Goal: Task Accomplishment & Management: Complete application form

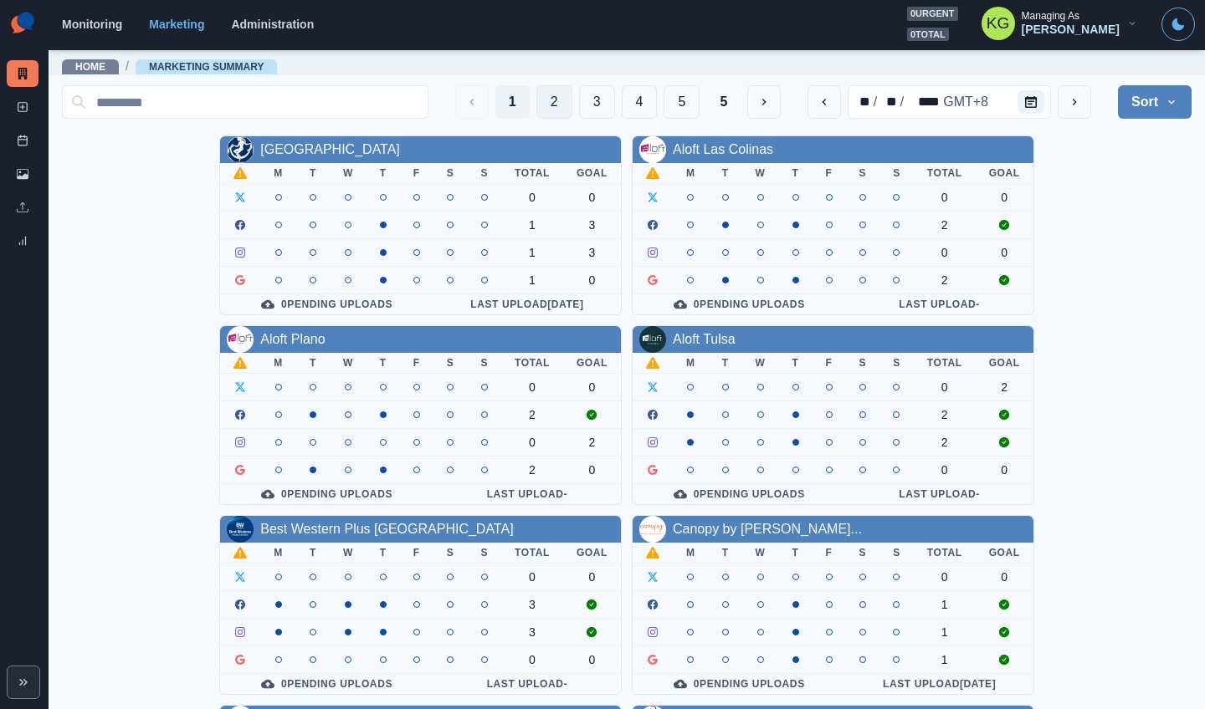
click at [538, 99] on button "2" at bounding box center [554, 101] width 36 height 33
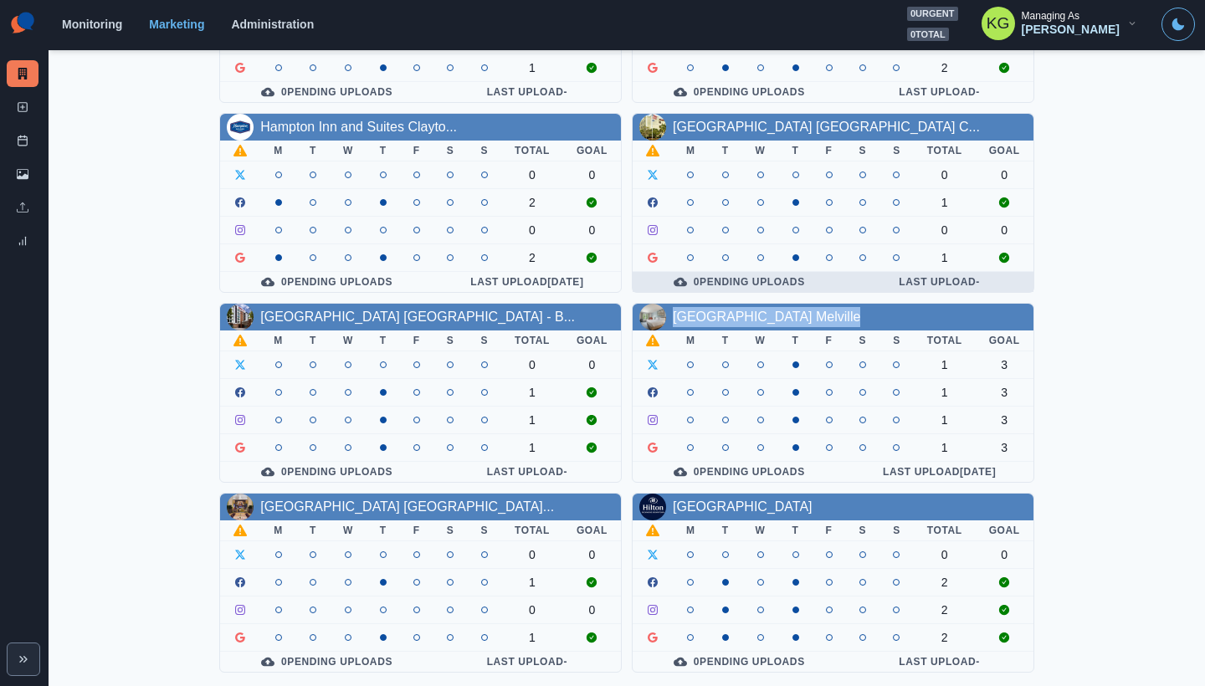
scroll to position [592, 0]
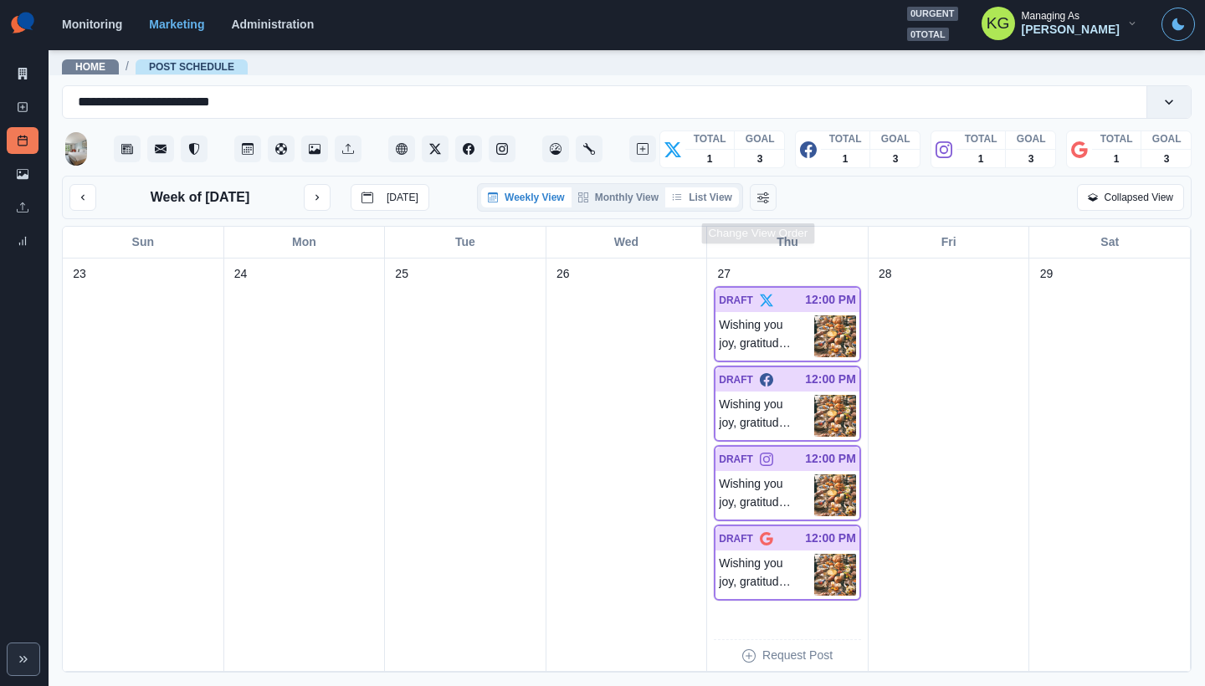
click at [723, 199] on button "List View" at bounding box center [702, 197] width 74 height 20
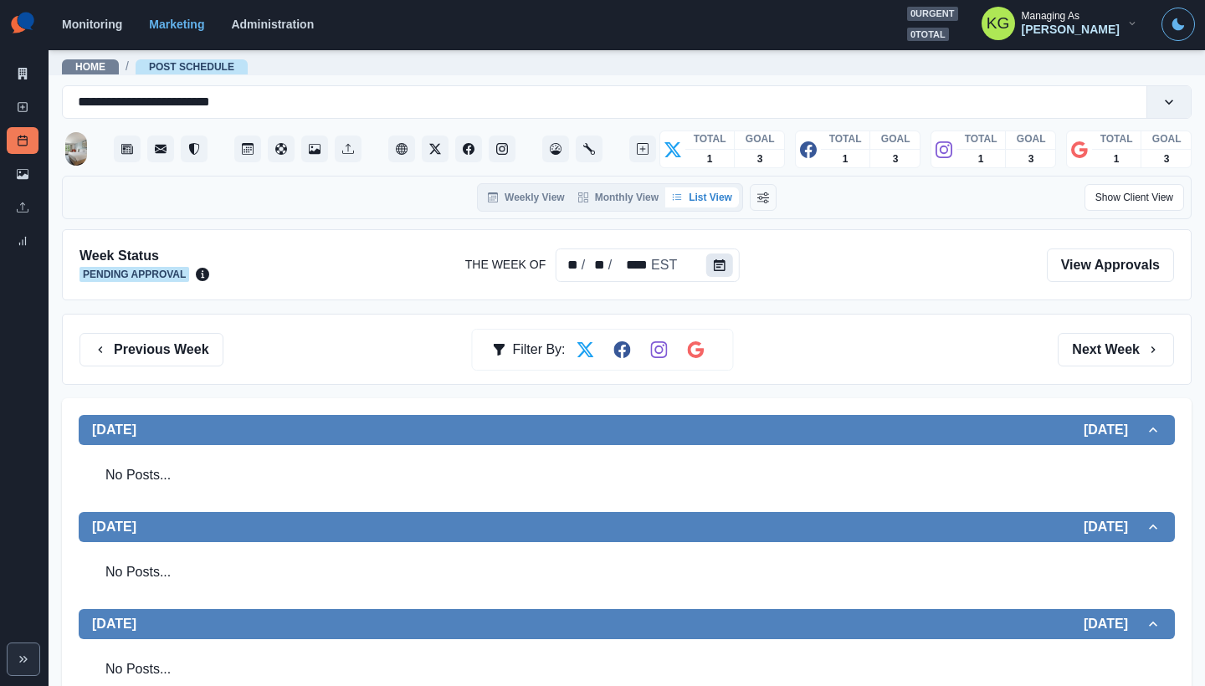
click at [707, 260] on button "Calendar" at bounding box center [719, 264] width 27 height 23
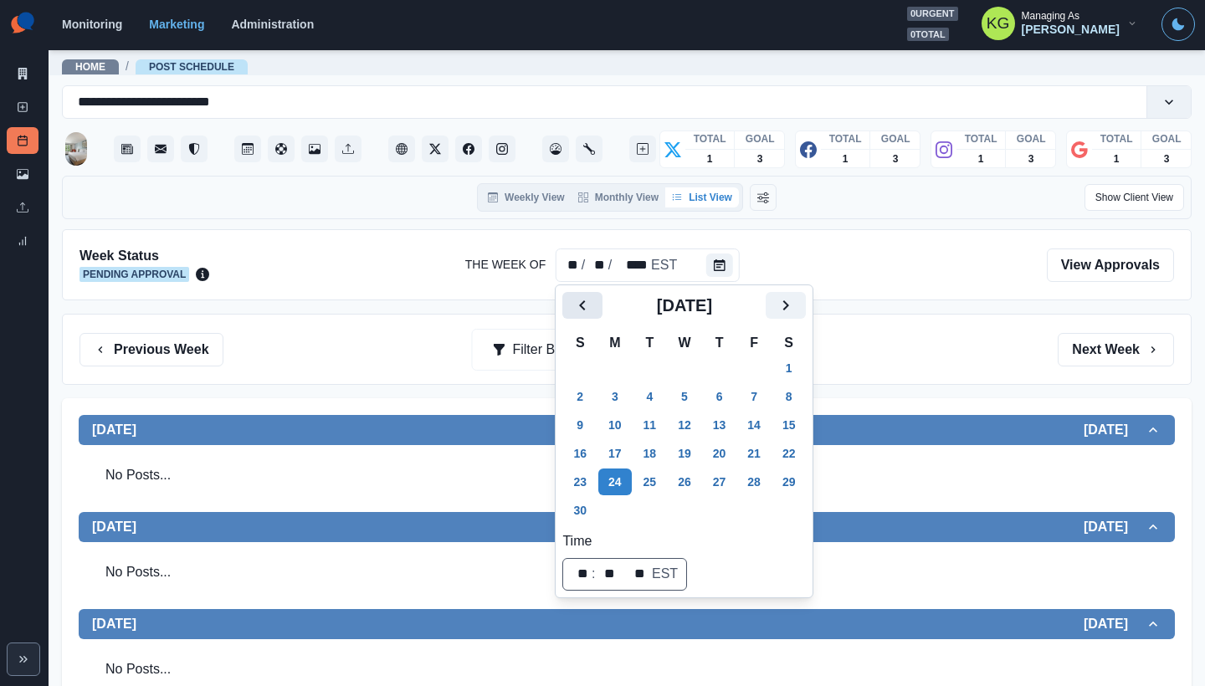
click at [576, 307] on icon "Previous" at bounding box center [582, 305] width 20 height 20
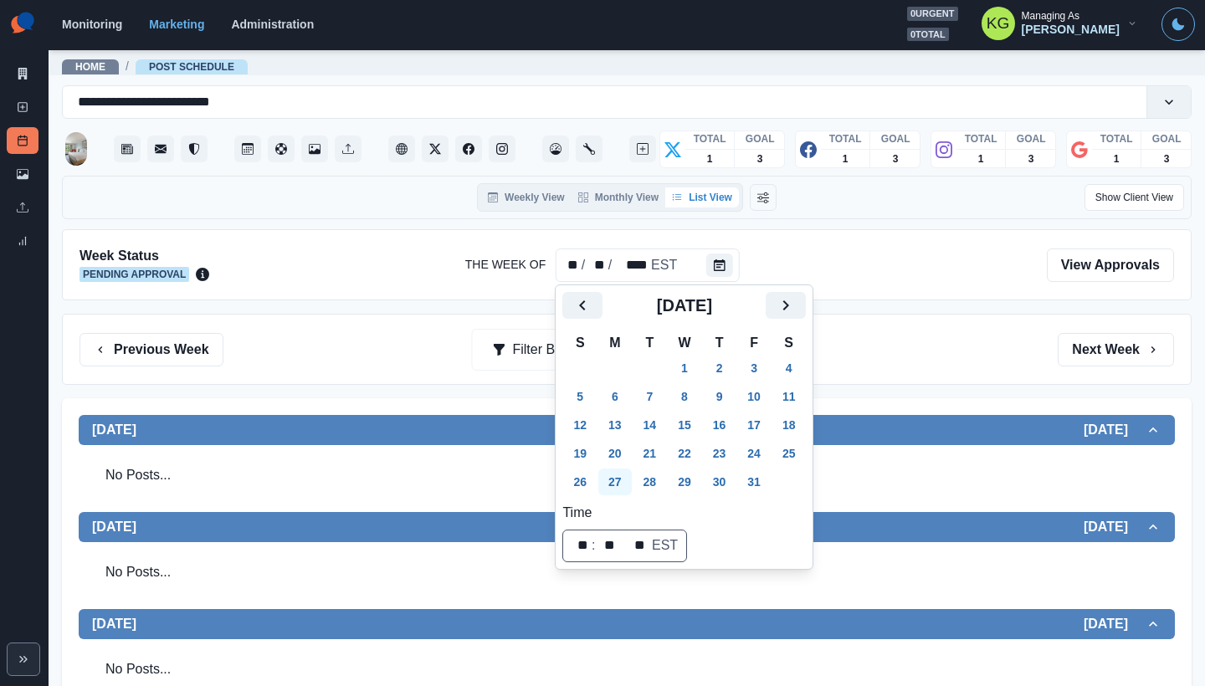
click at [621, 488] on button "27" at bounding box center [614, 482] width 33 height 27
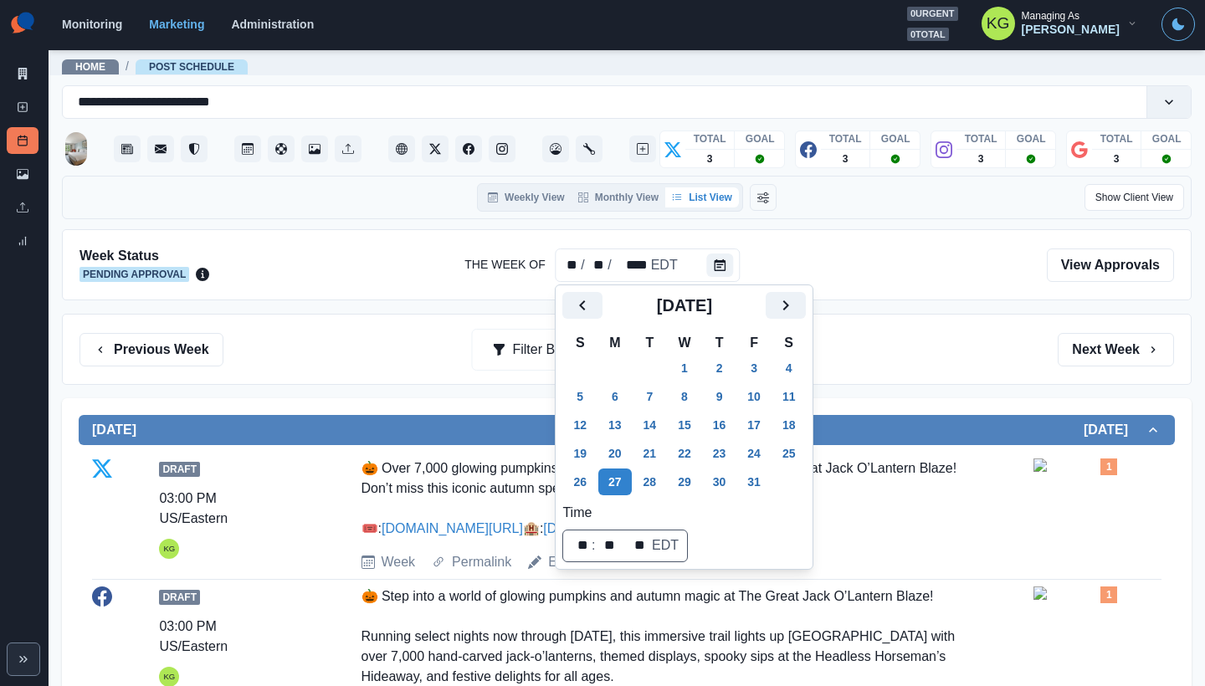
click at [920, 376] on div "Previous Week Filter By: Next Week" at bounding box center [626, 349] width 1129 height 71
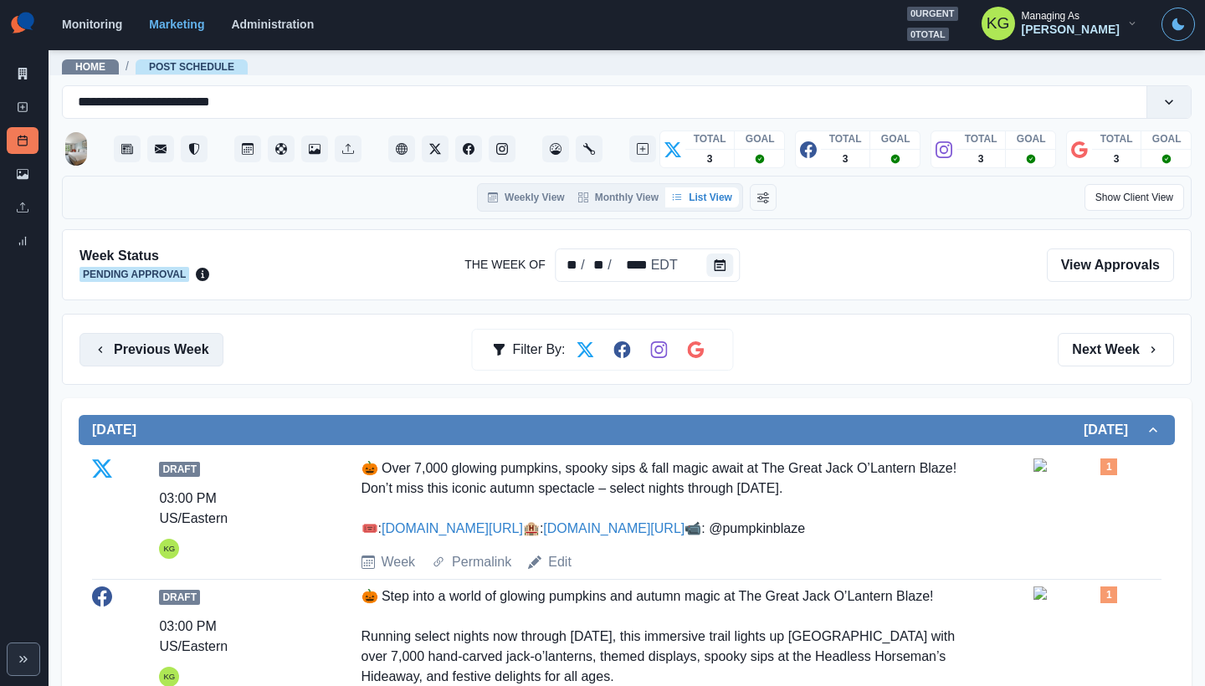
click at [203, 361] on button "Previous Week" at bounding box center [151, 349] width 144 height 33
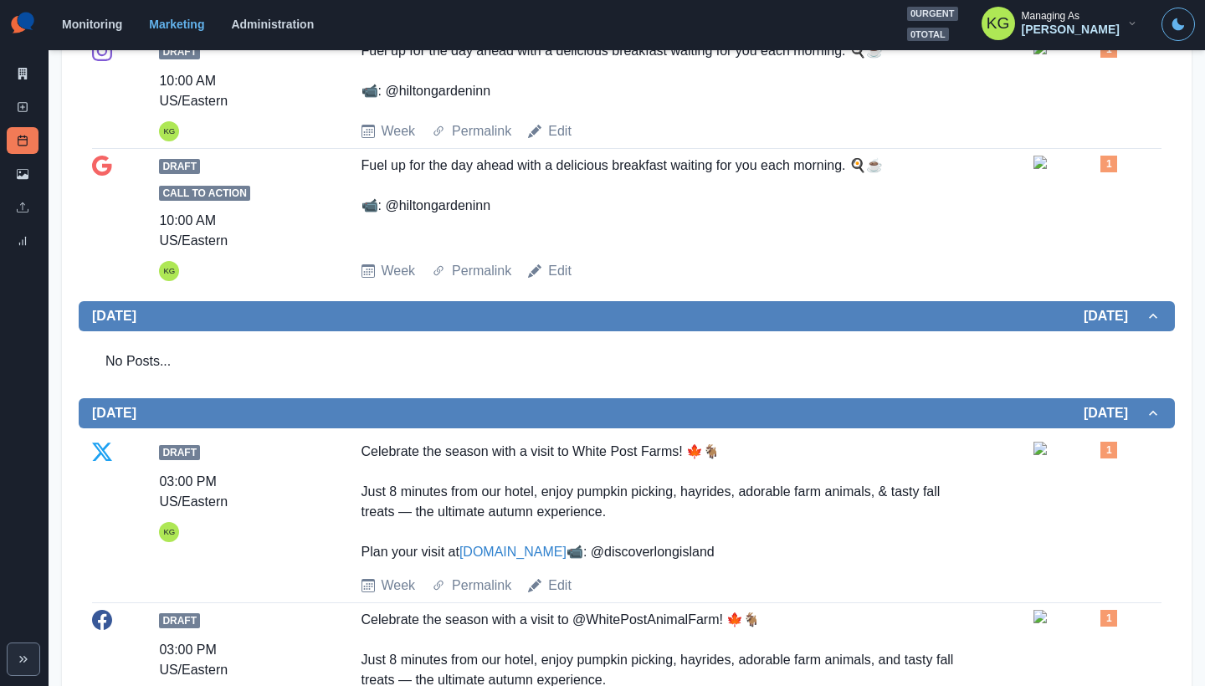
scroll to position [69, 0]
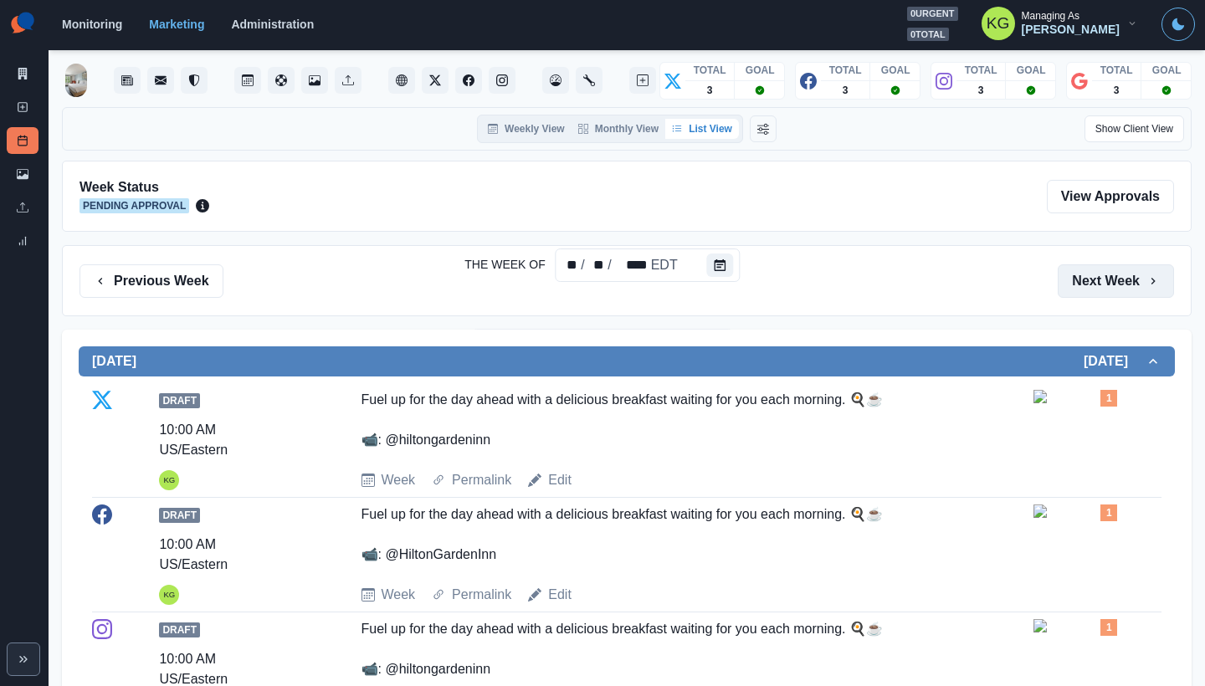
click at [1119, 285] on button "Next Week" at bounding box center [1115, 280] width 116 height 33
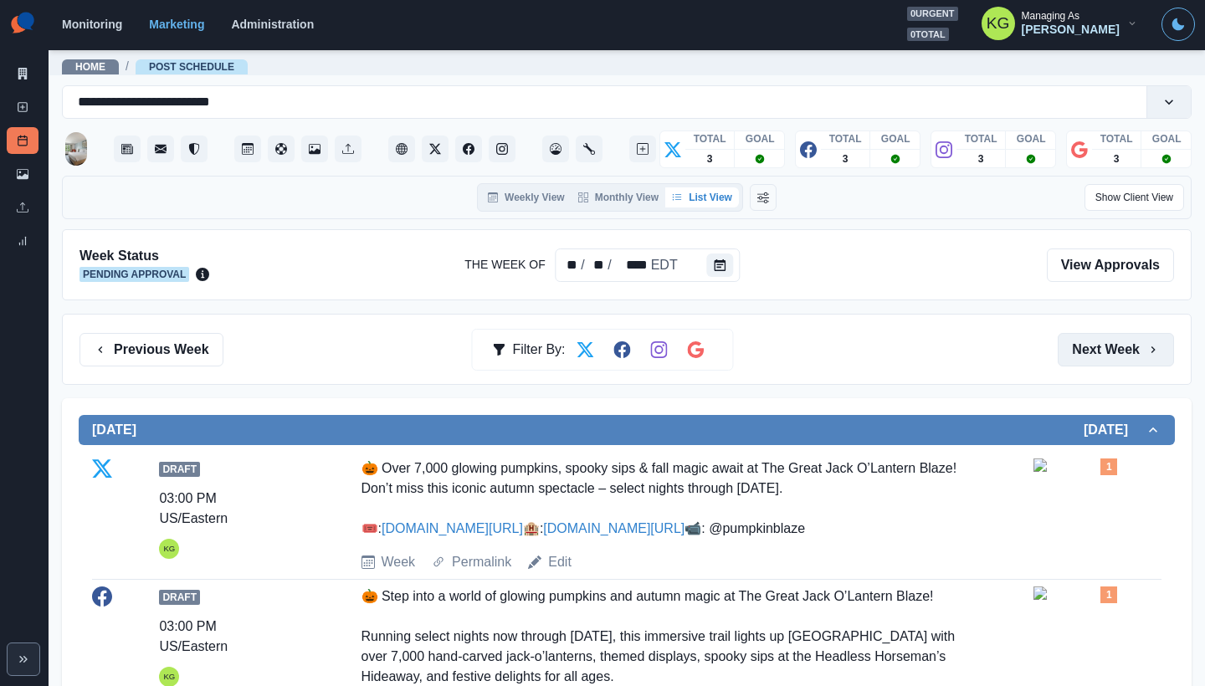
click at [1105, 358] on button "Next Week" at bounding box center [1115, 349] width 116 height 33
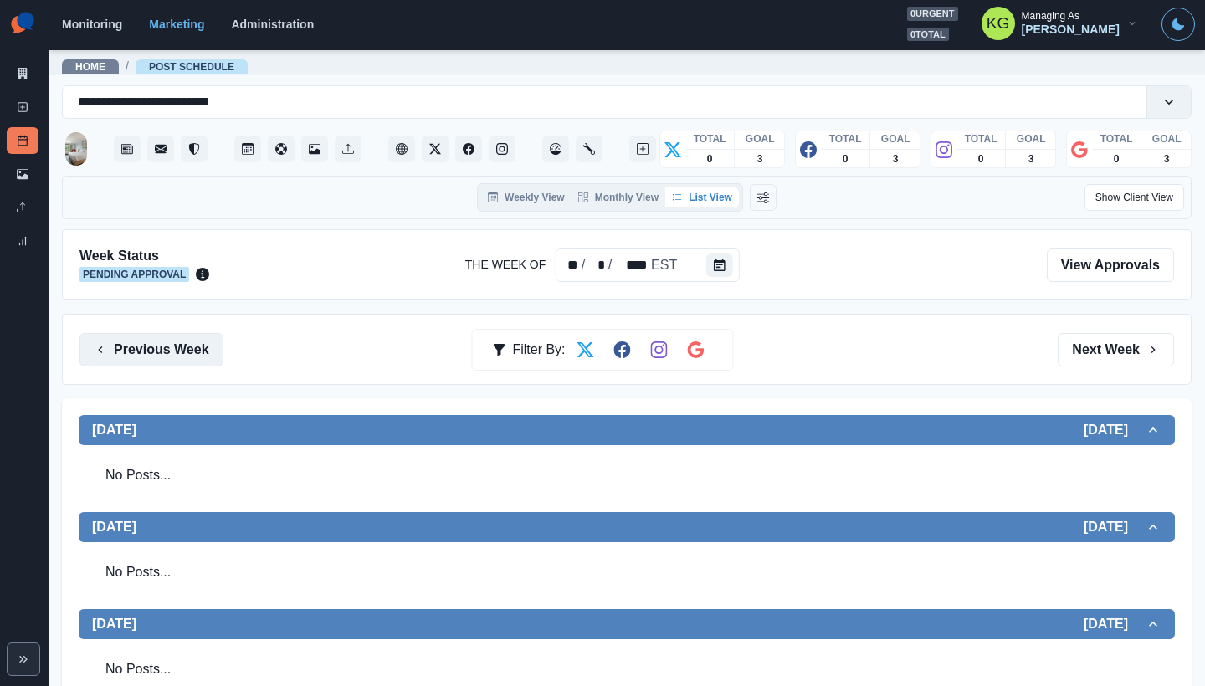
click at [136, 340] on button "Previous Week" at bounding box center [151, 349] width 144 height 33
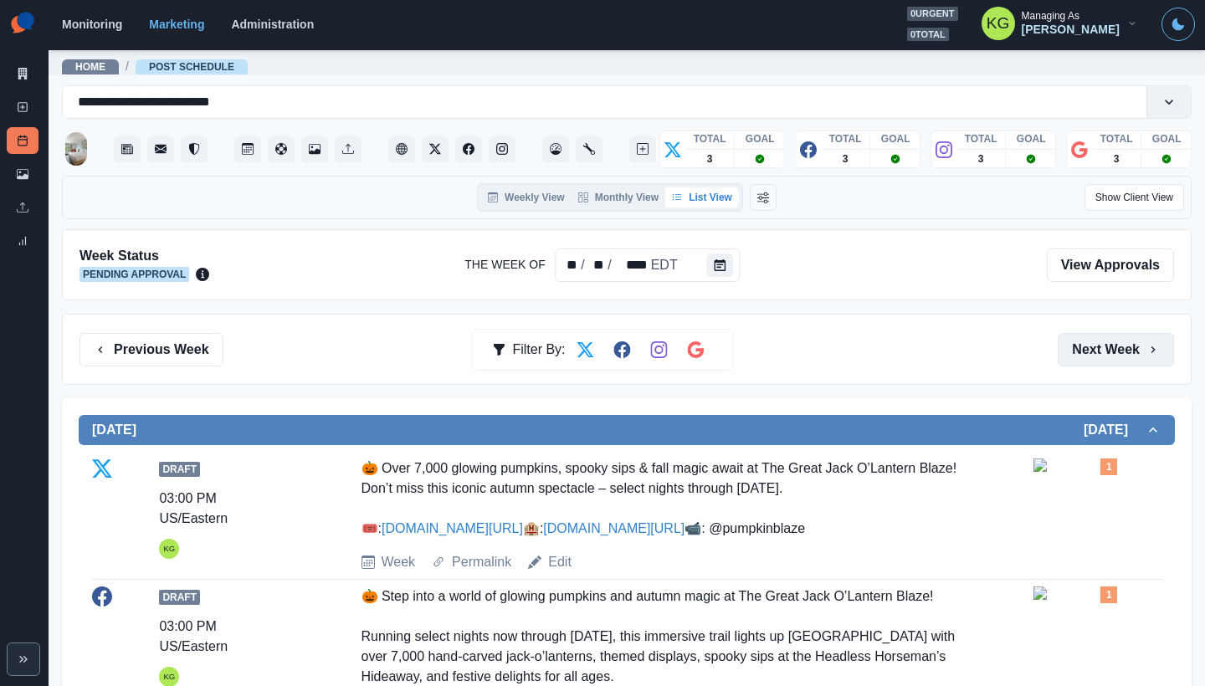
click at [1065, 359] on button "Next Week" at bounding box center [1115, 349] width 116 height 33
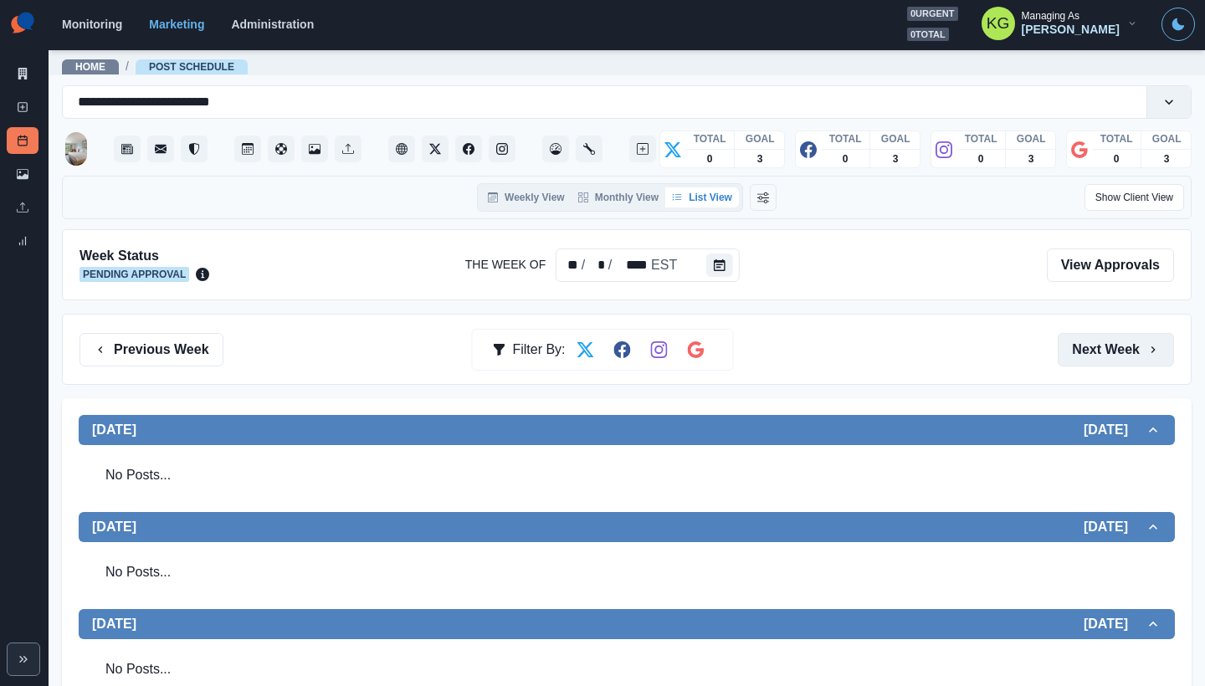
click at [1065, 359] on button "Next Week" at bounding box center [1115, 349] width 116 height 33
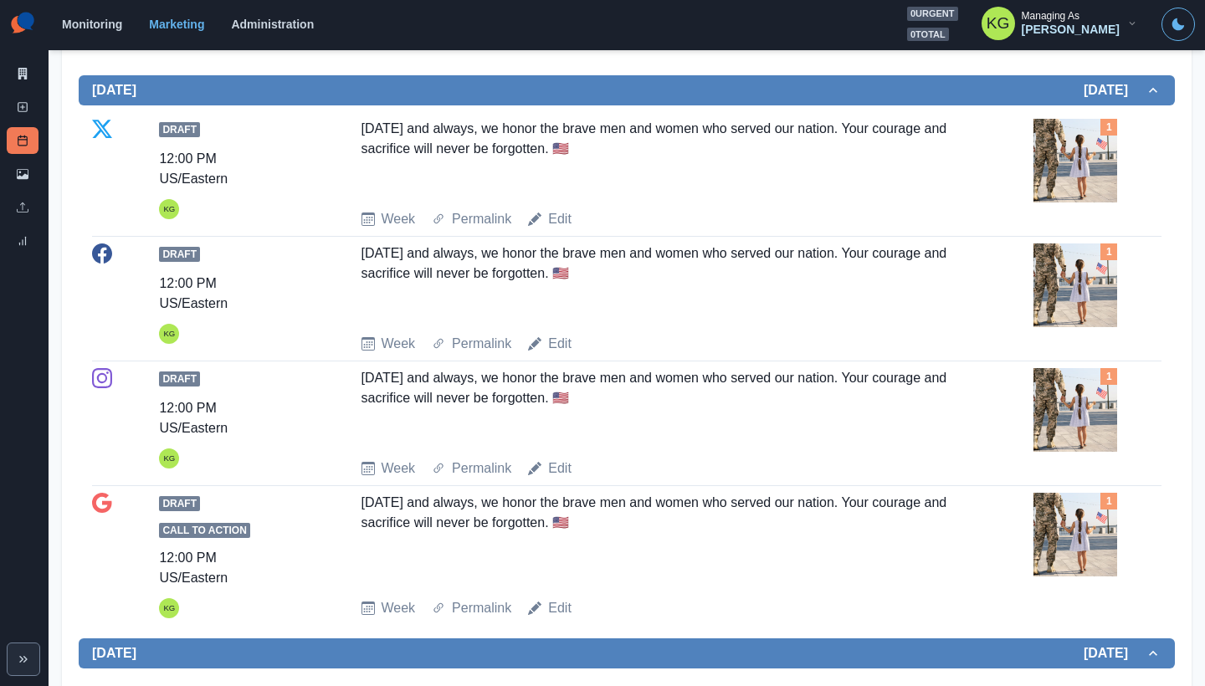
scroll to position [902, 0]
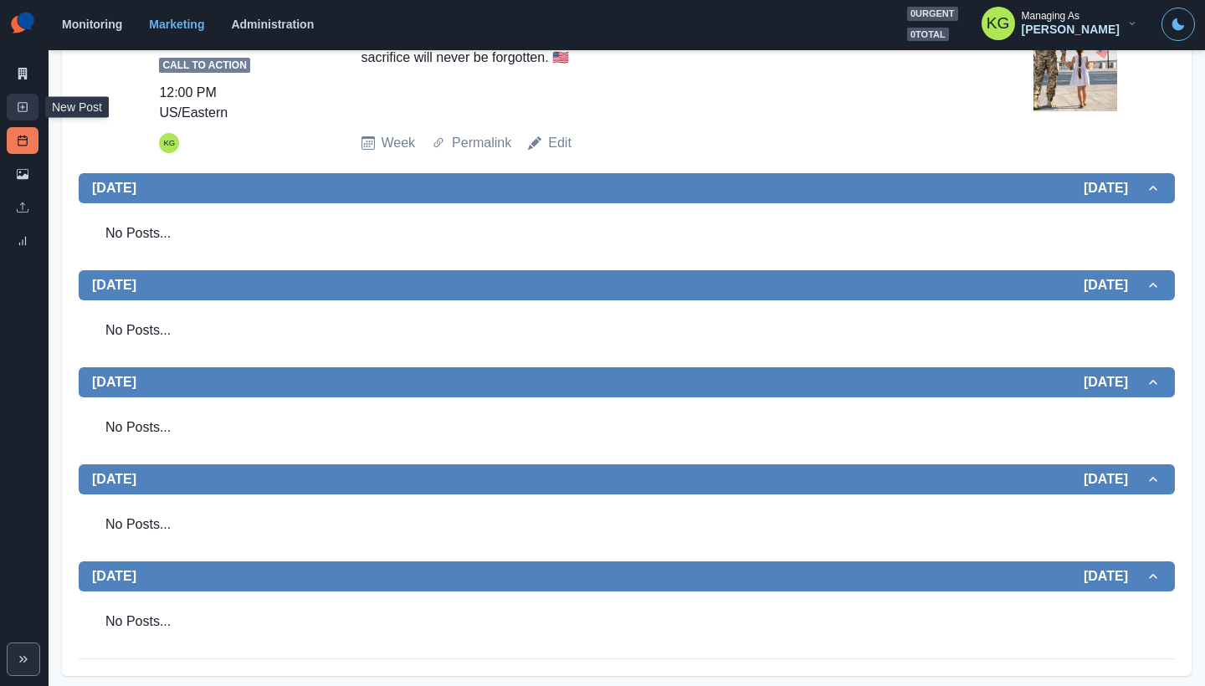
click at [15, 104] on link "New Post" at bounding box center [23, 107] width 32 height 27
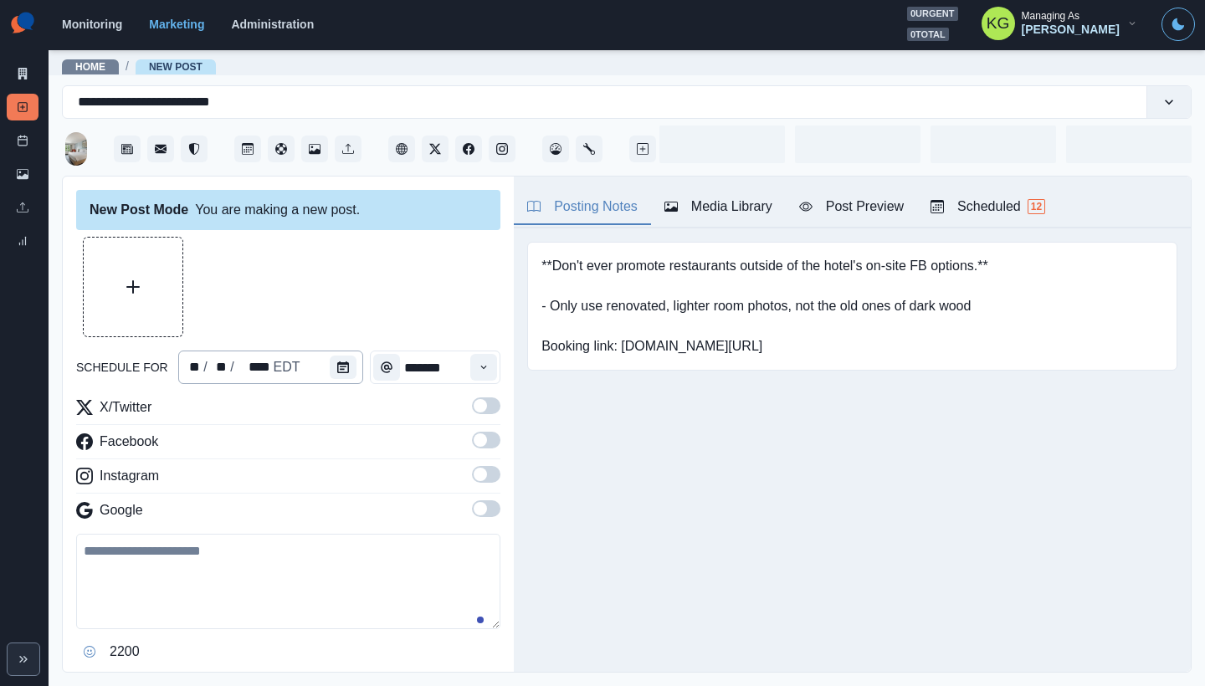
click at [324, 369] on div "** / ** / **** EDT" at bounding box center [270, 367] width 185 height 33
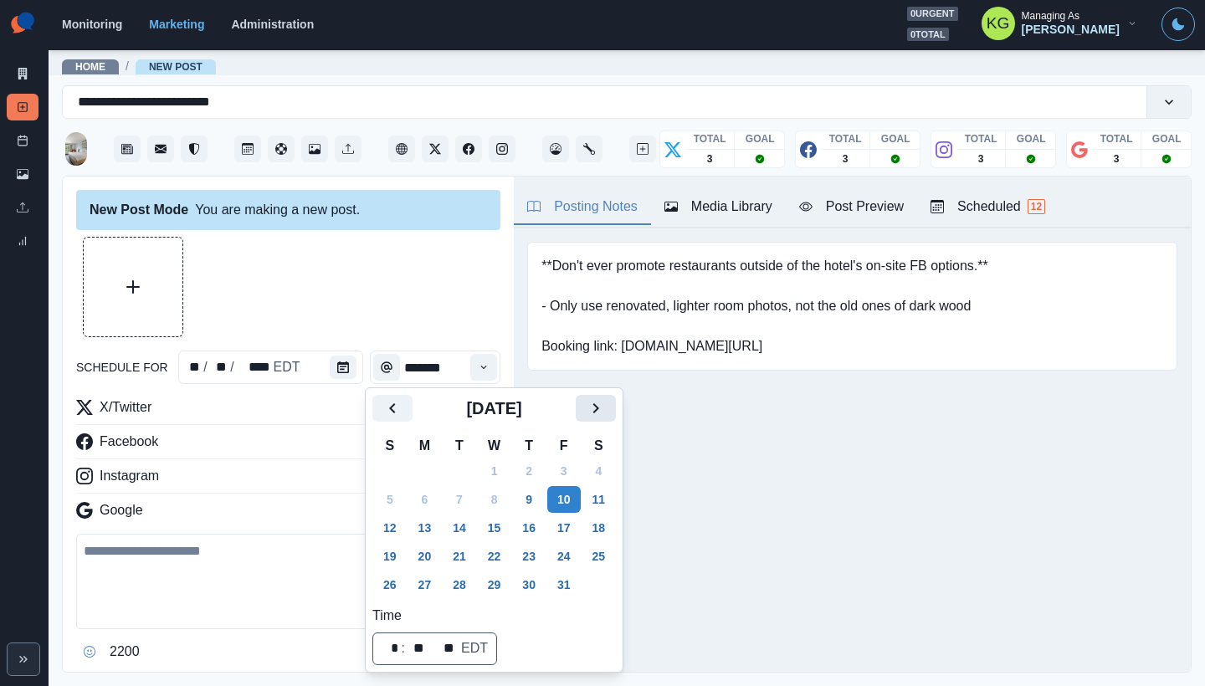
click at [616, 402] on button "Next" at bounding box center [596, 408] width 40 height 27
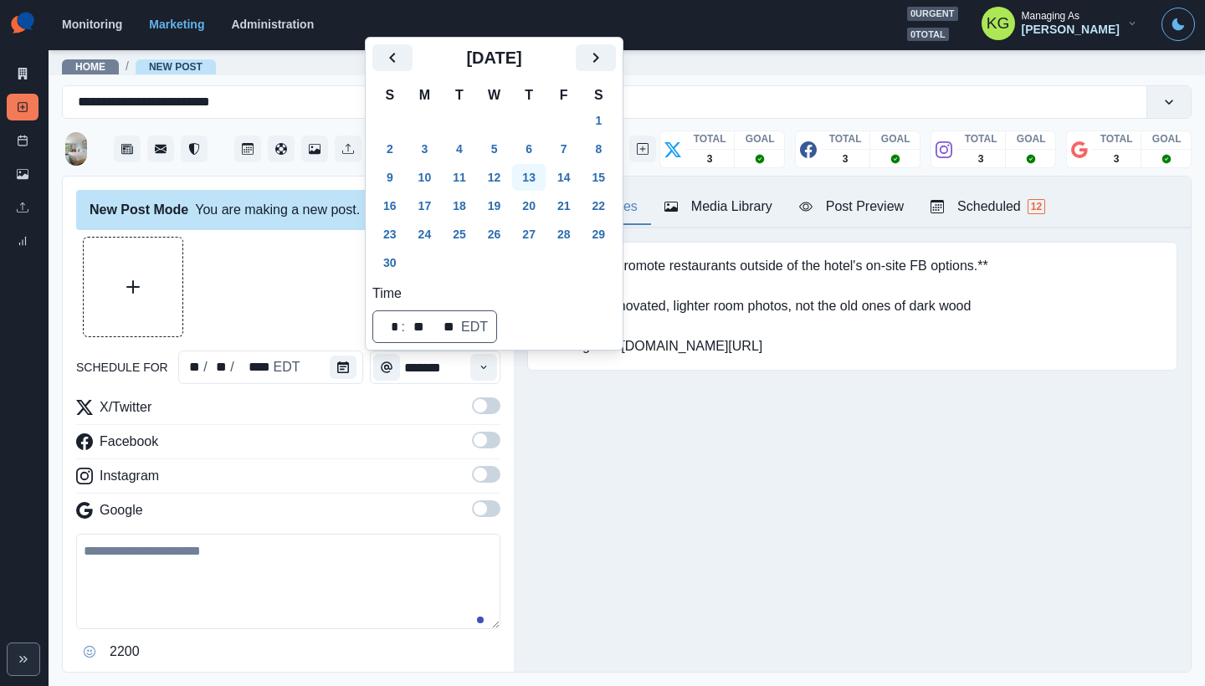
click at [537, 174] on button "13" at bounding box center [528, 177] width 33 height 27
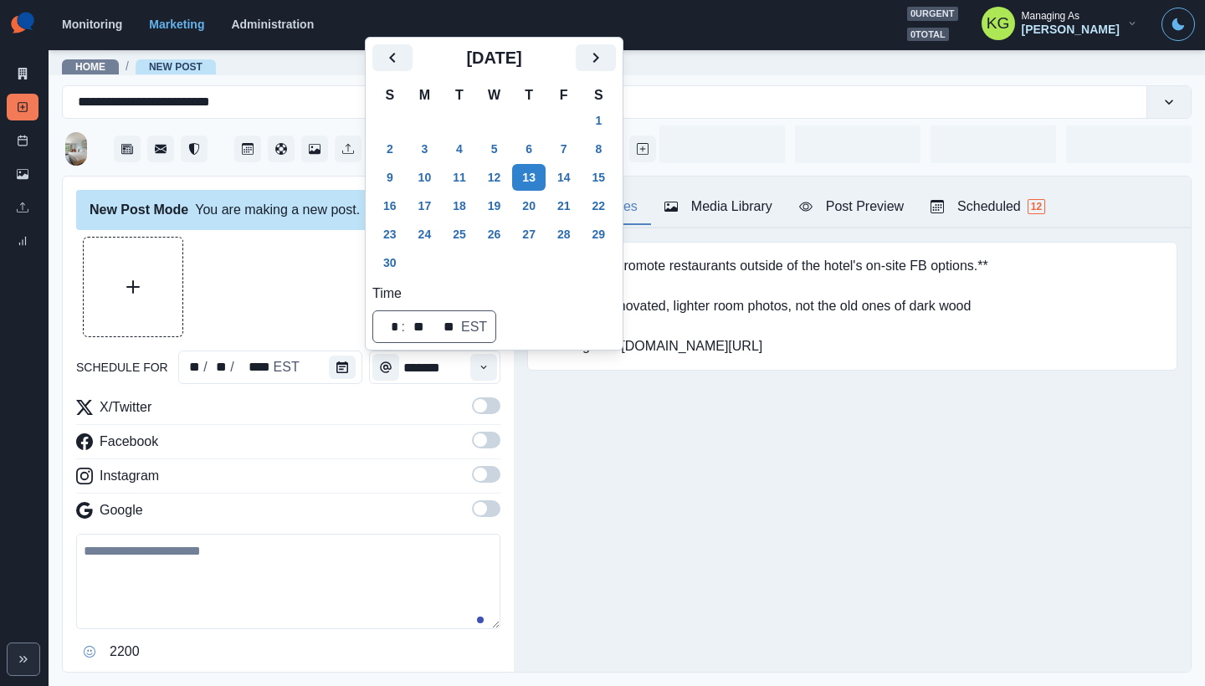
click at [257, 263] on div at bounding box center [288, 287] width 424 height 100
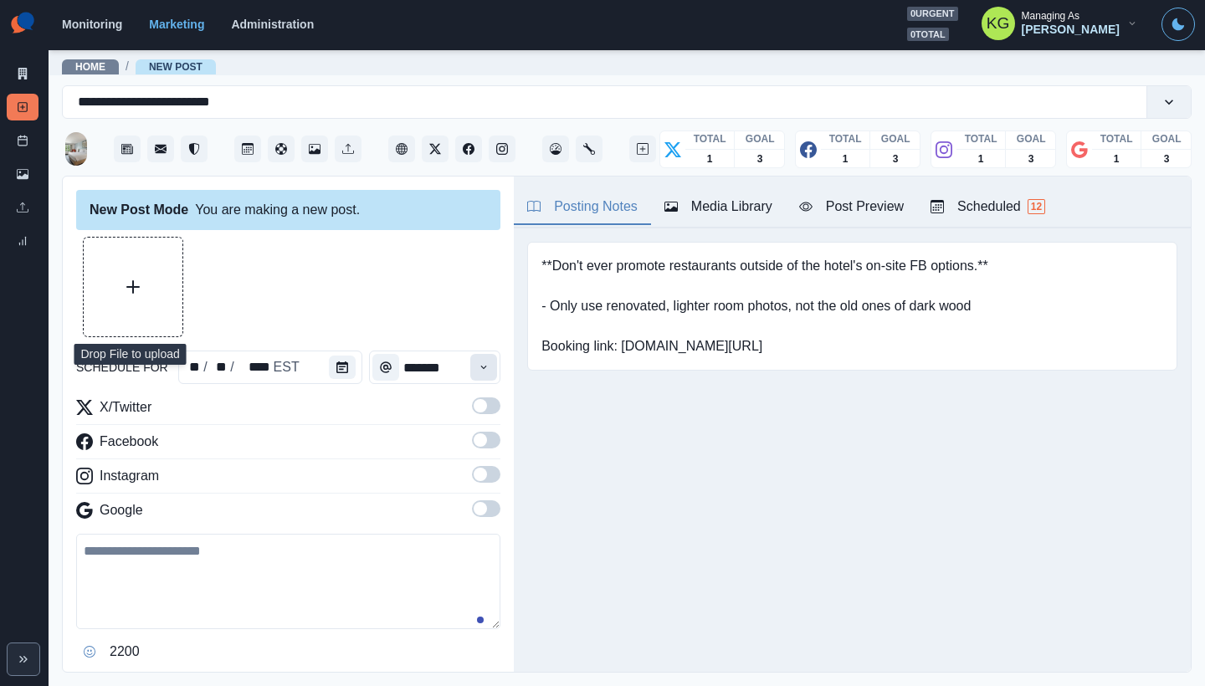
click at [478, 366] on icon "Time" at bounding box center [484, 367] width 12 height 12
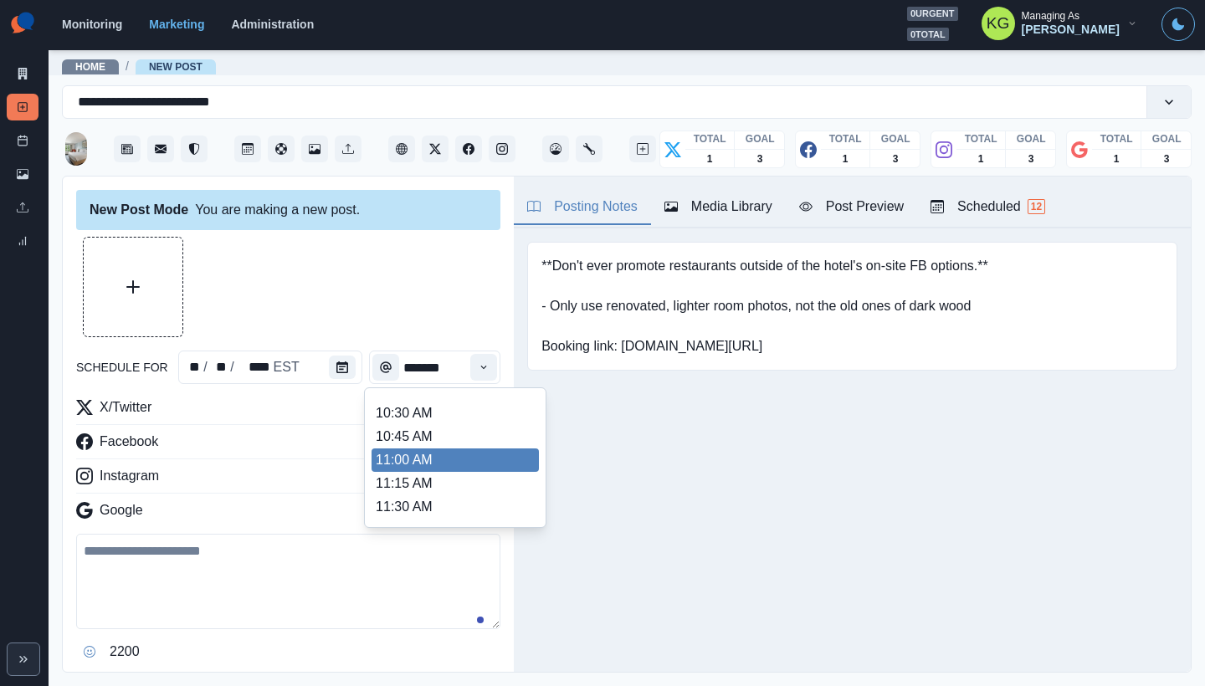
scroll to position [371, 0]
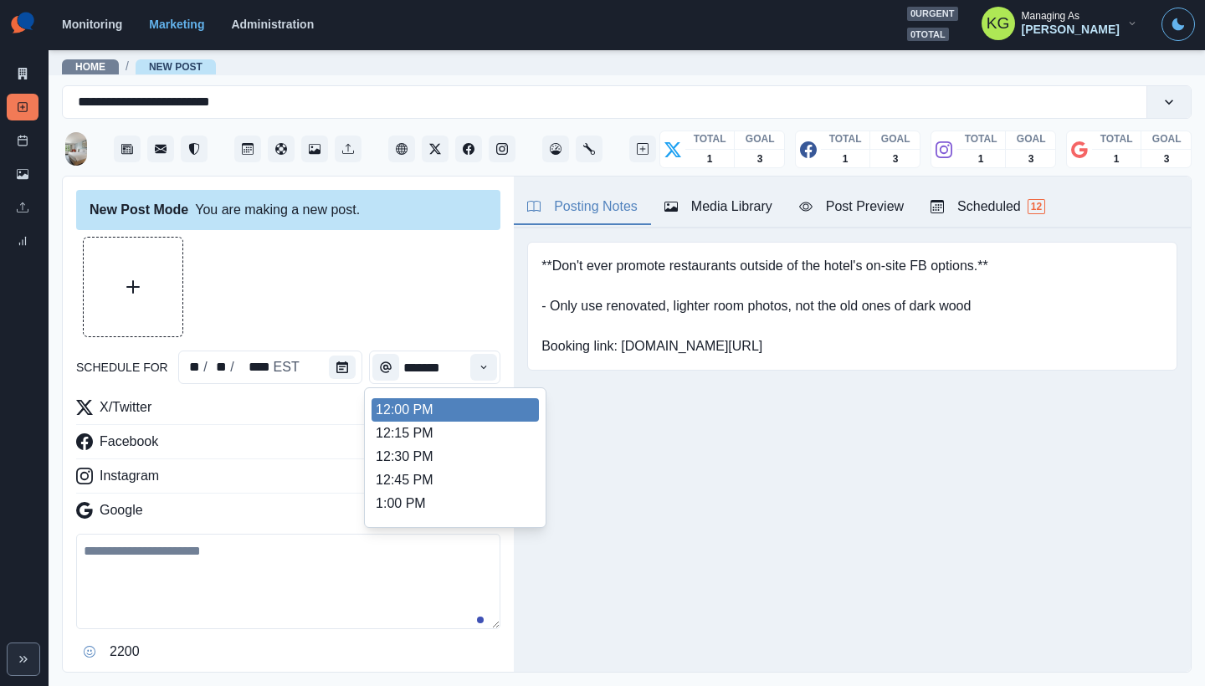
click at [418, 417] on li "12:00 PM" at bounding box center [454, 409] width 167 height 23
type input "********"
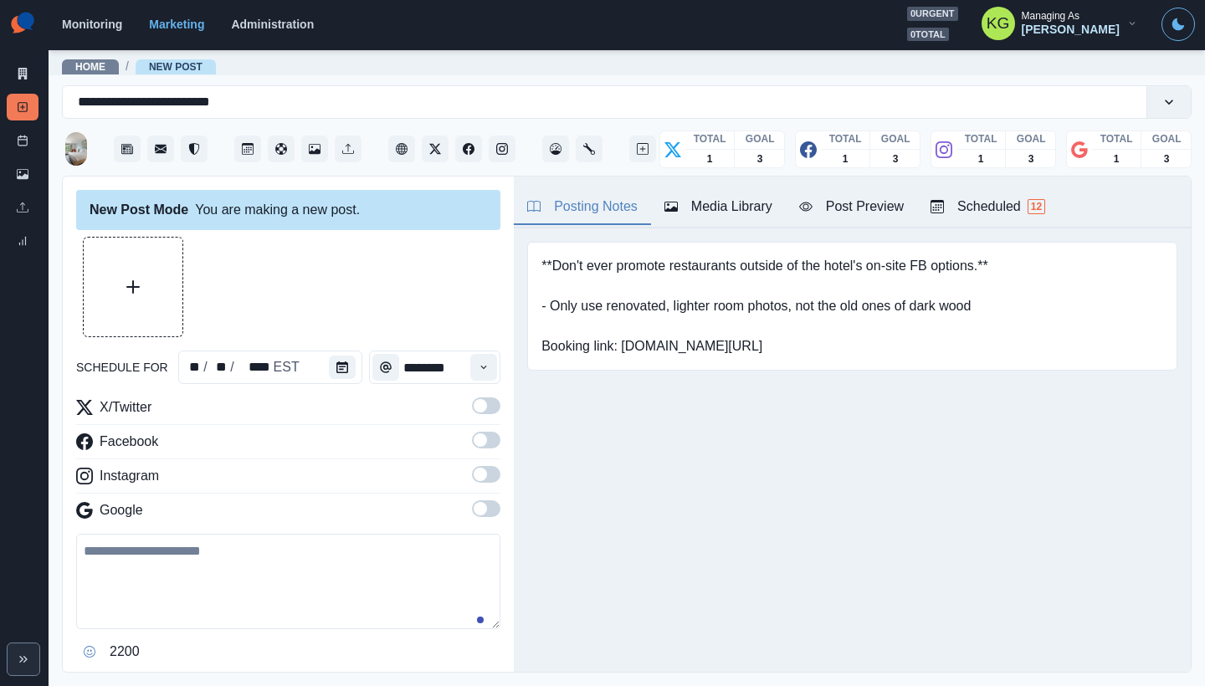
click at [474, 474] on span at bounding box center [480, 474] width 13 height 13
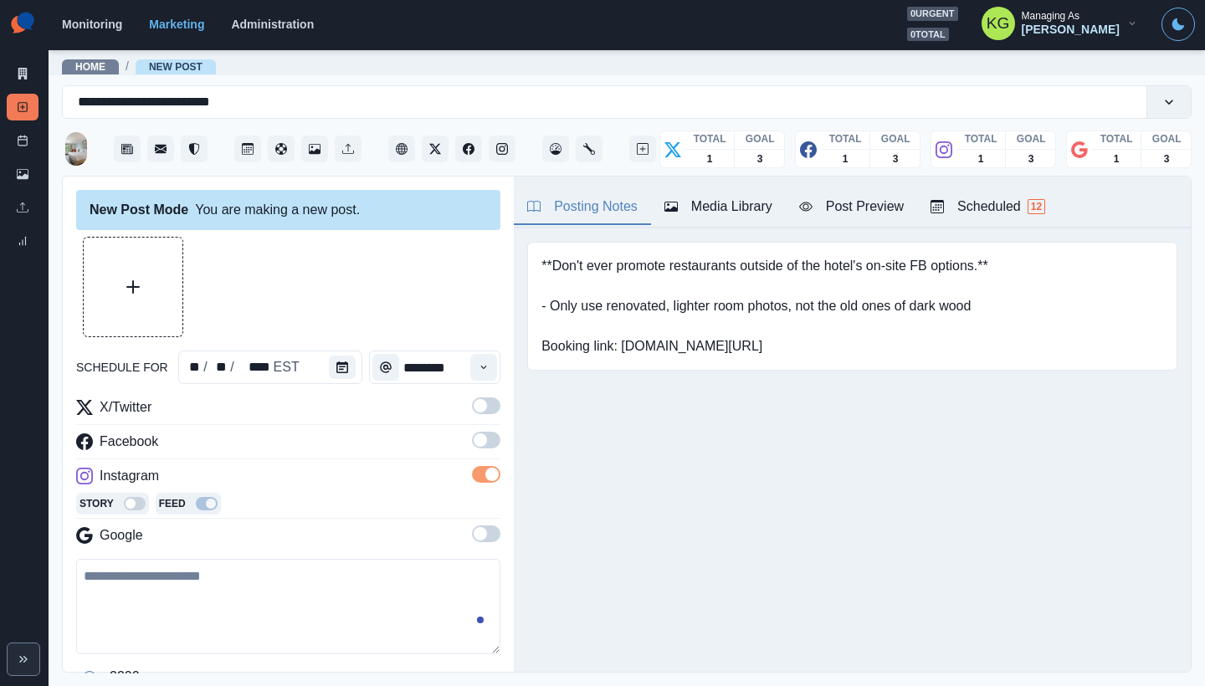
click at [474, 434] on span at bounding box center [480, 439] width 13 height 13
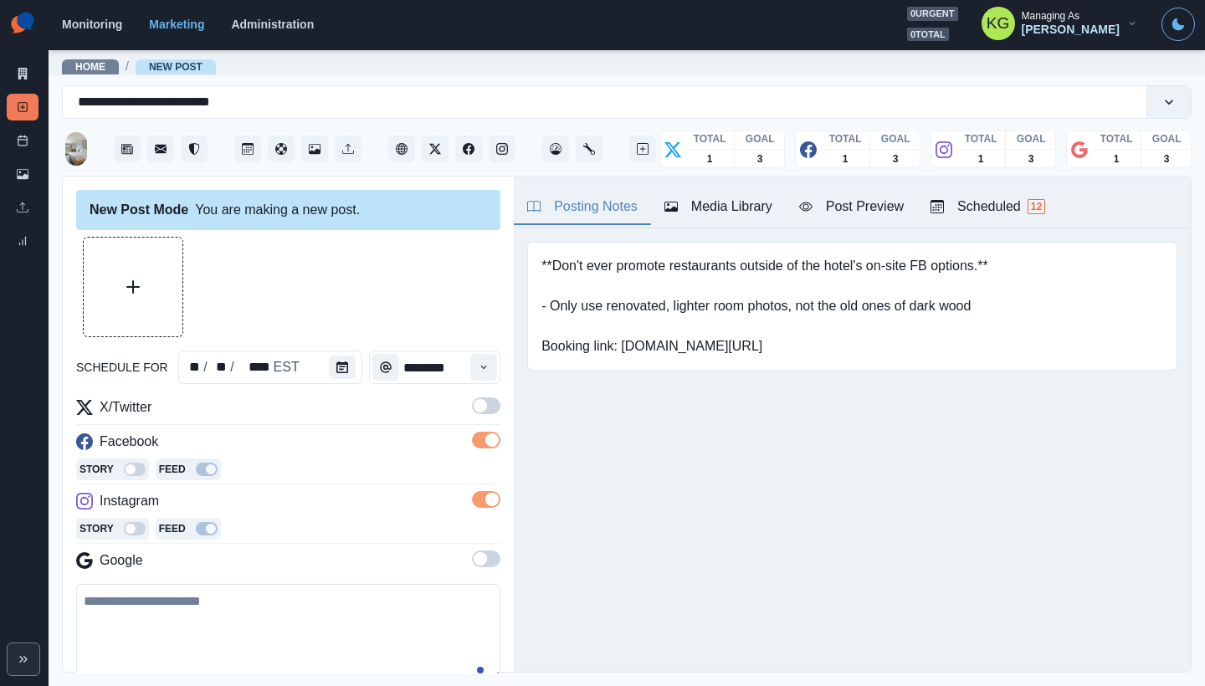
click at [474, 408] on span at bounding box center [480, 405] width 13 height 13
click at [476, 563] on span at bounding box center [486, 558] width 28 height 17
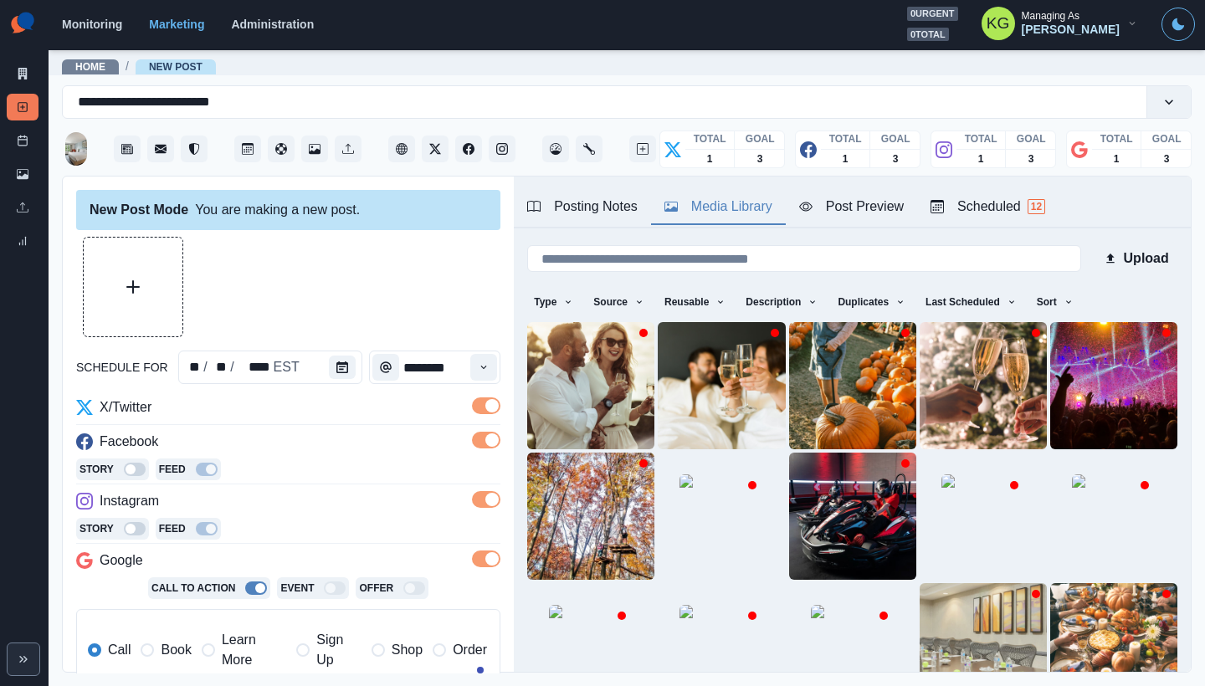
click at [711, 196] on button "Media Library" at bounding box center [718, 207] width 135 height 35
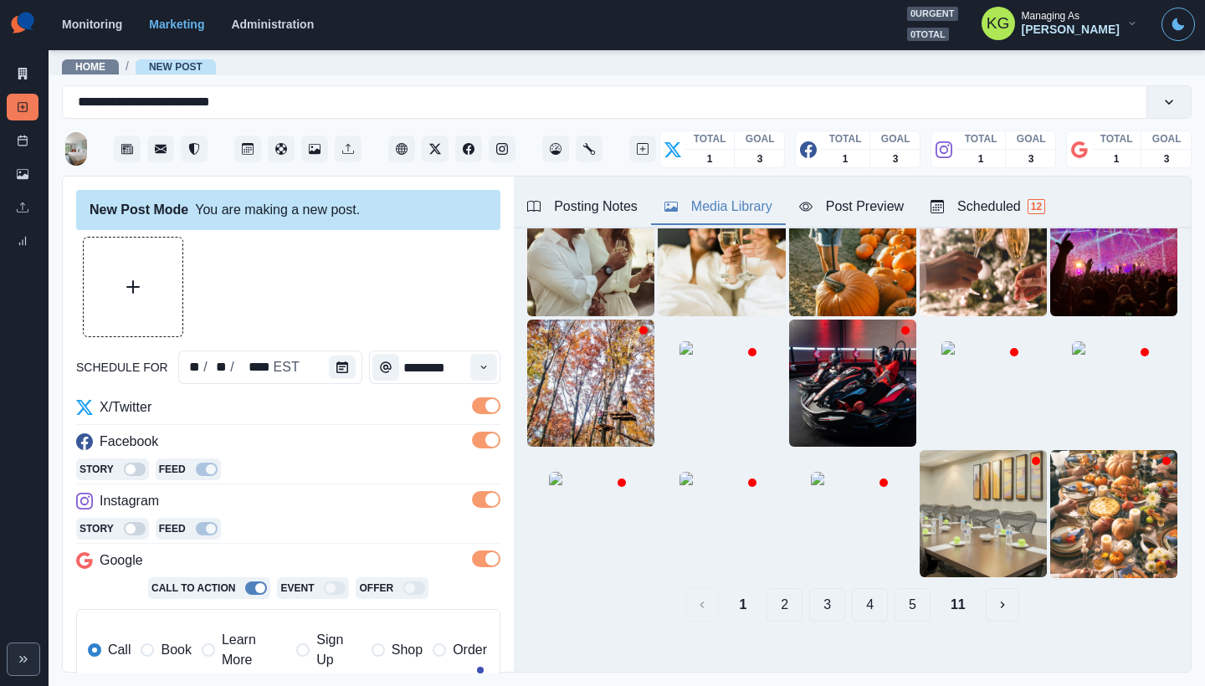
click at [939, 588] on button "11" at bounding box center [958, 604] width 42 height 33
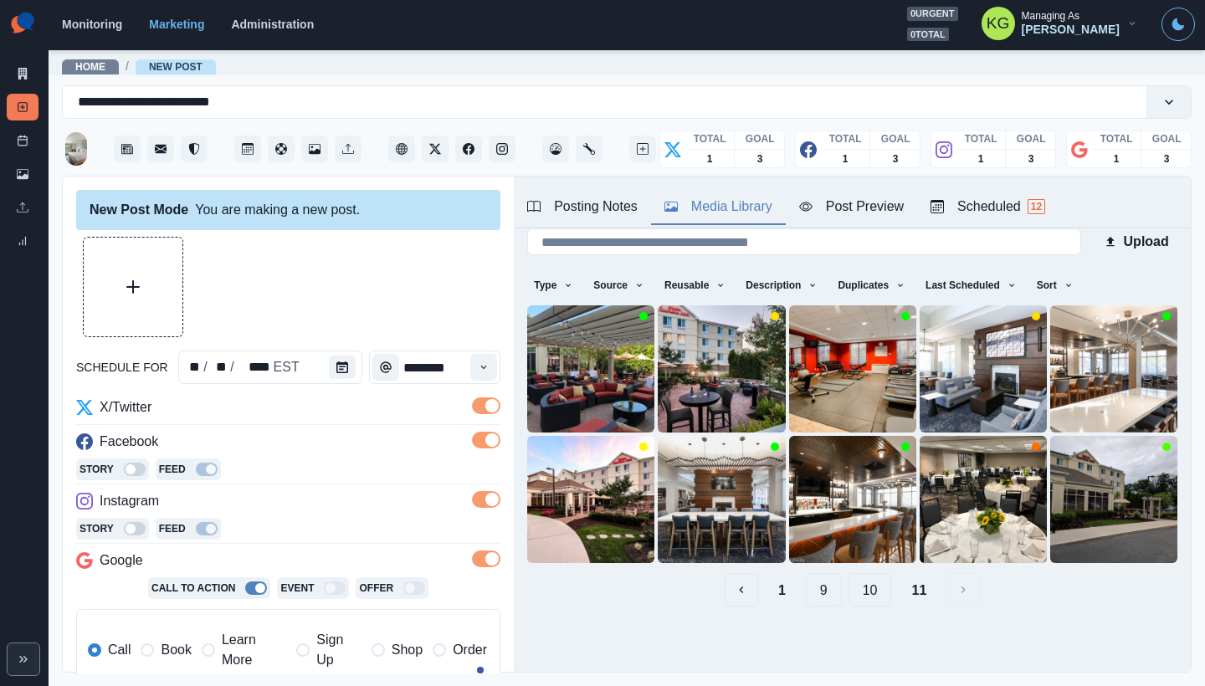
scroll to position [7, 0]
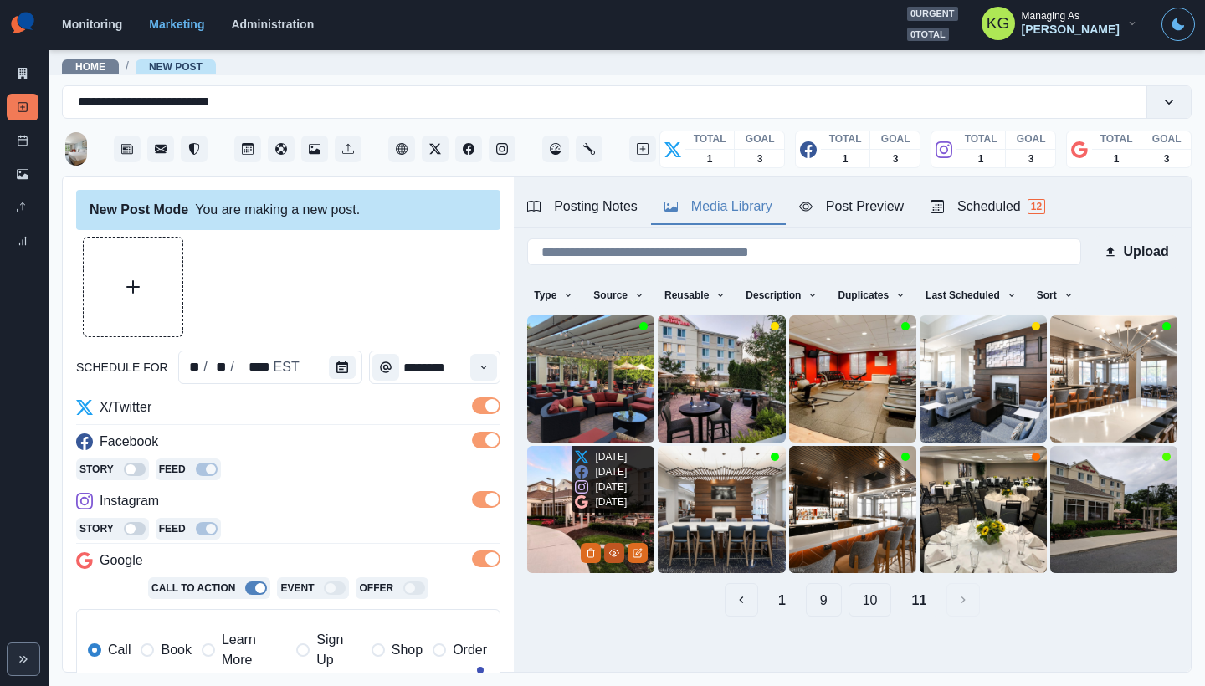
click at [610, 548] on icon "View Media" at bounding box center [614, 553] width 10 height 10
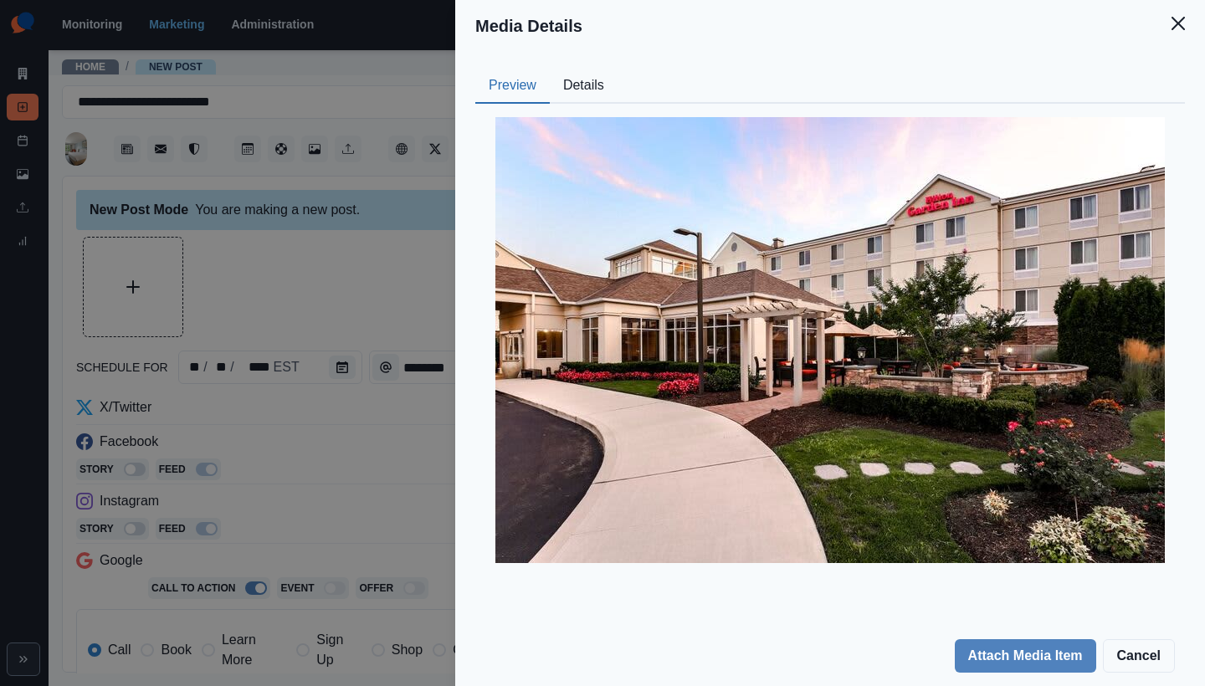
click at [1170, 31] on button "Close" at bounding box center [1177, 23] width 33 height 33
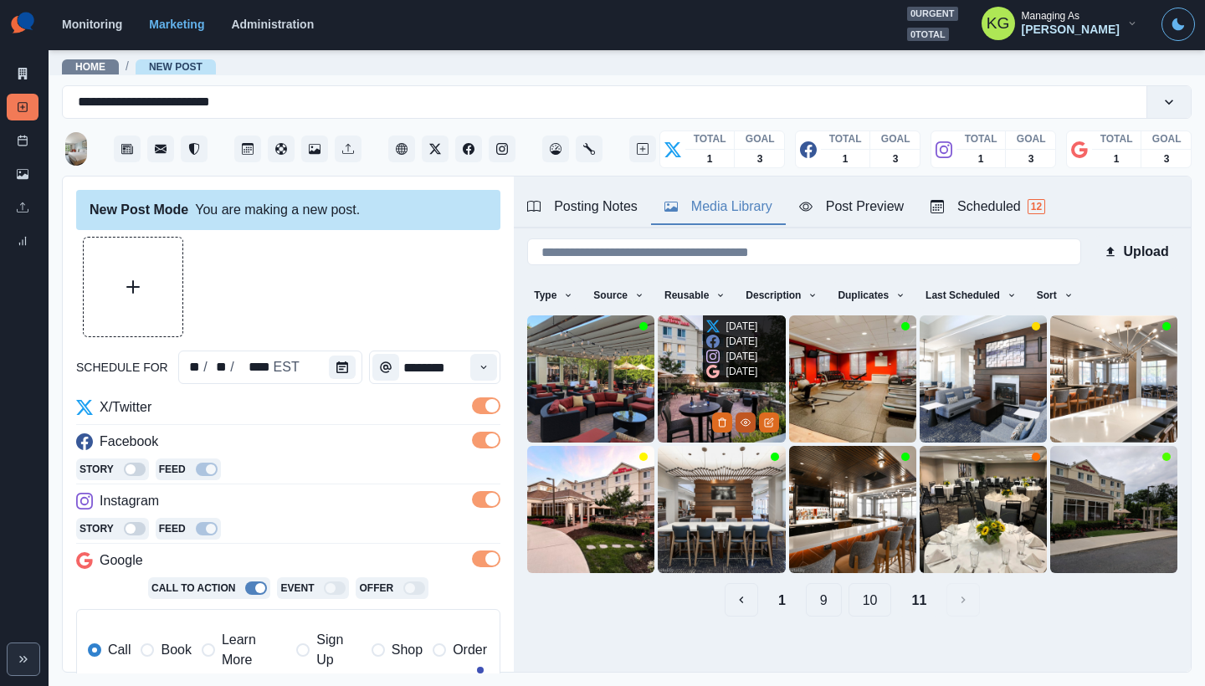
click at [740, 419] on icon "View Media" at bounding box center [744, 422] width 9 height 7
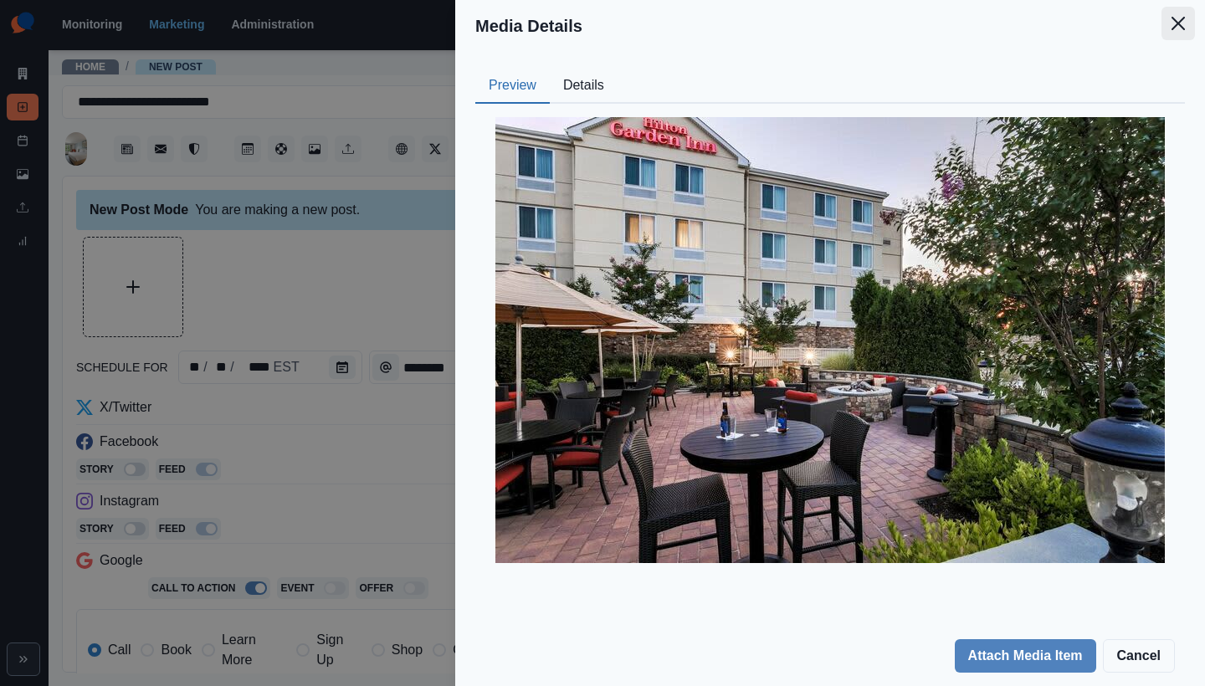
click at [1177, 31] on button "Close" at bounding box center [1177, 23] width 33 height 33
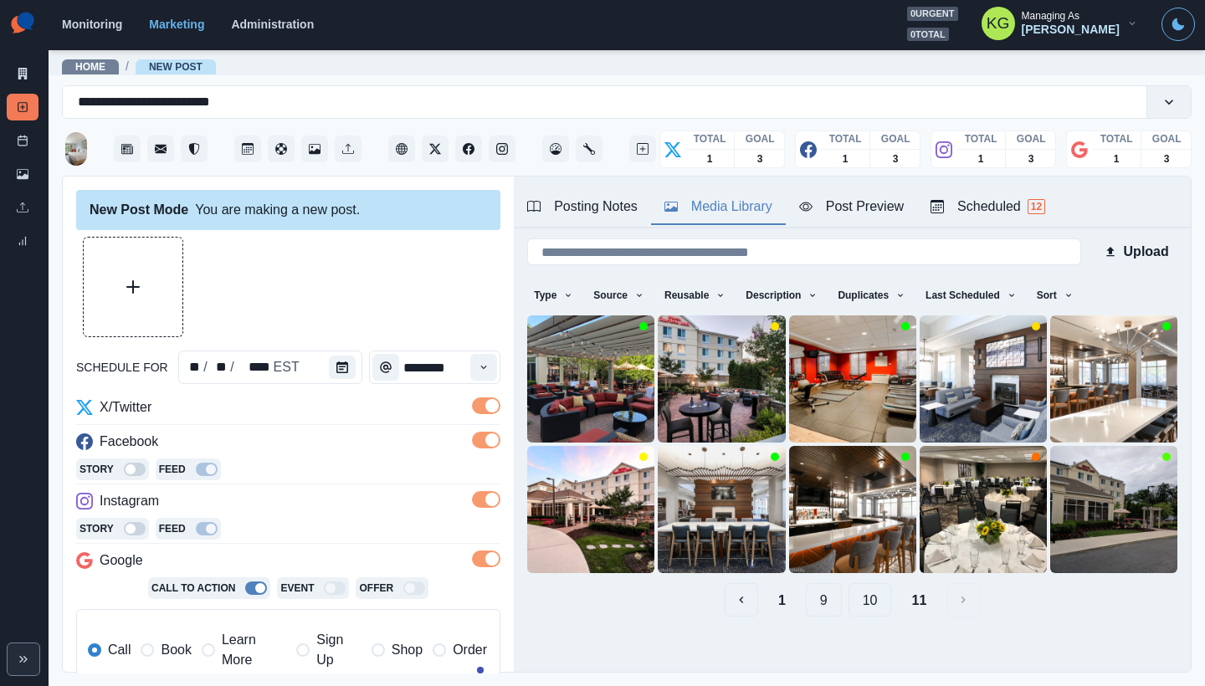
click at [853, 586] on button "10" at bounding box center [870, 599] width 44 height 33
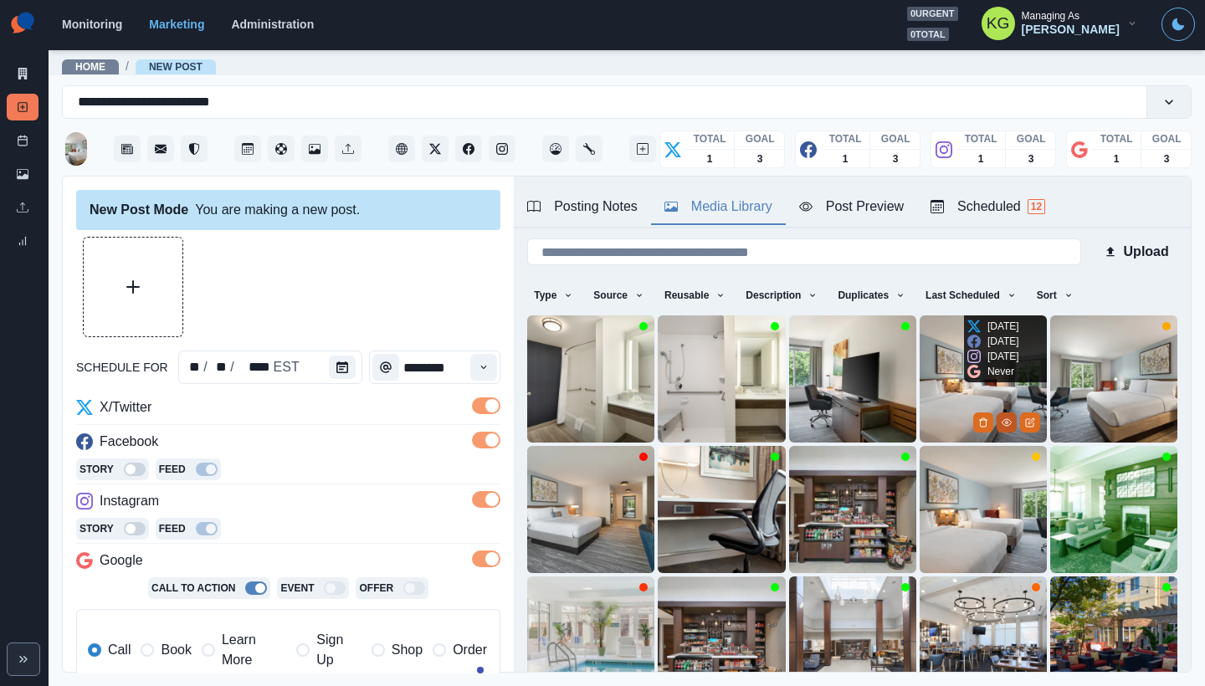
click at [996, 412] on button "View Media" at bounding box center [1006, 422] width 20 height 20
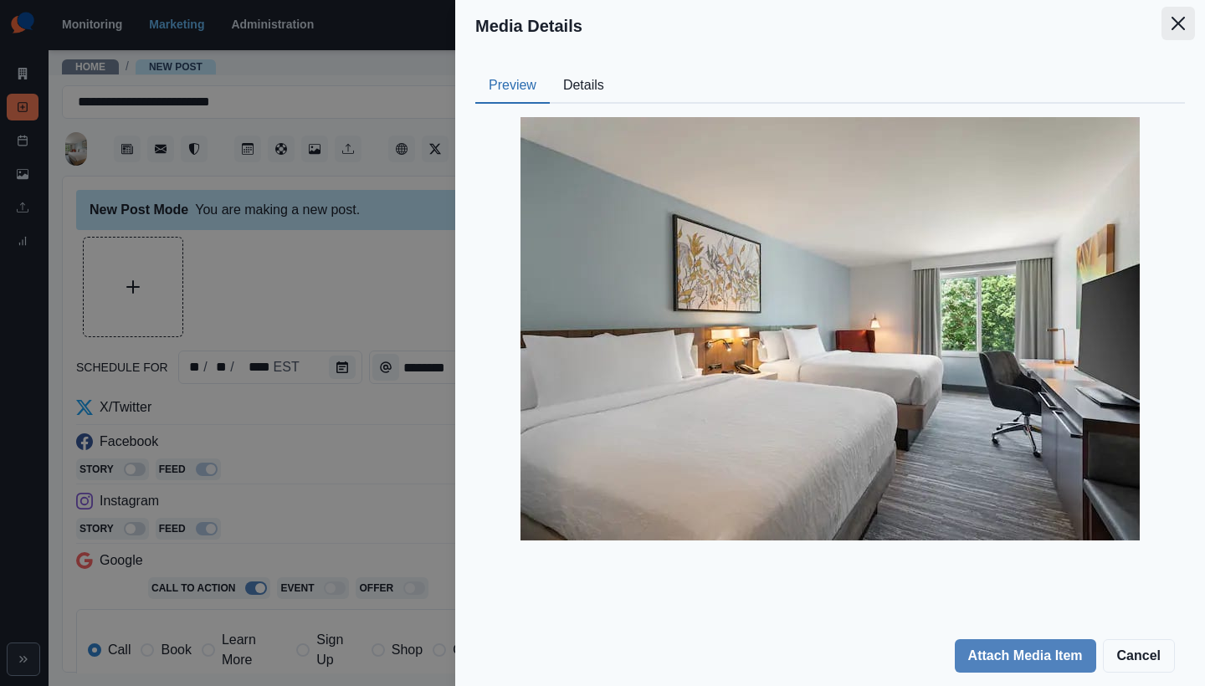
click at [1173, 29] on icon "Close" at bounding box center [1177, 23] width 13 height 13
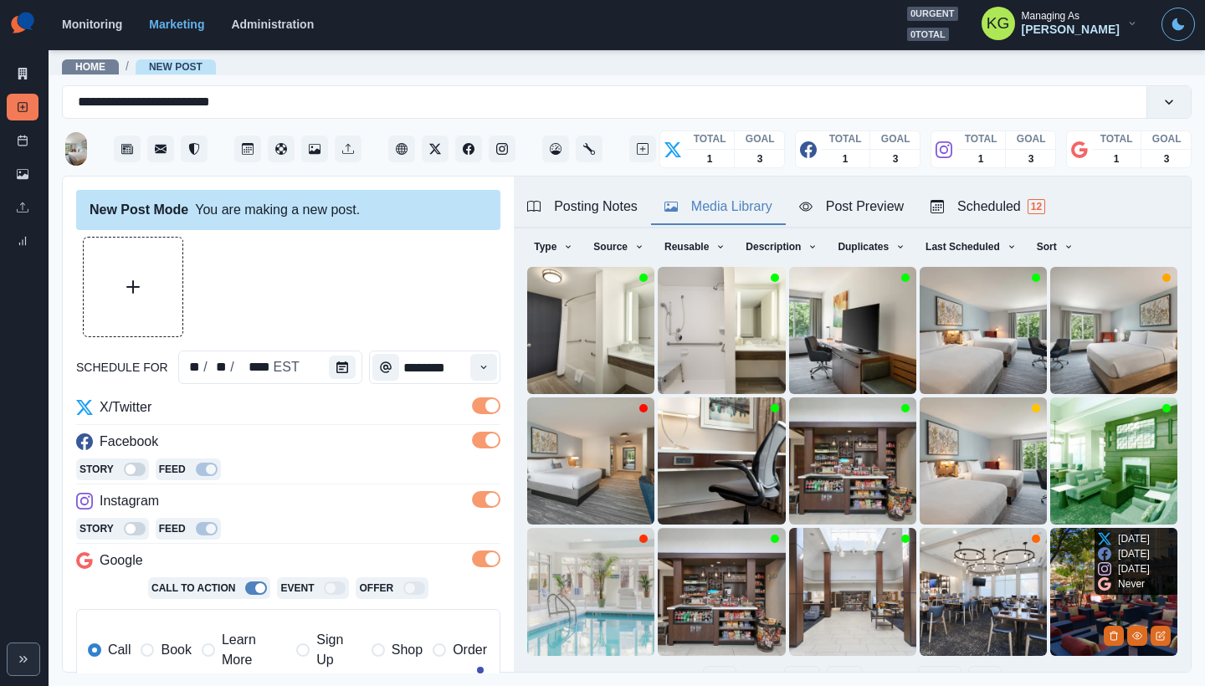
scroll to position [74, 0]
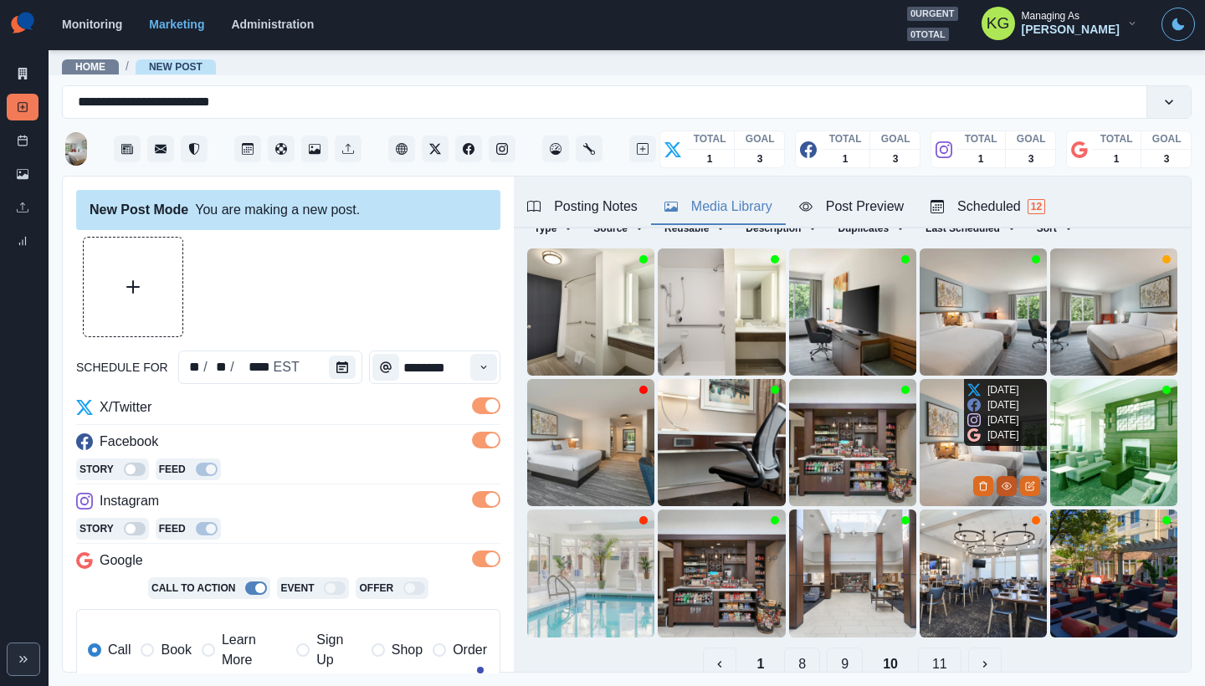
click at [1001, 481] on icon "View Media" at bounding box center [1006, 486] width 10 height 10
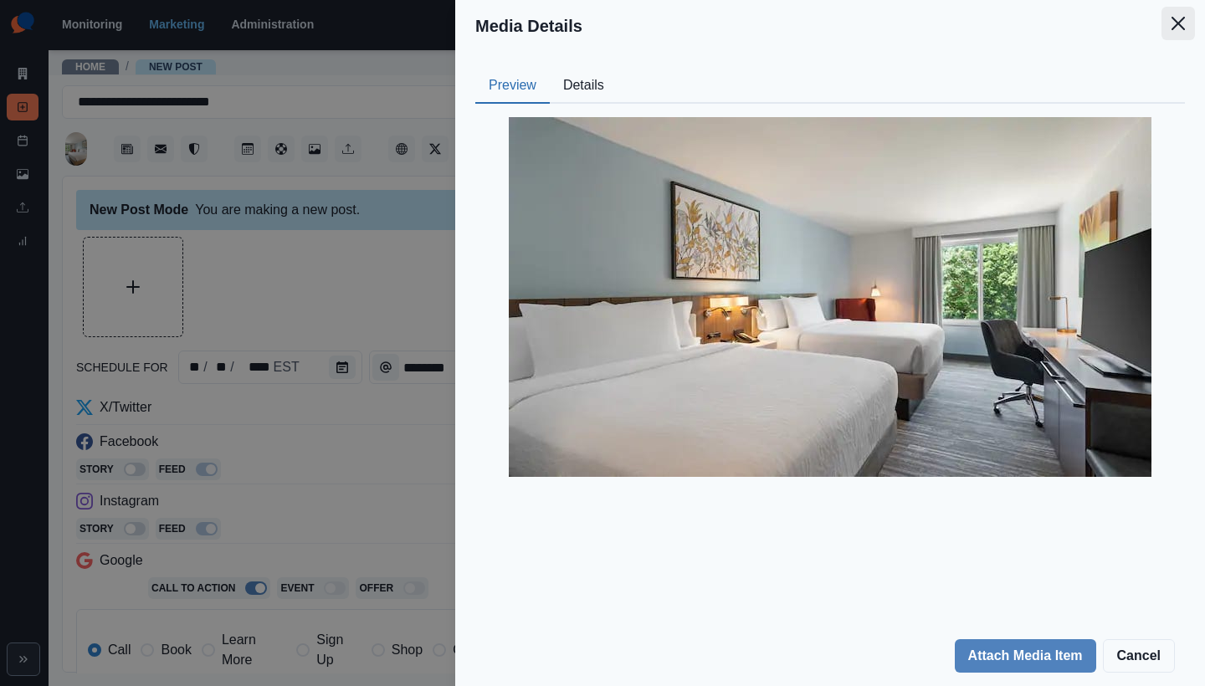
click at [1187, 19] on button "Close" at bounding box center [1177, 23] width 33 height 33
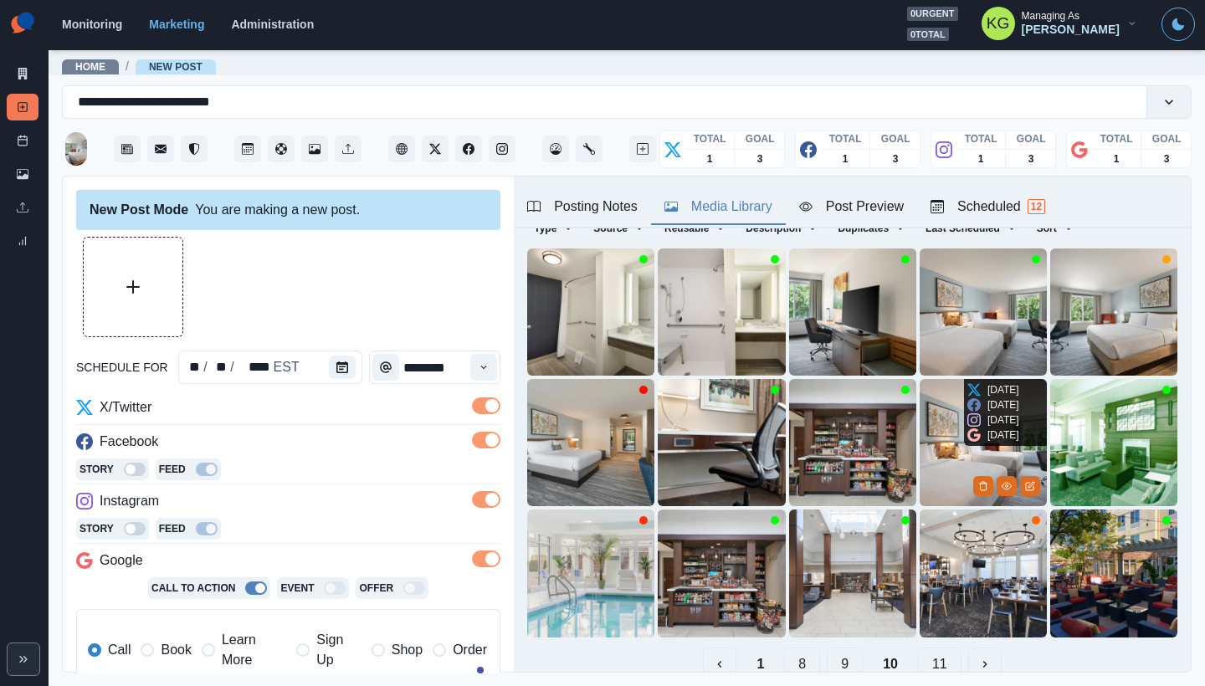
click at [940, 425] on img at bounding box center [982, 442] width 127 height 127
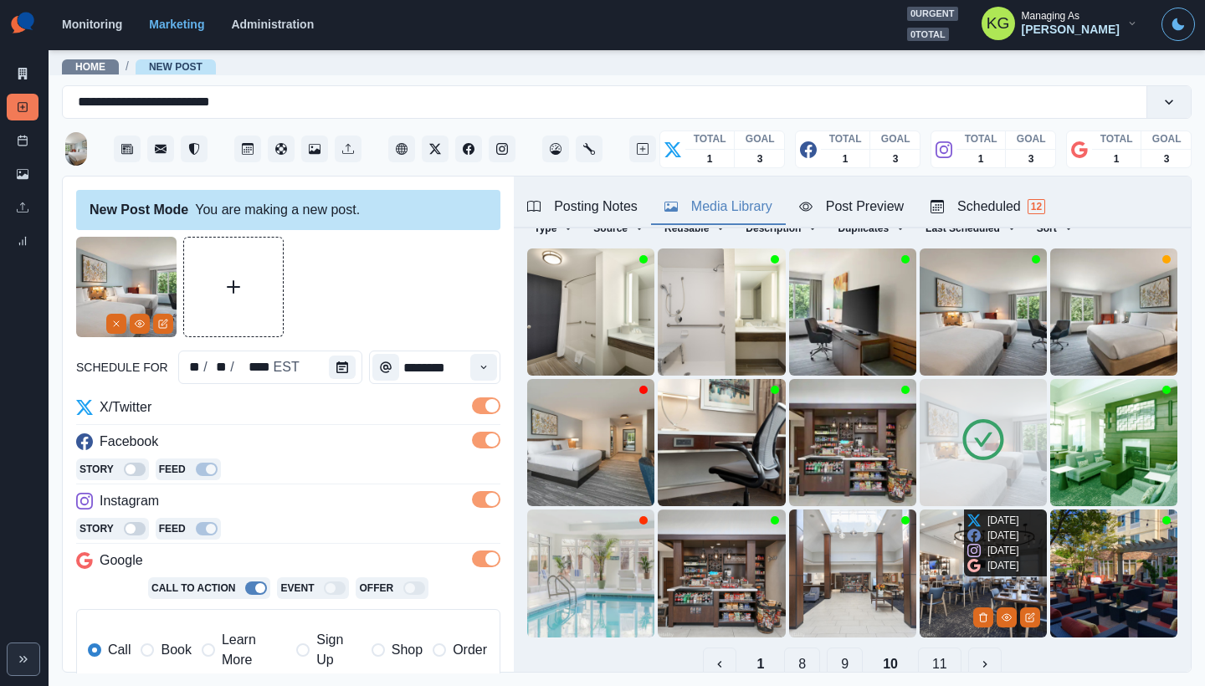
scroll to position [133, 0]
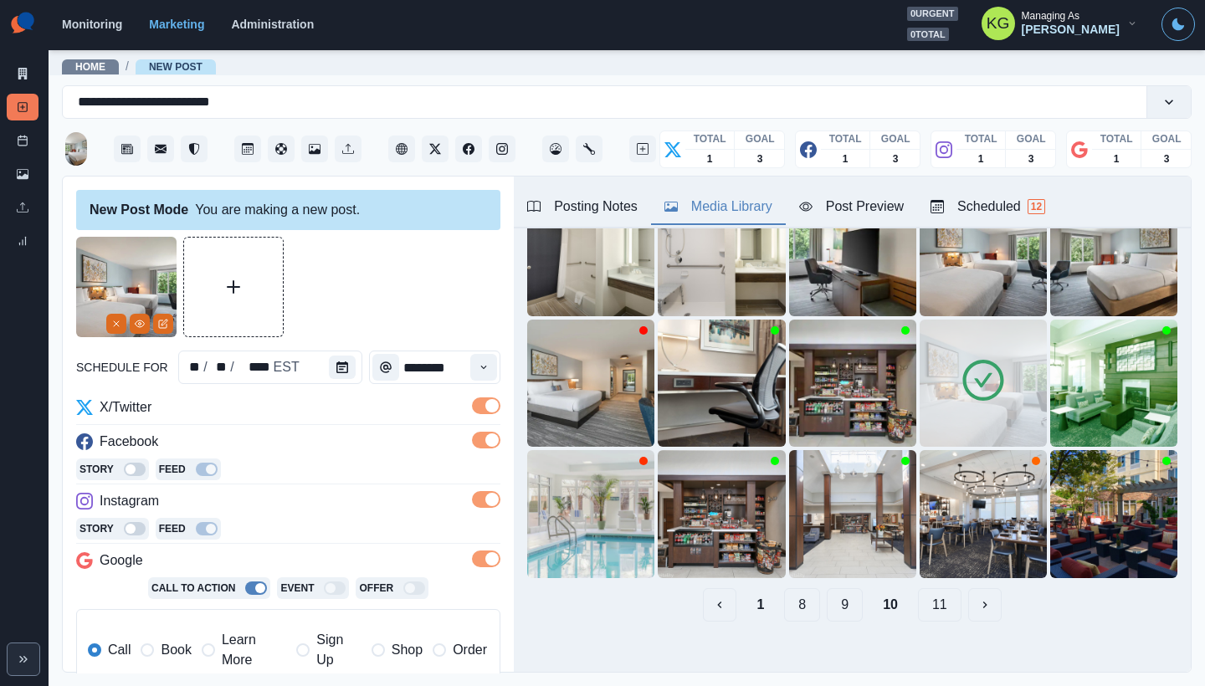
click at [833, 588] on button "9" at bounding box center [845, 604] width 36 height 33
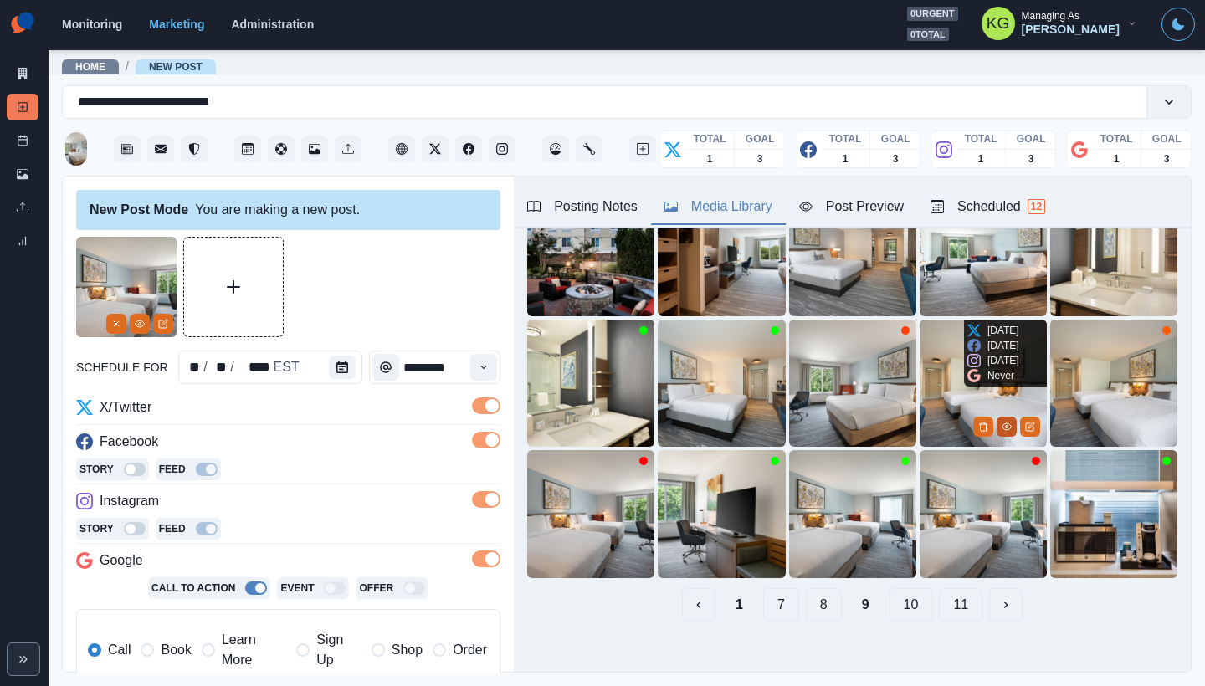
click at [1001, 423] on icon "View Media" at bounding box center [1005, 426] width 9 height 7
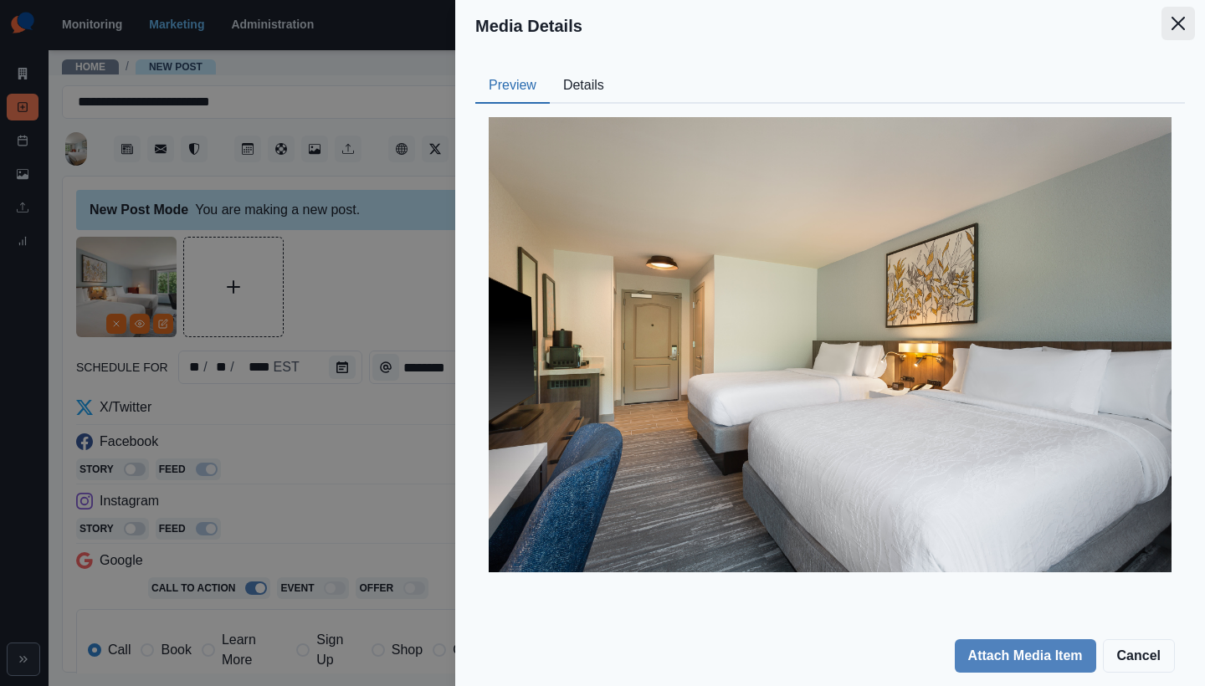
click at [1182, 26] on icon "Close" at bounding box center [1177, 23] width 13 height 13
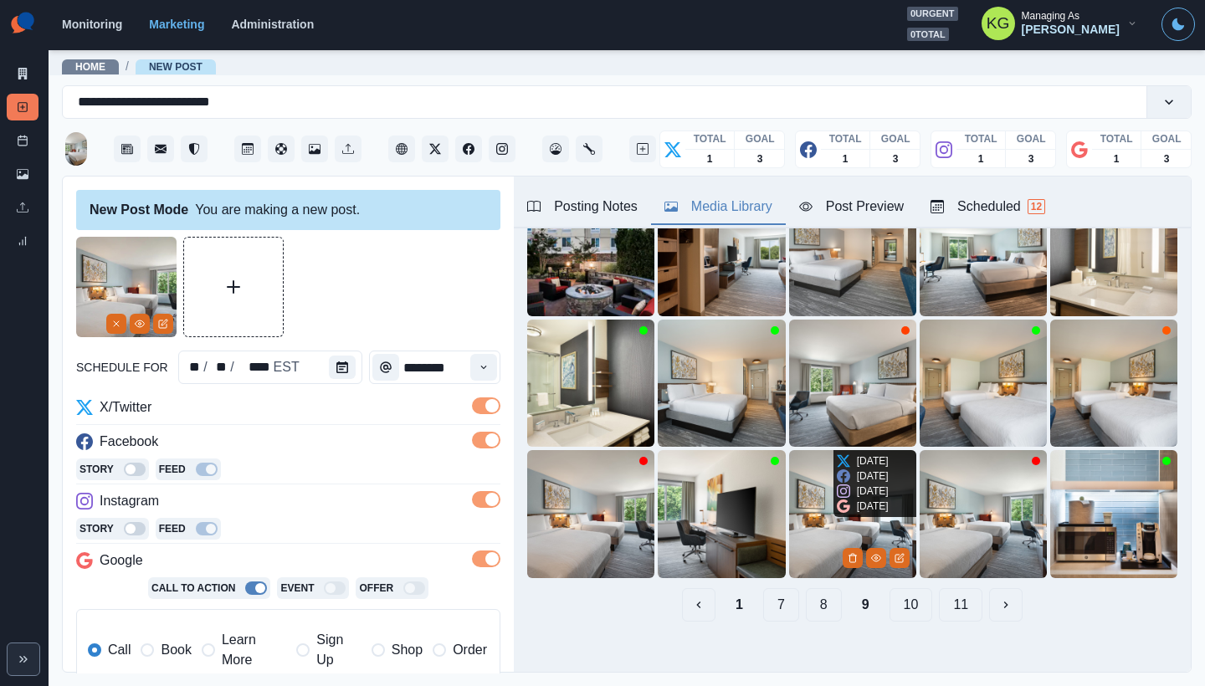
scroll to position [52, 0]
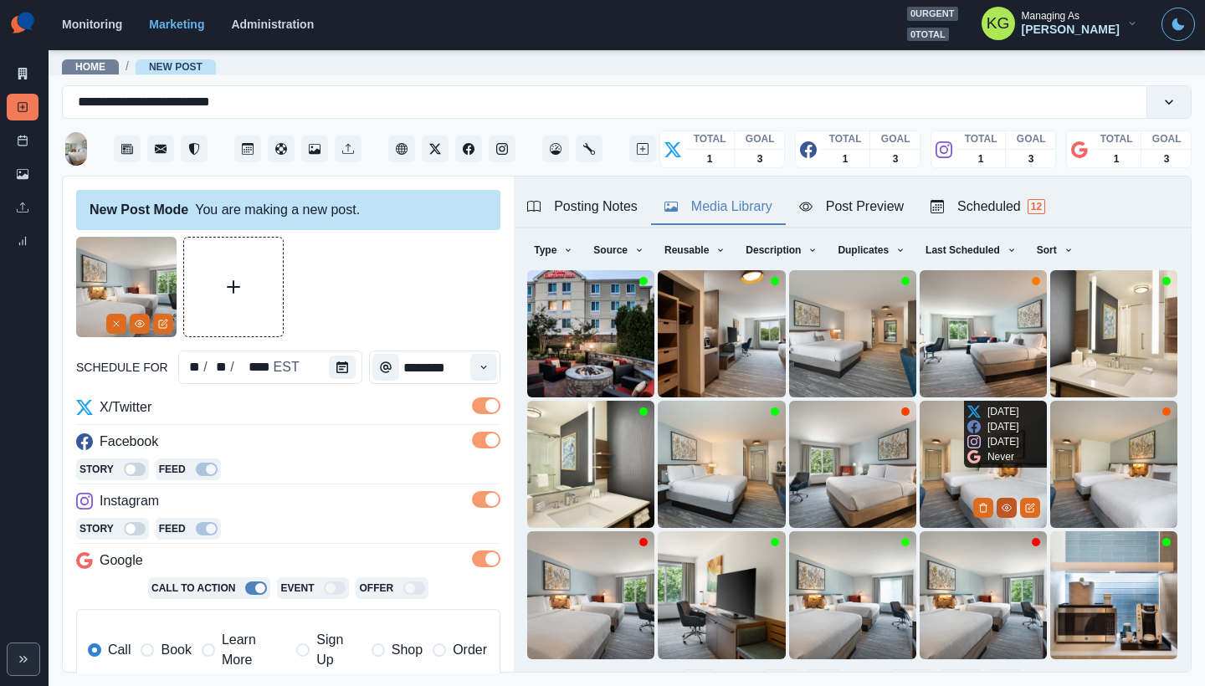
click at [1001, 503] on icon "View Media" at bounding box center [1006, 508] width 10 height 10
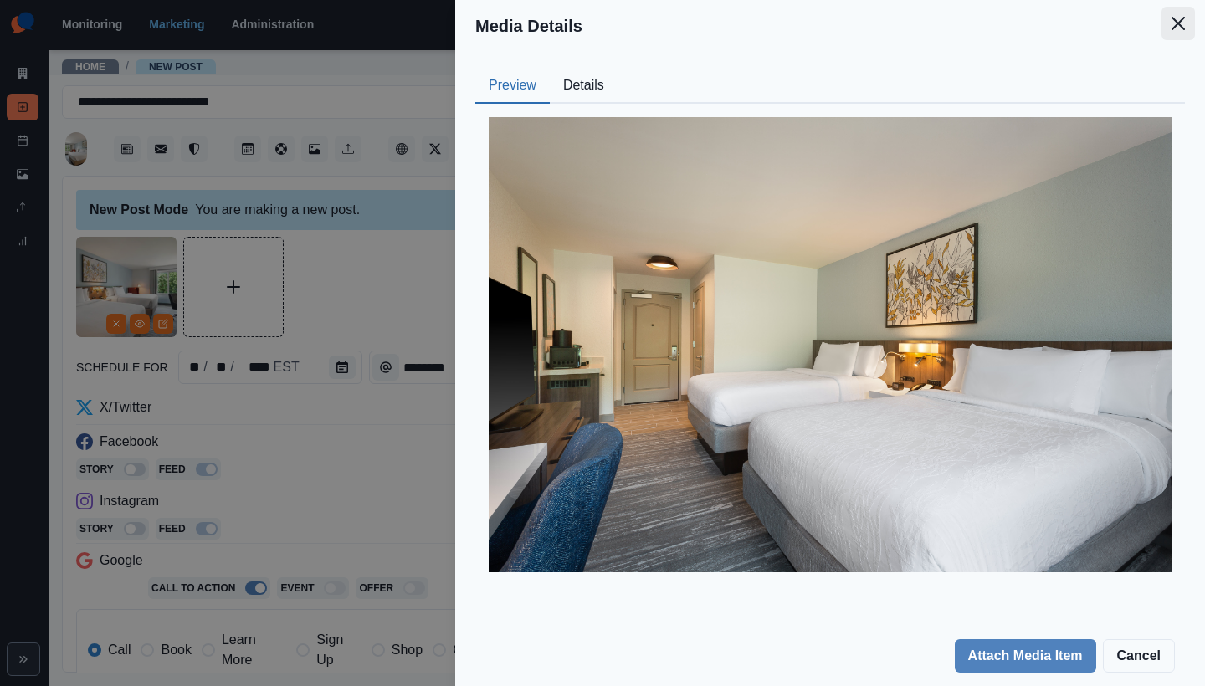
click at [1176, 34] on button "Close" at bounding box center [1177, 23] width 33 height 33
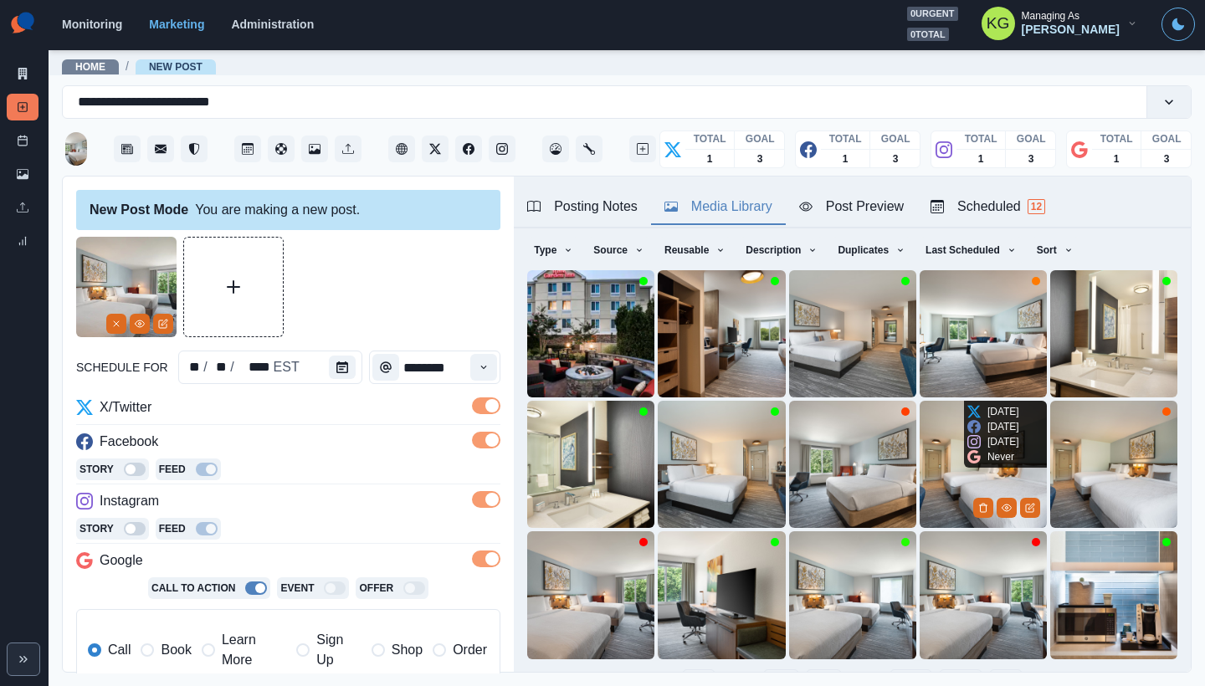
click at [919, 416] on img at bounding box center [982, 464] width 127 height 127
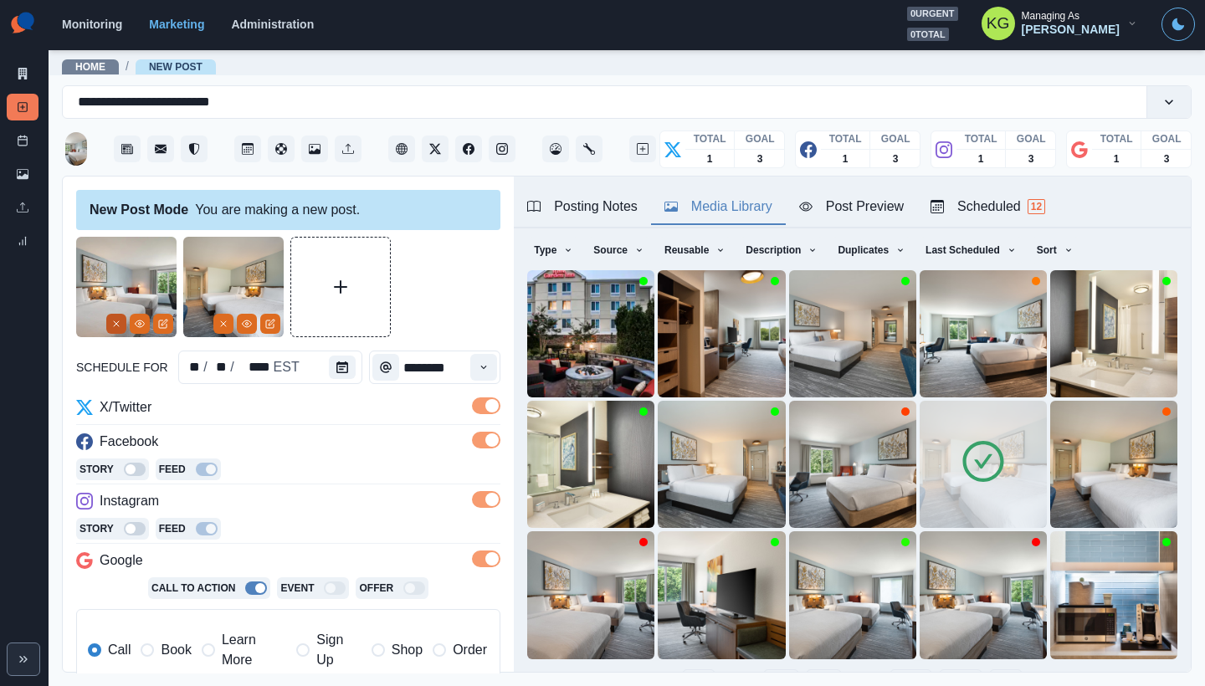
click at [115, 324] on icon "Remove" at bounding box center [116, 324] width 10 height 10
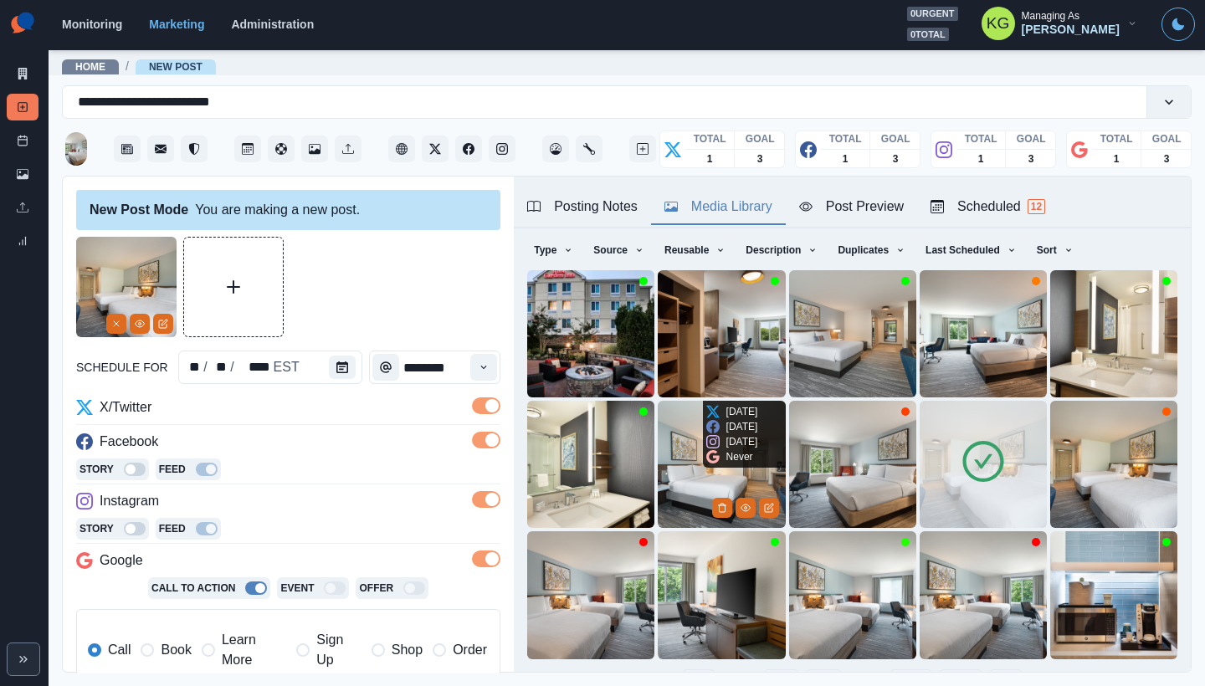
scroll to position [133, 0]
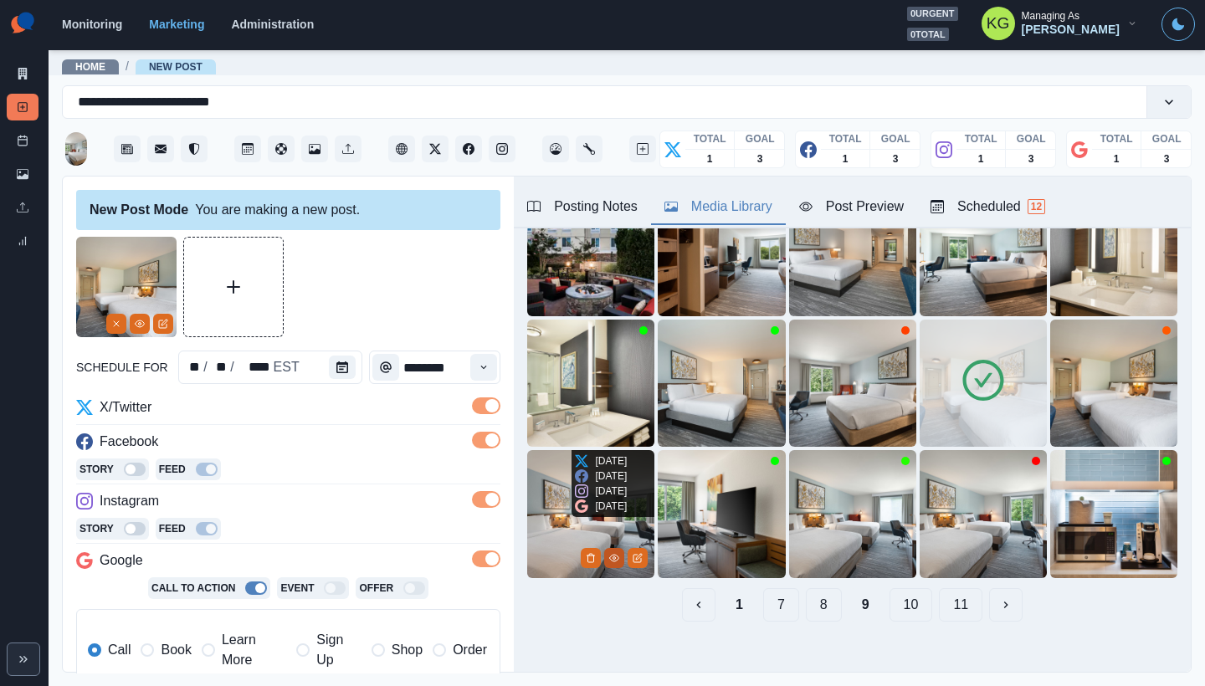
click at [612, 553] on icon "View Media" at bounding box center [614, 558] width 10 height 10
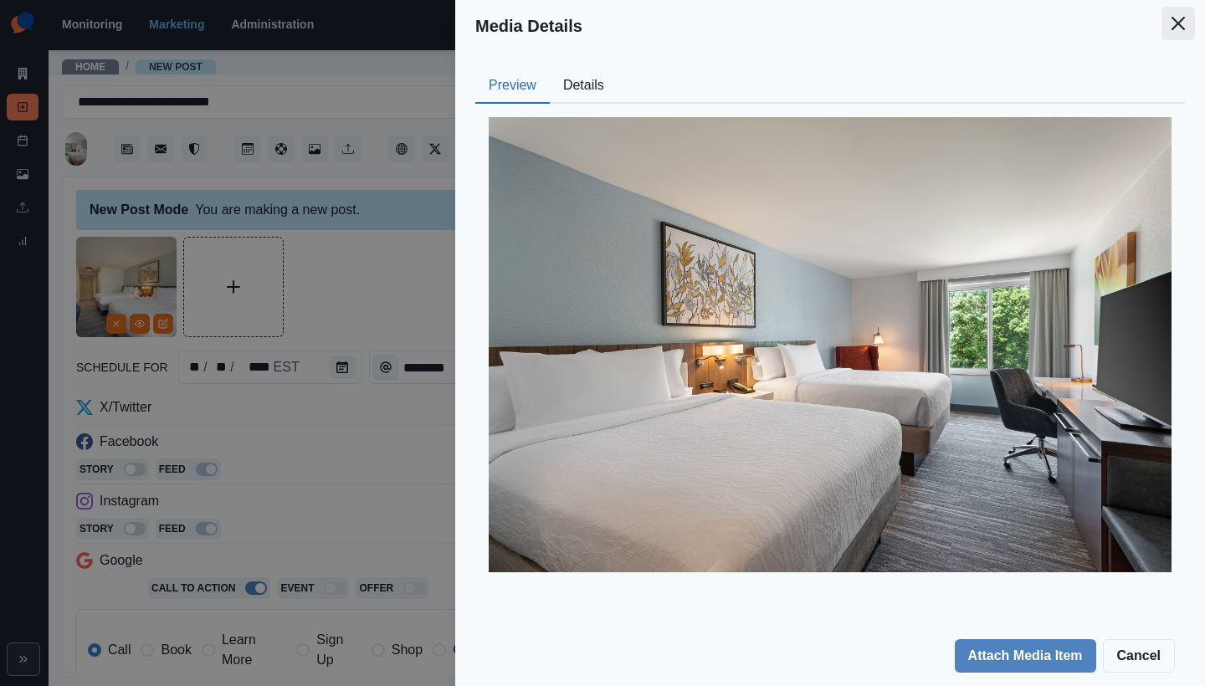
click at [1175, 26] on icon "Close" at bounding box center [1177, 23] width 13 height 13
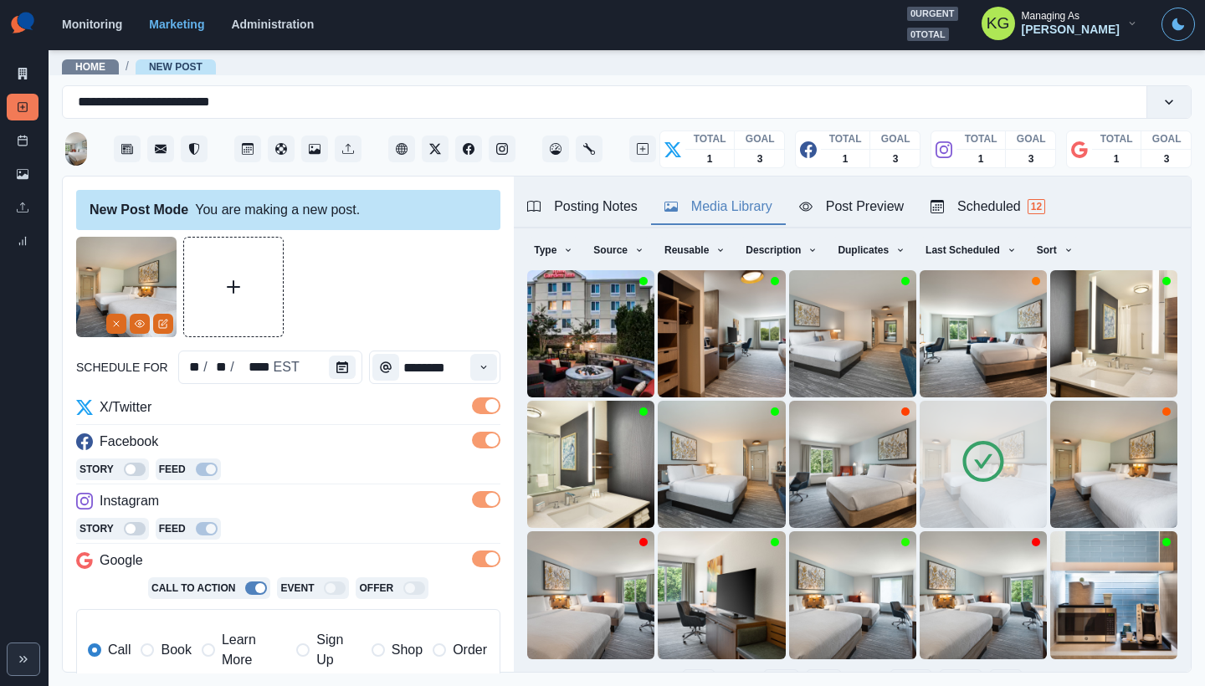
scroll to position [166, 0]
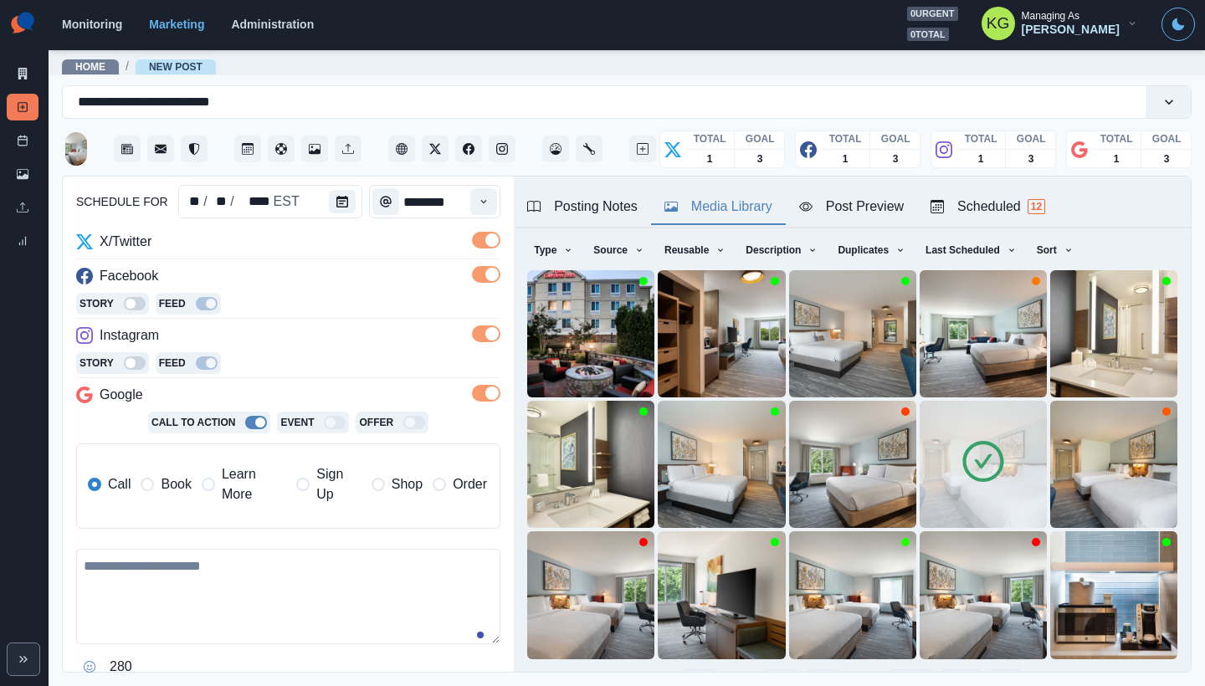
click at [187, 484] on span "Book" at bounding box center [176, 484] width 30 height 20
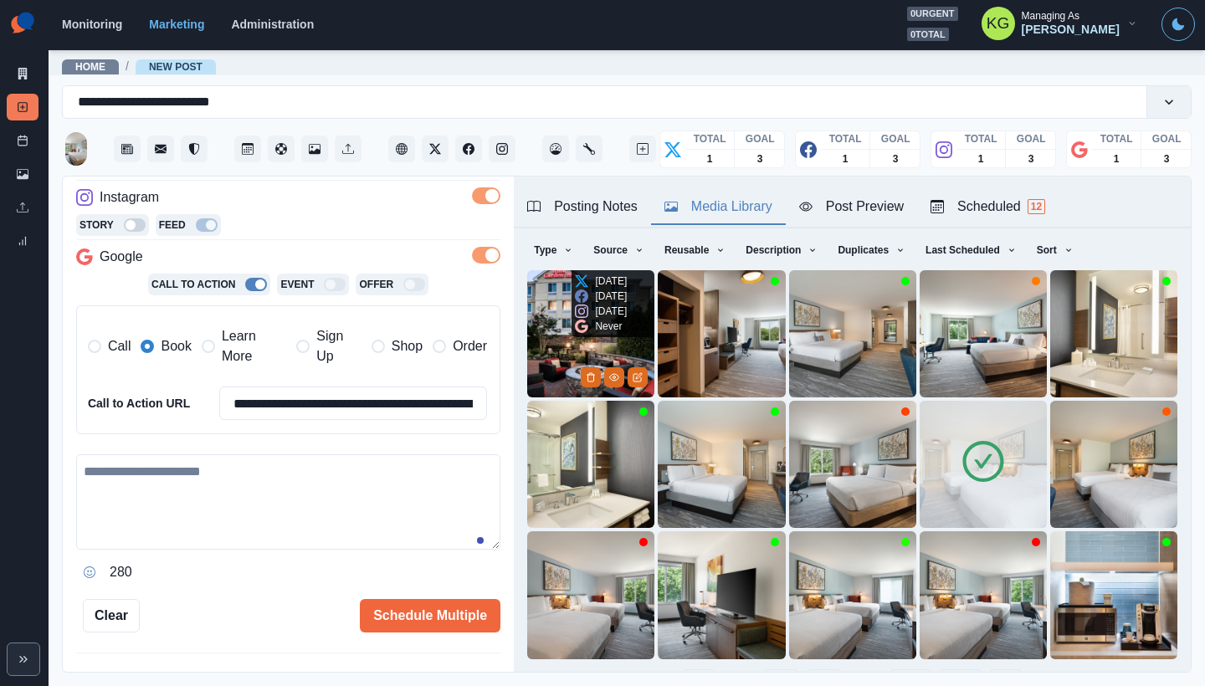
scroll to position [304, 0]
click at [205, 494] on textarea at bounding box center [288, 501] width 424 height 95
paste textarea "**********"
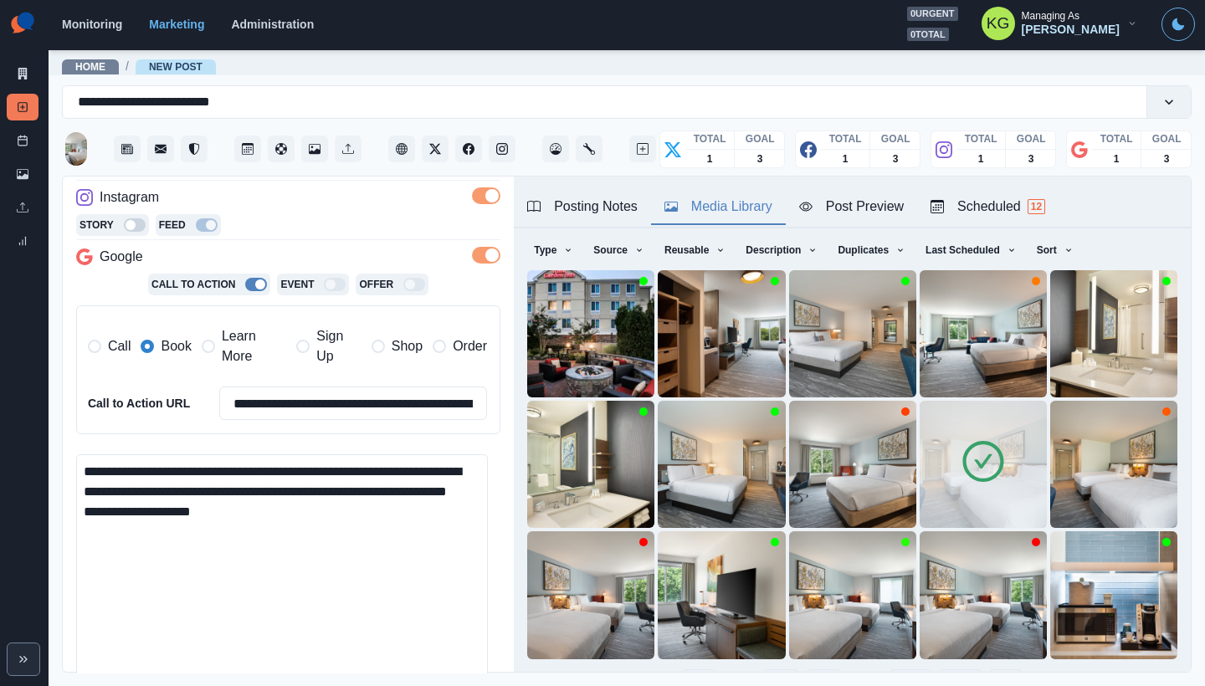
click at [430, 685] on main "**********" at bounding box center [627, 368] width 1156 height 638
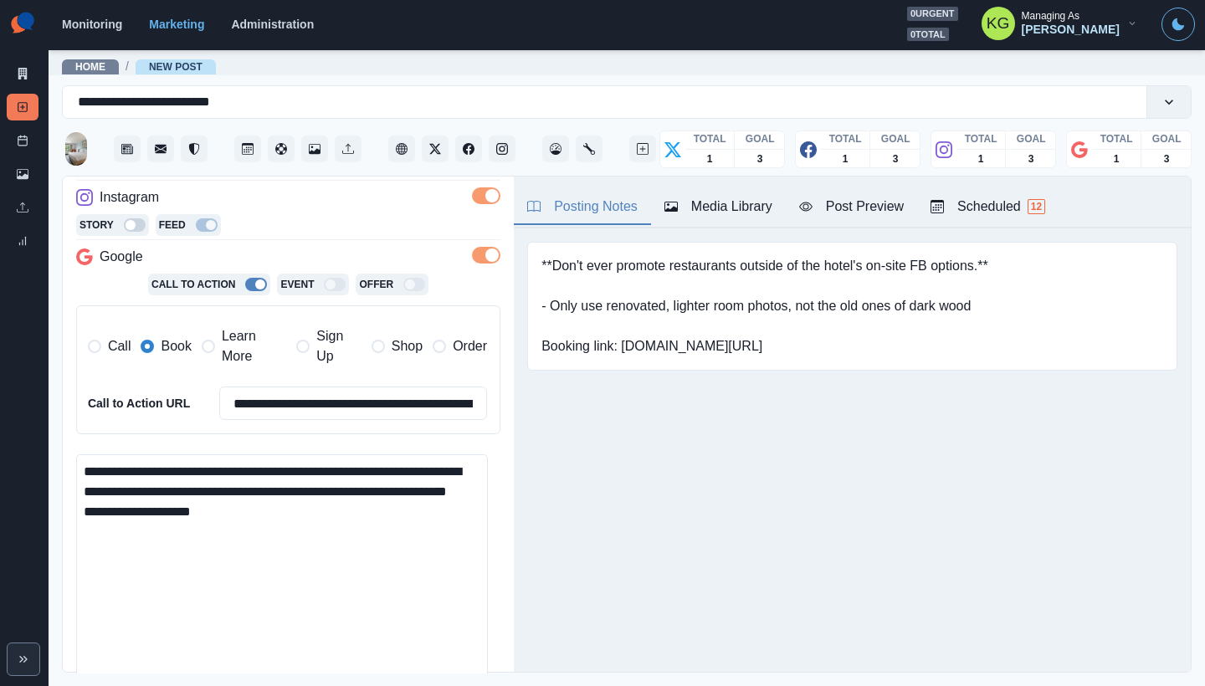
click at [585, 213] on div "Posting Notes" at bounding box center [582, 207] width 110 height 20
drag, startPoint x: 744, startPoint y: 350, endPoint x: 623, endPoint y: 347, distance: 120.5
click at [623, 347] on pre "**Don't ever promote restaurants outside of the hotel's on-site FB options.** -…" at bounding box center [764, 306] width 447 height 100
click at [277, 475] on textarea "**********" at bounding box center [282, 573] width 412 height 238
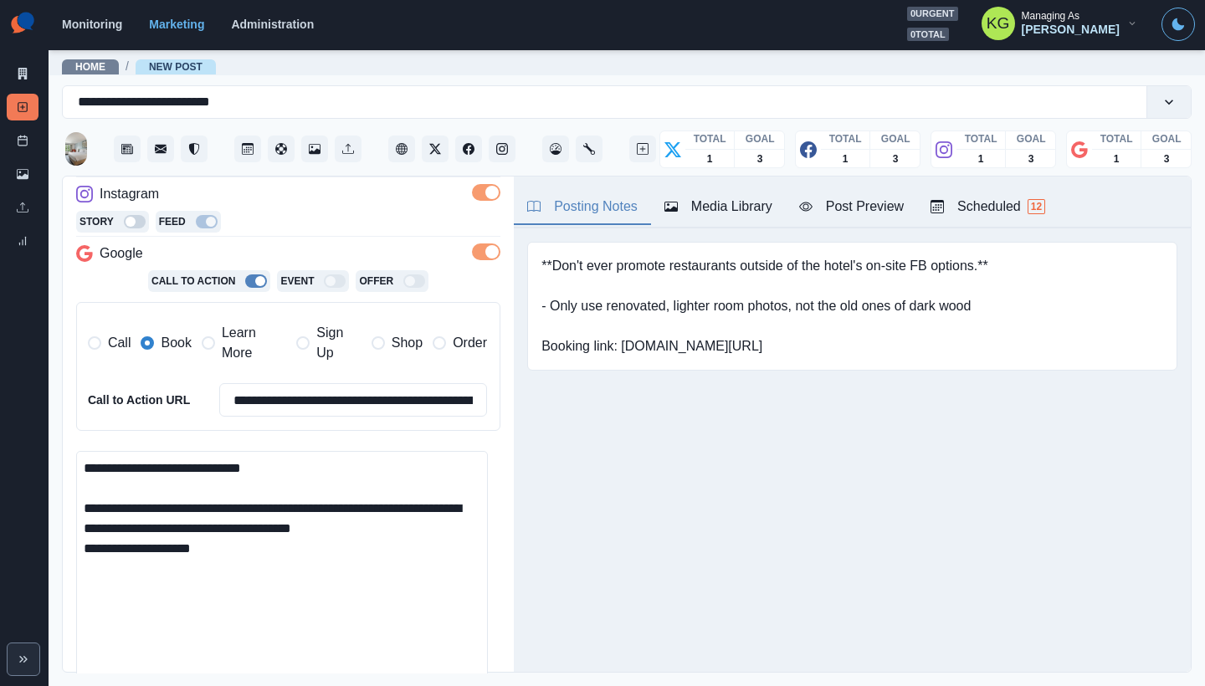
scroll to position [324, 0]
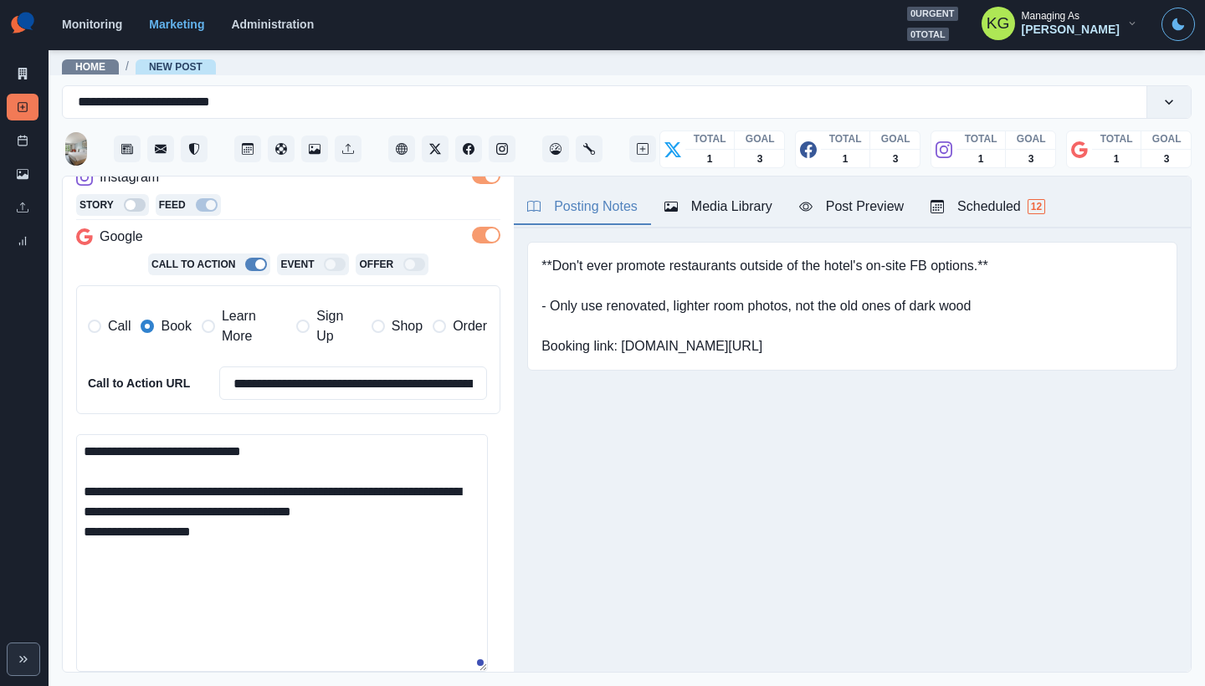
click at [458, 513] on textarea "**********" at bounding box center [282, 553] width 412 height 238
click at [310, 552] on textarea "**********" at bounding box center [282, 553] width 412 height 238
paste textarea "**********"
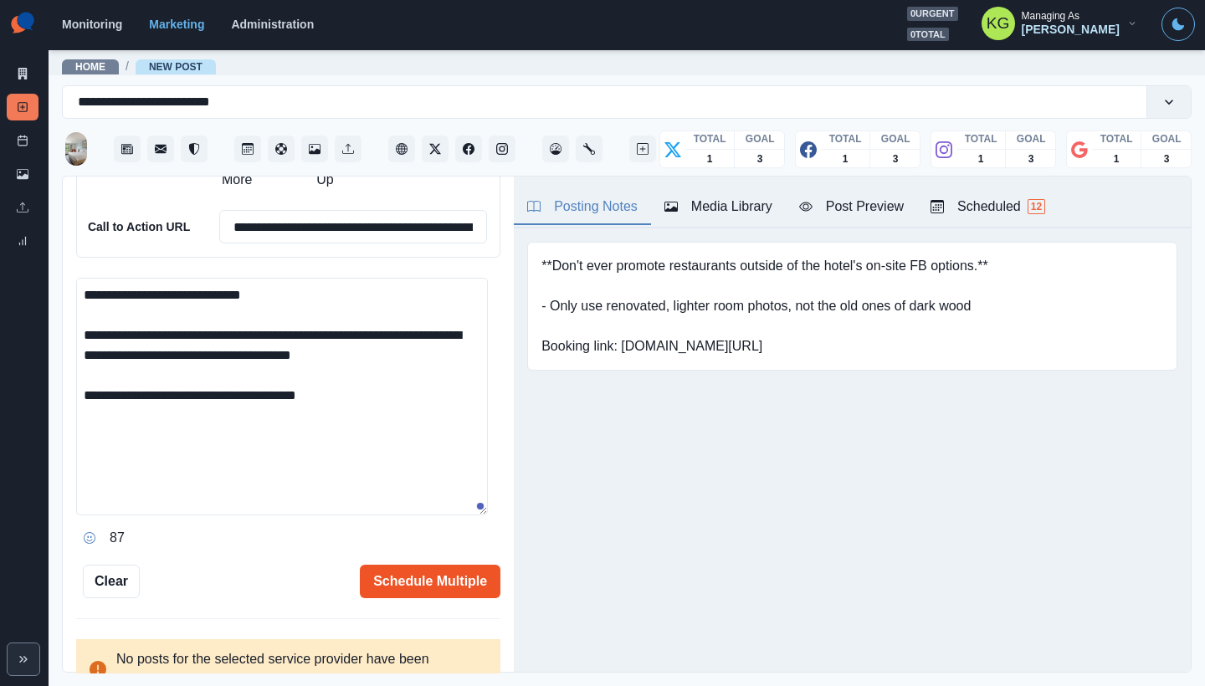
type textarea "**********"
click at [444, 571] on button "Schedule Multiple" at bounding box center [430, 581] width 141 height 33
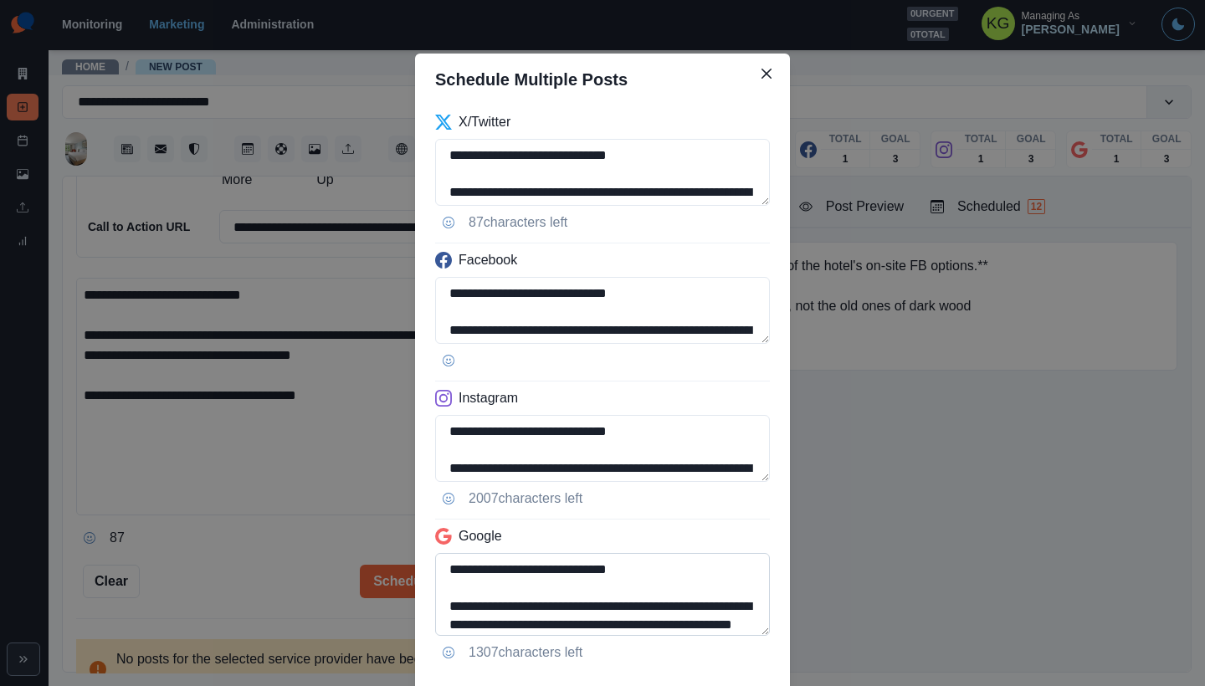
click at [723, 636] on textarea "**********" at bounding box center [602, 594] width 335 height 83
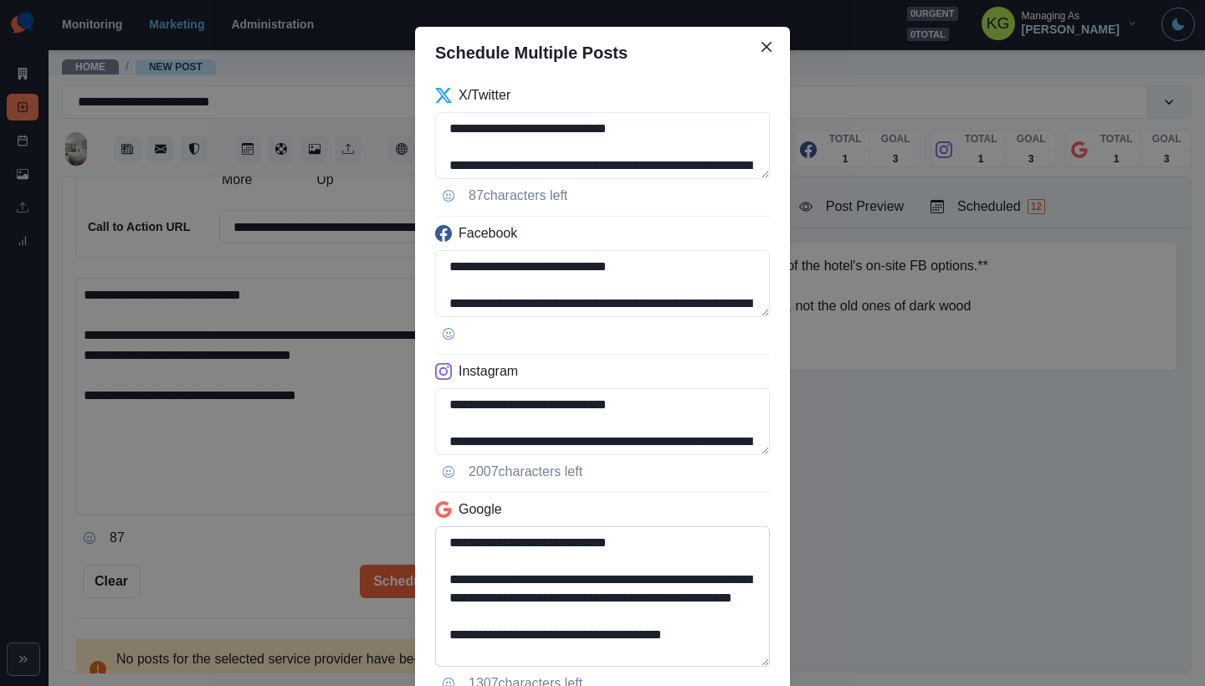
click at [716, 643] on textarea "**********" at bounding box center [602, 596] width 335 height 141
drag, startPoint x: 576, startPoint y: 649, endPoint x: 833, endPoint y: 654, distance: 257.7
click at [833, 654] on div "**********" at bounding box center [602, 343] width 1205 height 686
click at [438, 647] on textarea "**********" at bounding box center [602, 596] width 335 height 141
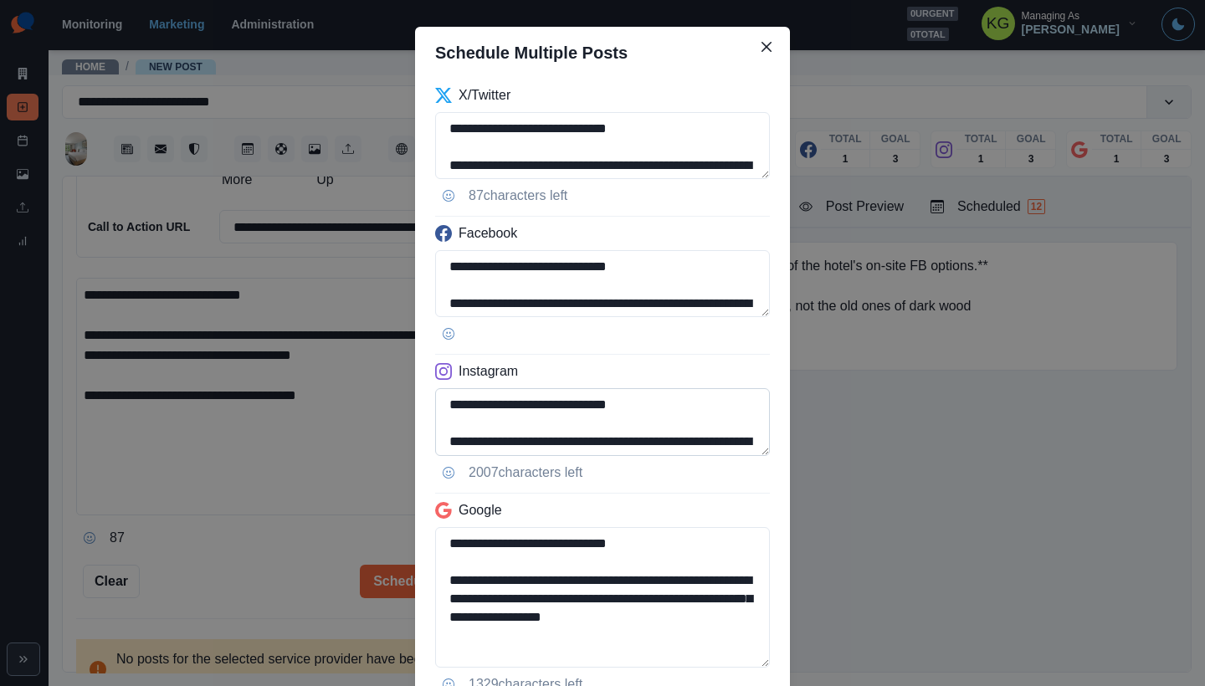
click at [740, 456] on textarea "**********" at bounding box center [602, 422] width 335 height 68
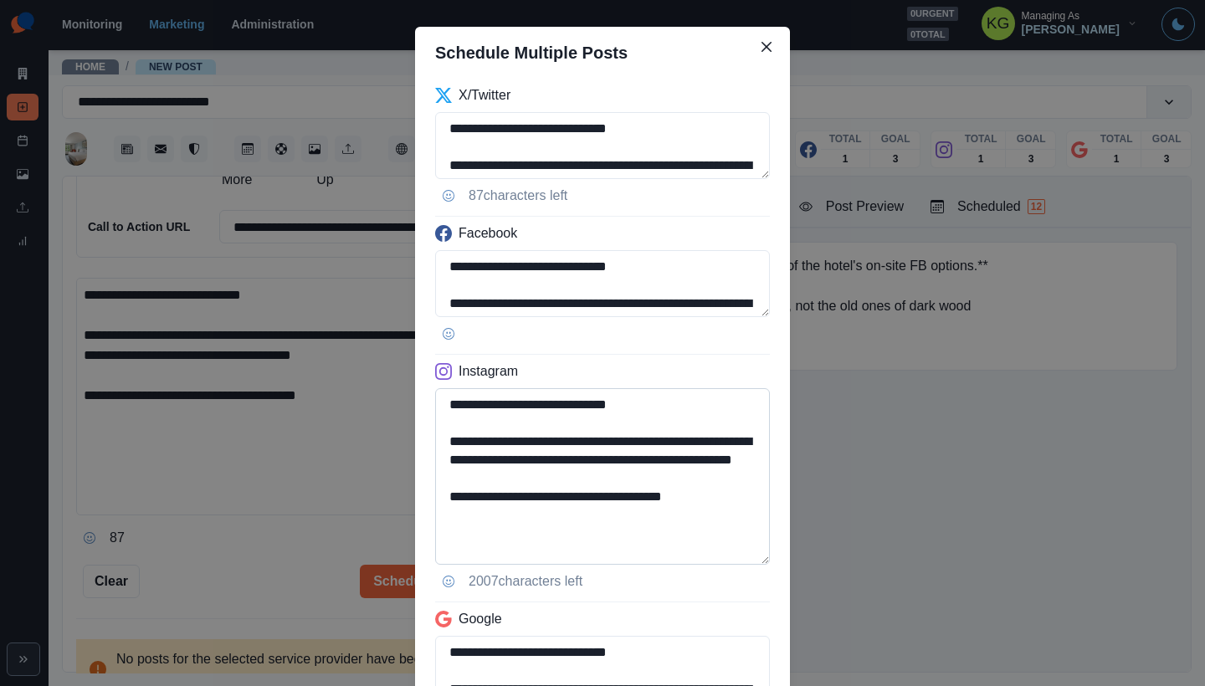
type textarea "**********"
click at [697, 515] on textarea "**********" at bounding box center [602, 476] width 335 height 177
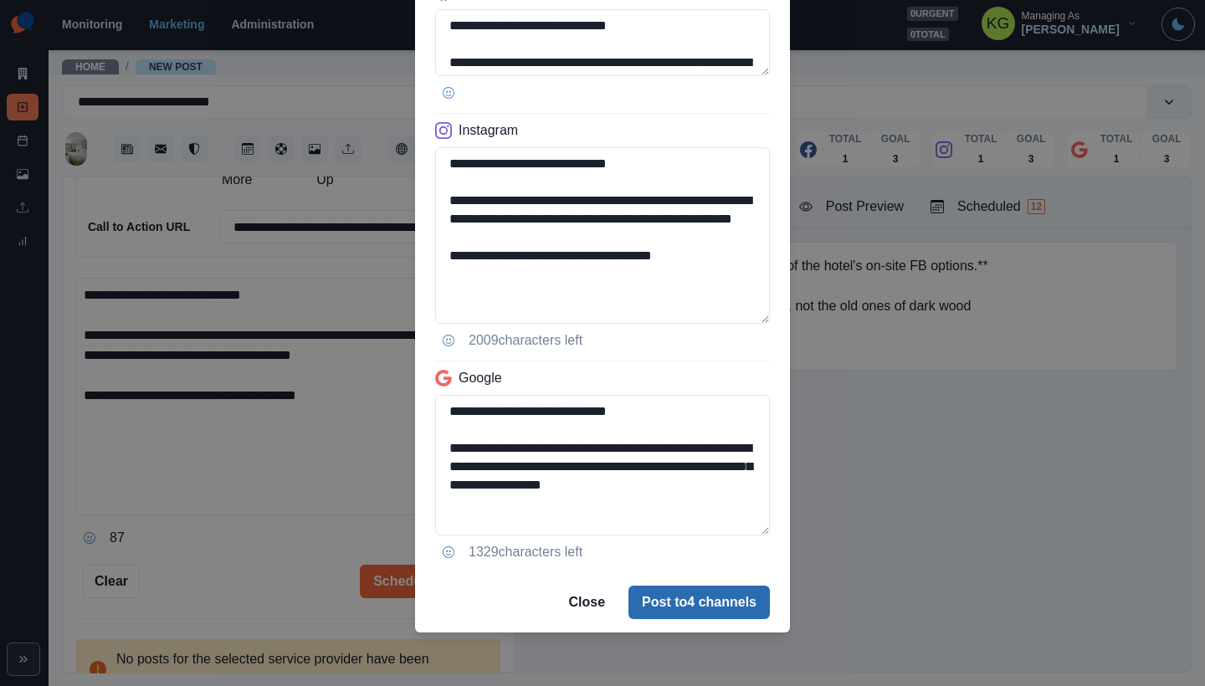
type textarea "**********"
click at [753, 588] on button "Post to 4 channels" at bounding box center [698, 602] width 141 height 33
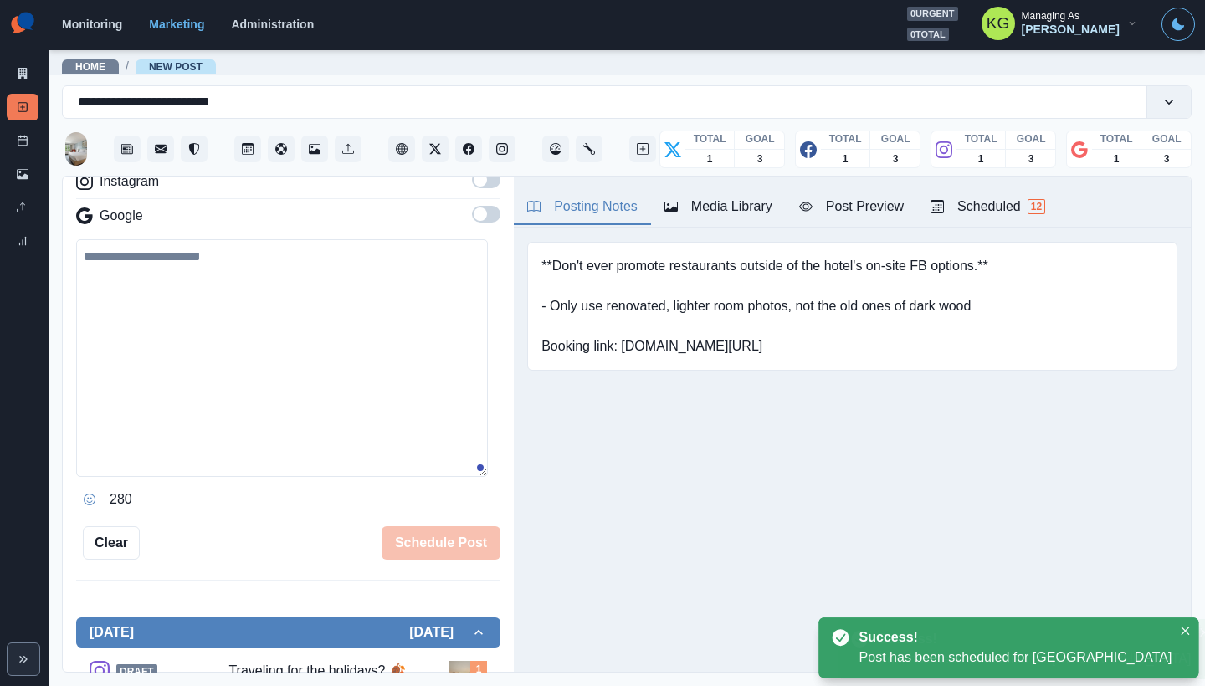
scroll to position [234, 0]
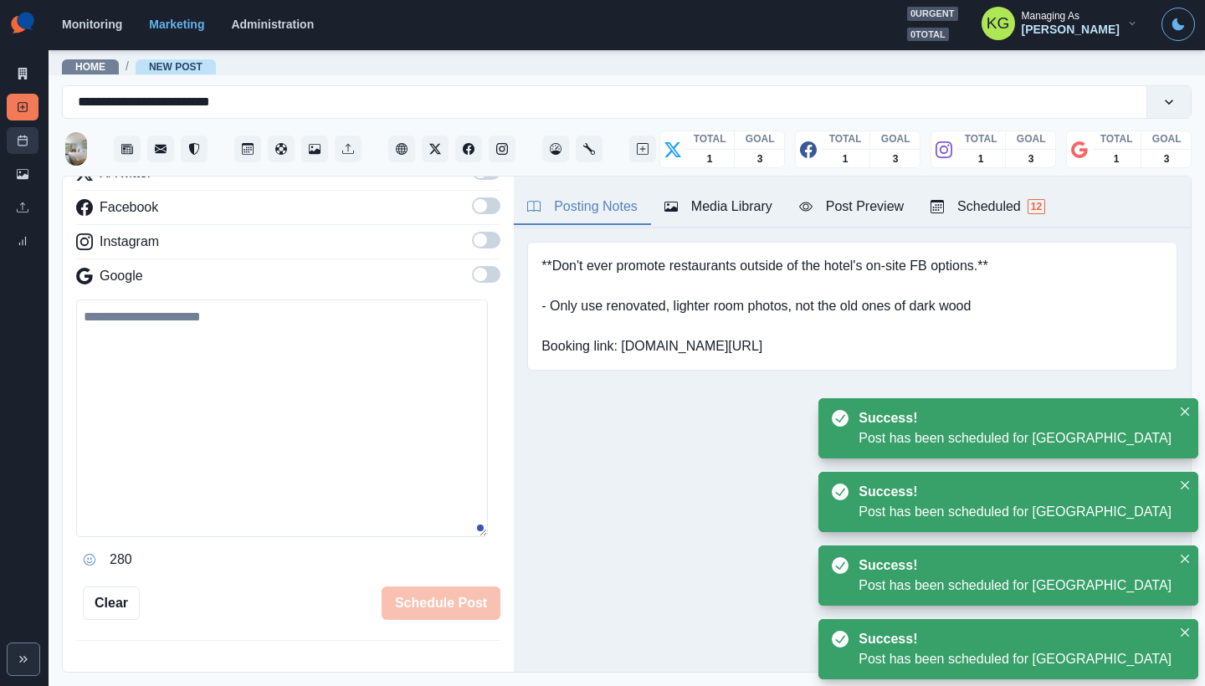
click at [16, 139] on link "Post Schedule" at bounding box center [23, 140] width 32 height 27
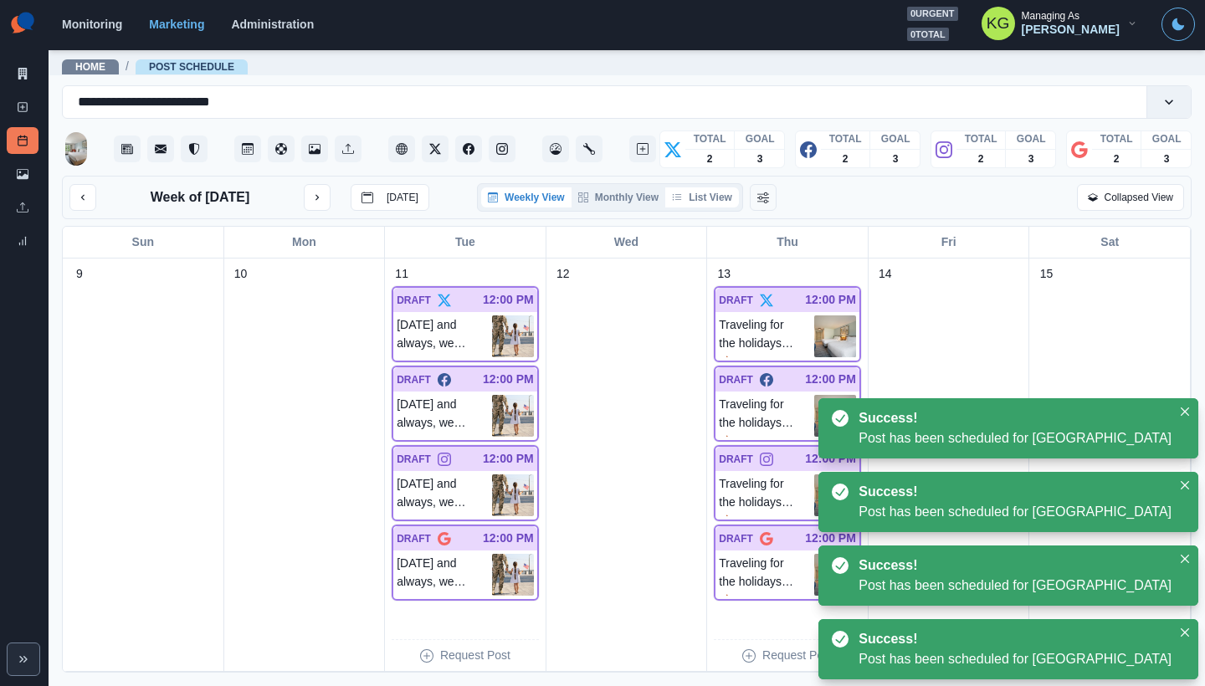
click at [705, 198] on button "List View" at bounding box center [702, 197] width 74 height 20
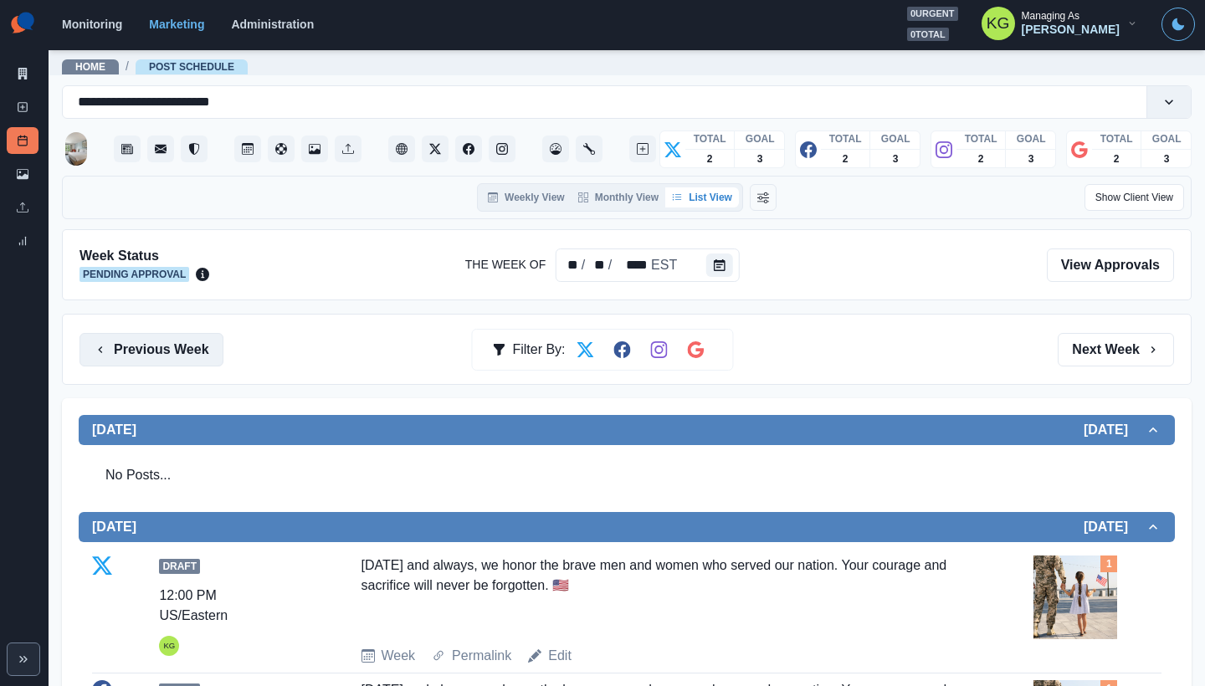
click at [214, 345] on button "Previous Week" at bounding box center [151, 349] width 144 height 33
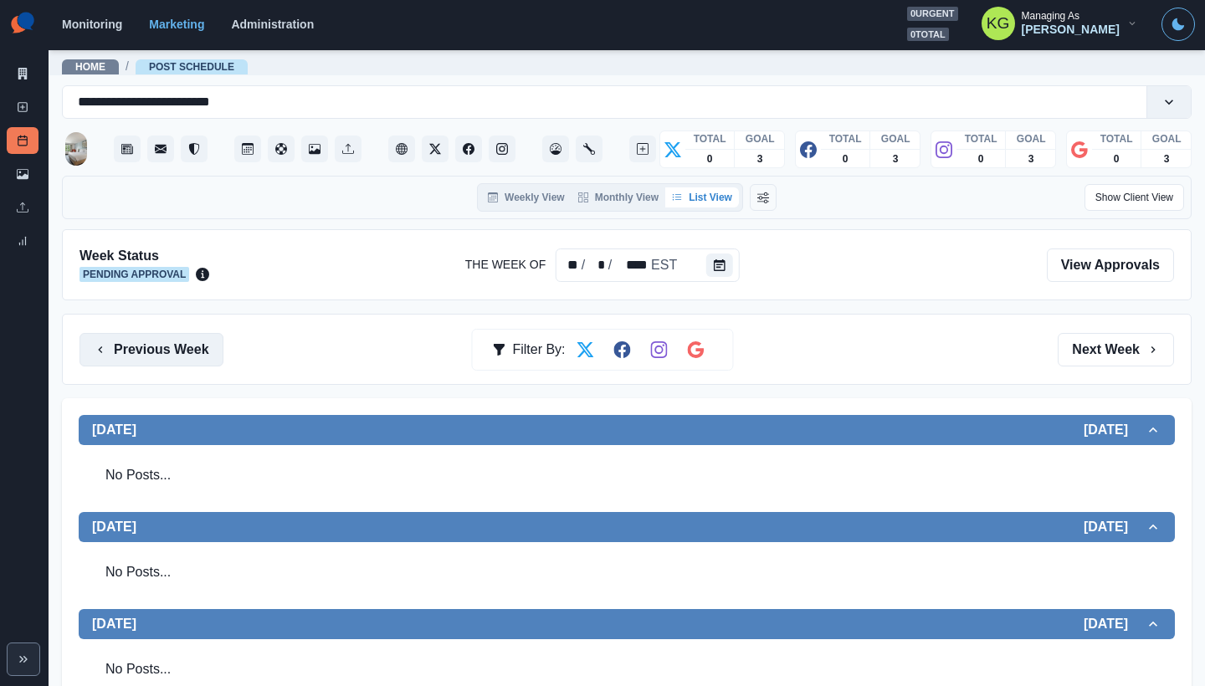
click at [215, 345] on button "Previous Week" at bounding box center [151, 349] width 144 height 33
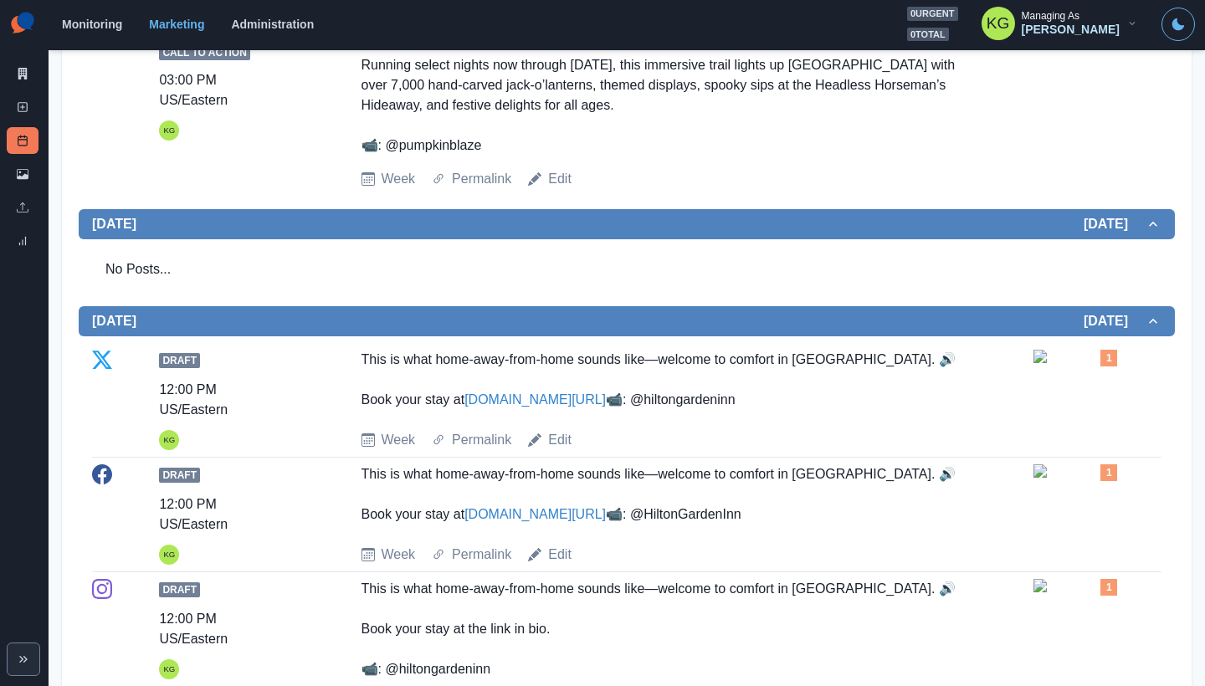
scroll to position [201, 0]
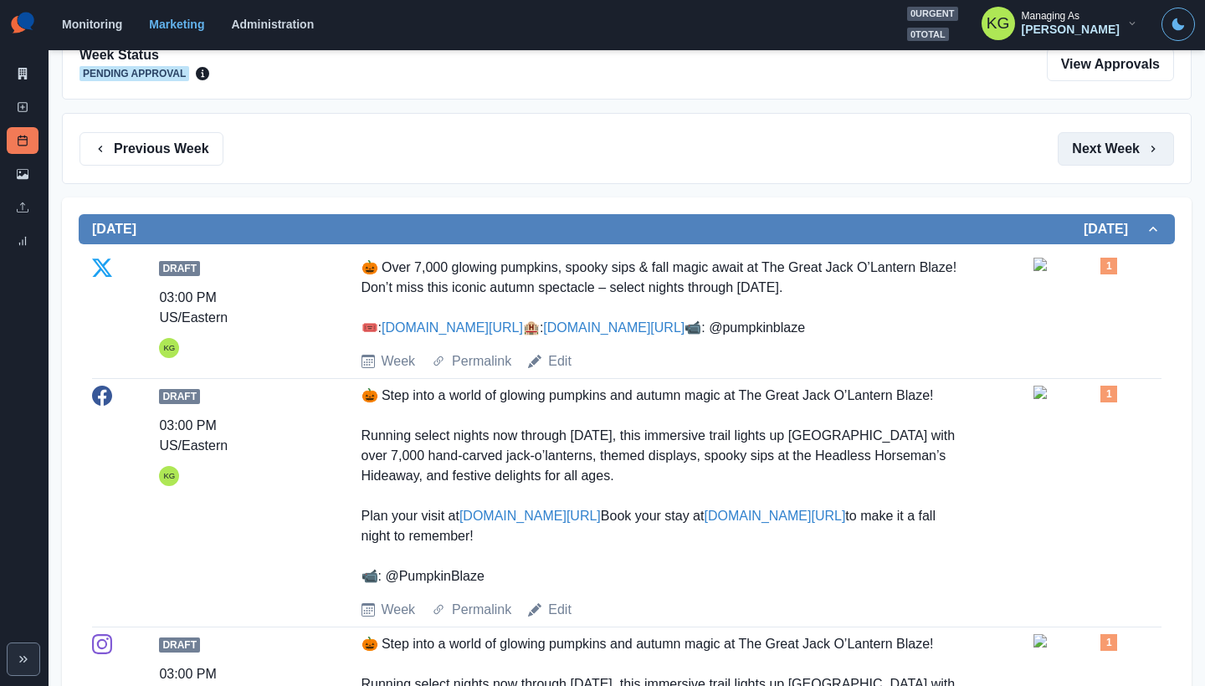
click at [1114, 145] on button "Next Week" at bounding box center [1115, 148] width 116 height 33
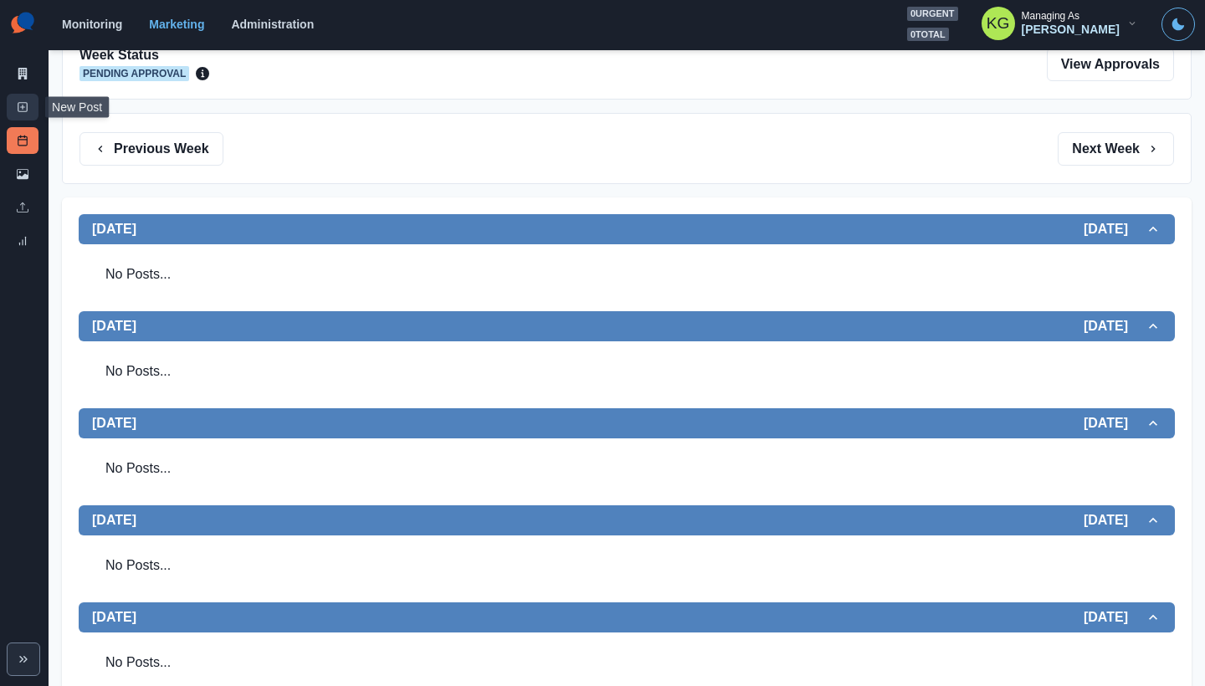
click at [13, 103] on link "New Post" at bounding box center [23, 107] width 32 height 27
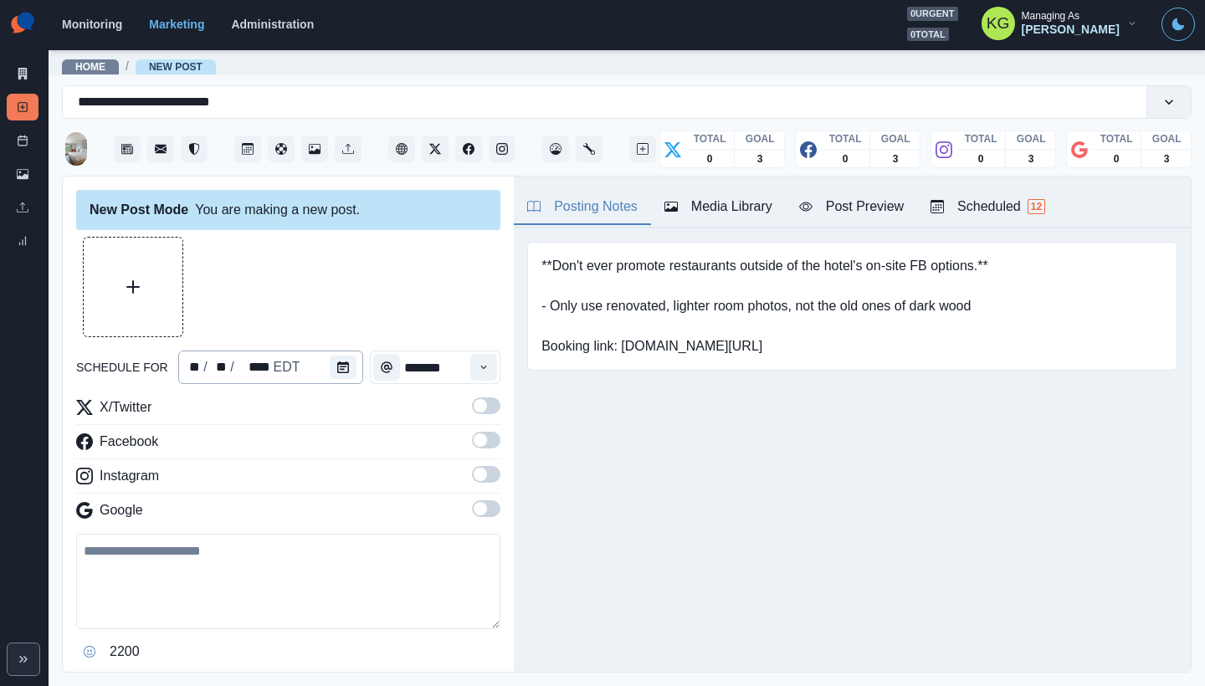
click at [322, 368] on div "** / ** / **** EDT" at bounding box center [270, 367] width 185 height 33
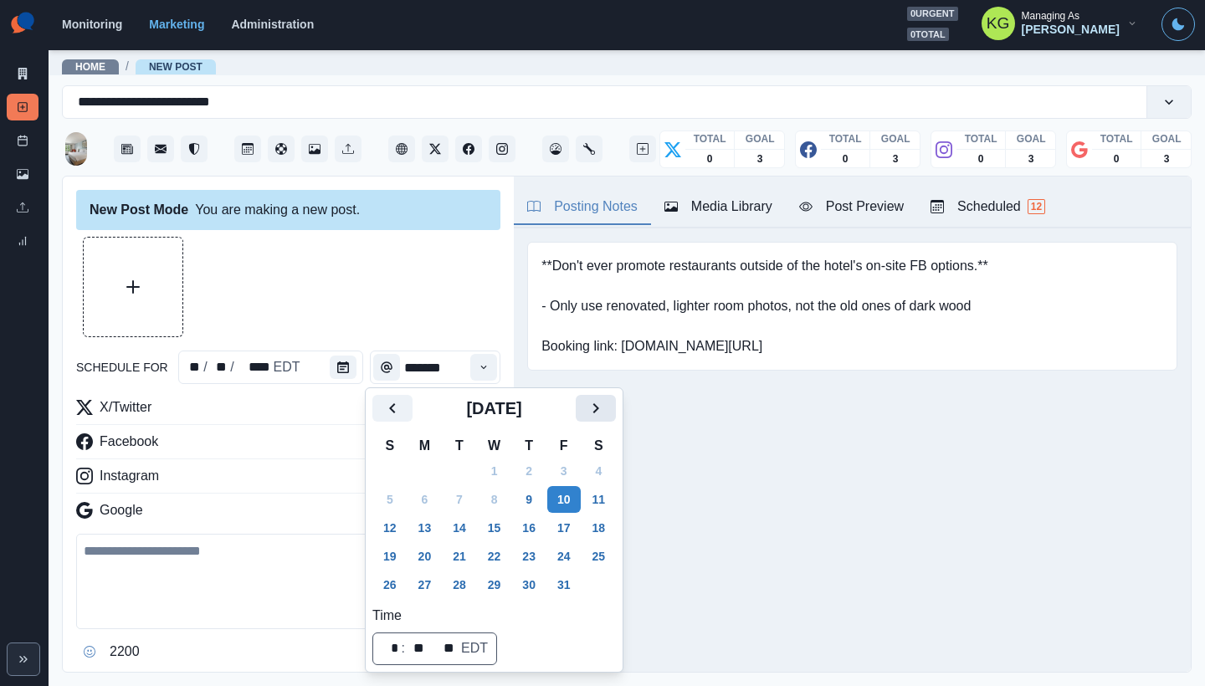
click at [605, 398] on icon "Next" at bounding box center [596, 408] width 20 height 20
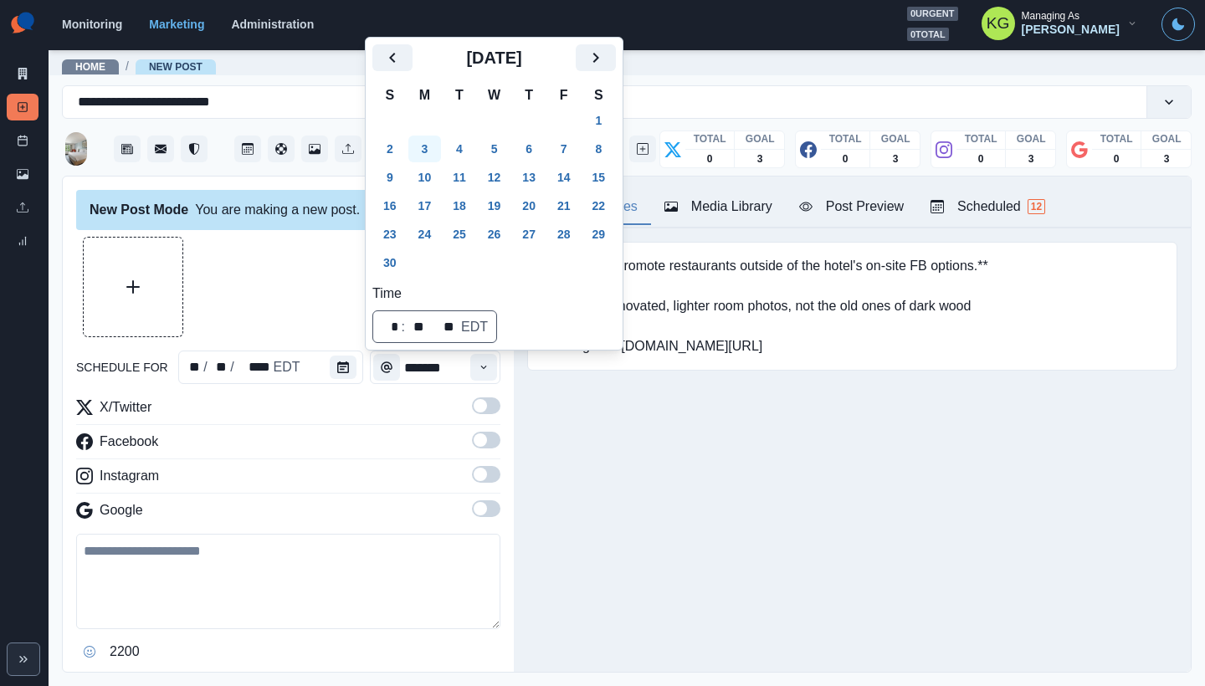
click at [425, 150] on button "3" at bounding box center [424, 149] width 33 height 27
click at [293, 238] on div at bounding box center [288, 287] width 424 height 100
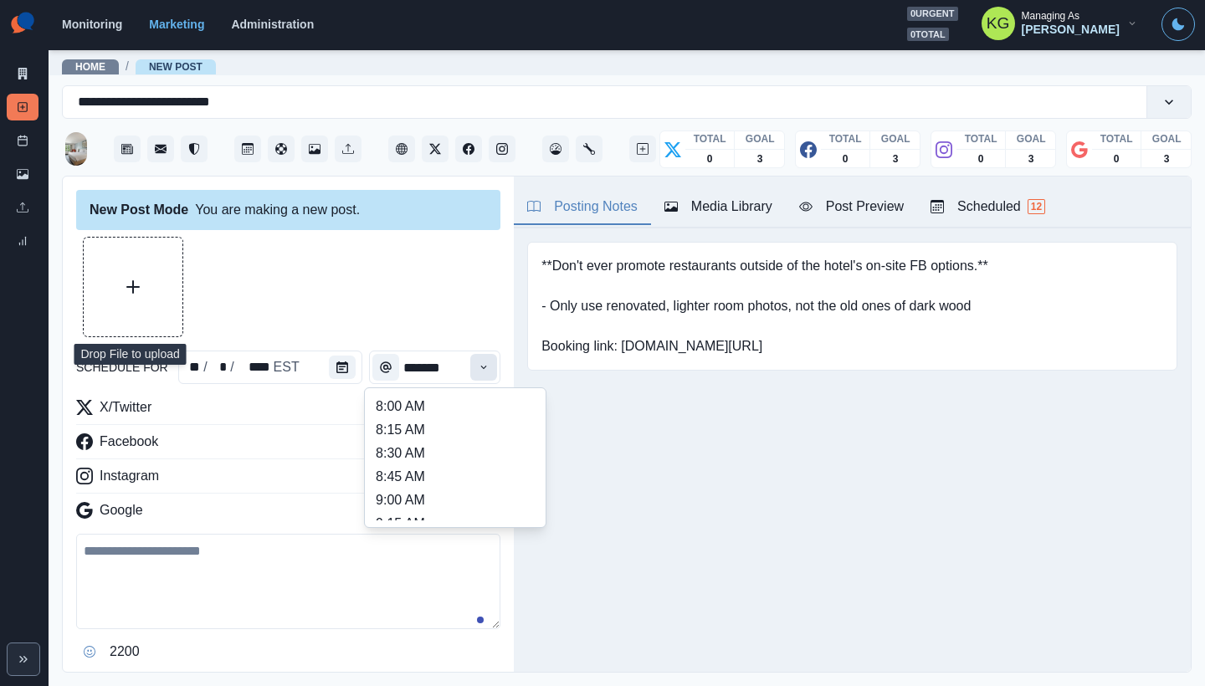
click at [478, 372] on icon "Time" at bounding box center [484, 367] width 12 height 12
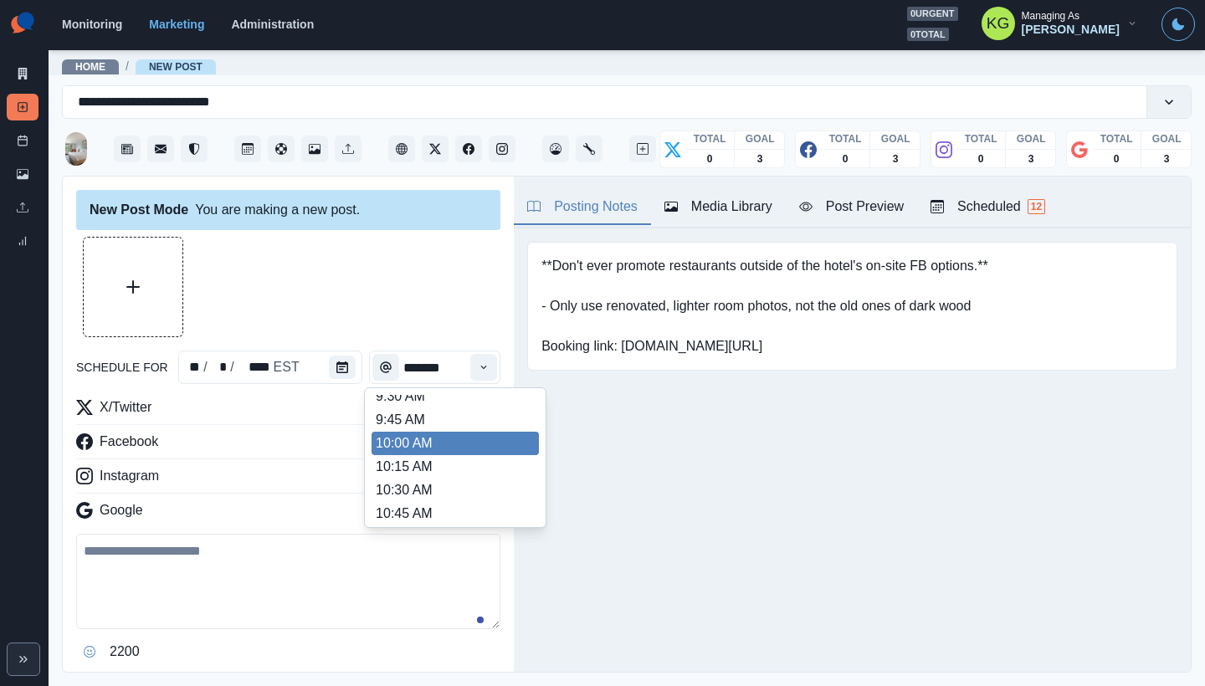
scroll to position [304, 0]
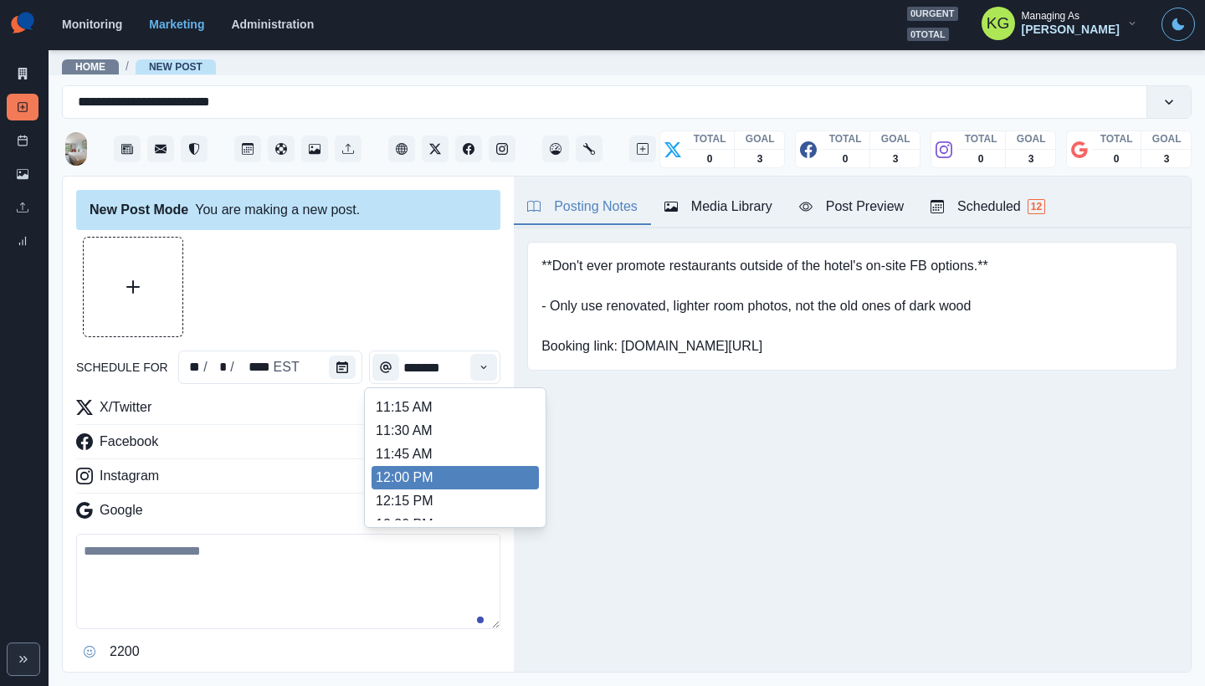
click at [426, 466] on li "12:00 PM" at bounding box center [454, 477] width 167 height 23
type input "********"
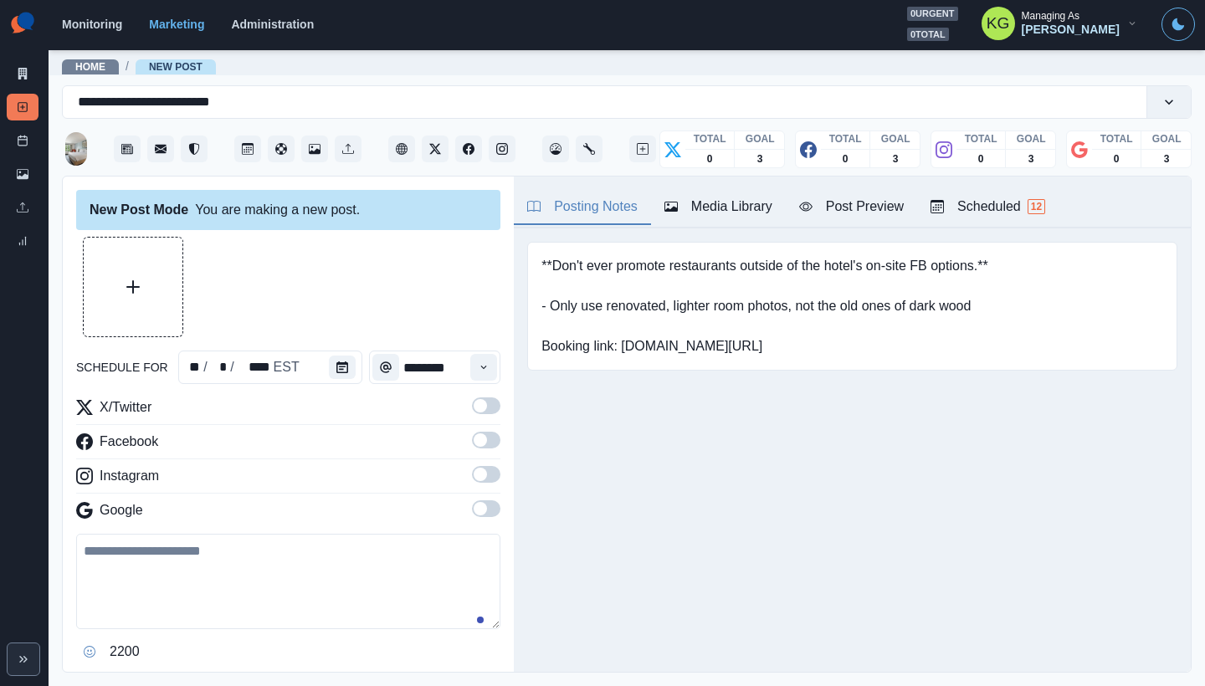
click at [479, 494] on div "X/Twitter Facebook Instagram Google" at bounding box center [288, 462] width 424 height 130
click at [477, 463] on div "X/Twitter Facebook Instagram Google" at bounding box center [288, 462] width 424 height 130
click at [474, 407] on span at bounding box center [480, 405] width 13 height 13
click at [477, 450] on label at bounding box center [486, 445] width 28 height 27
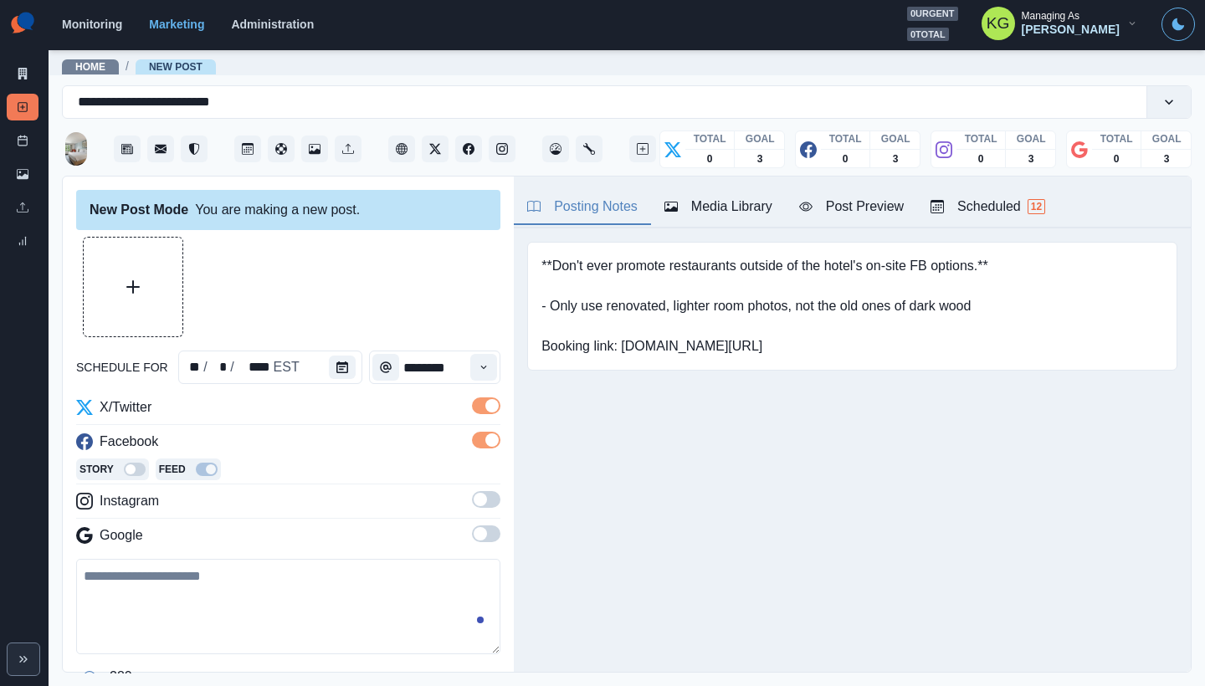
click at [477, 506] on span at bounding box center [486, 499] width 28 height 17
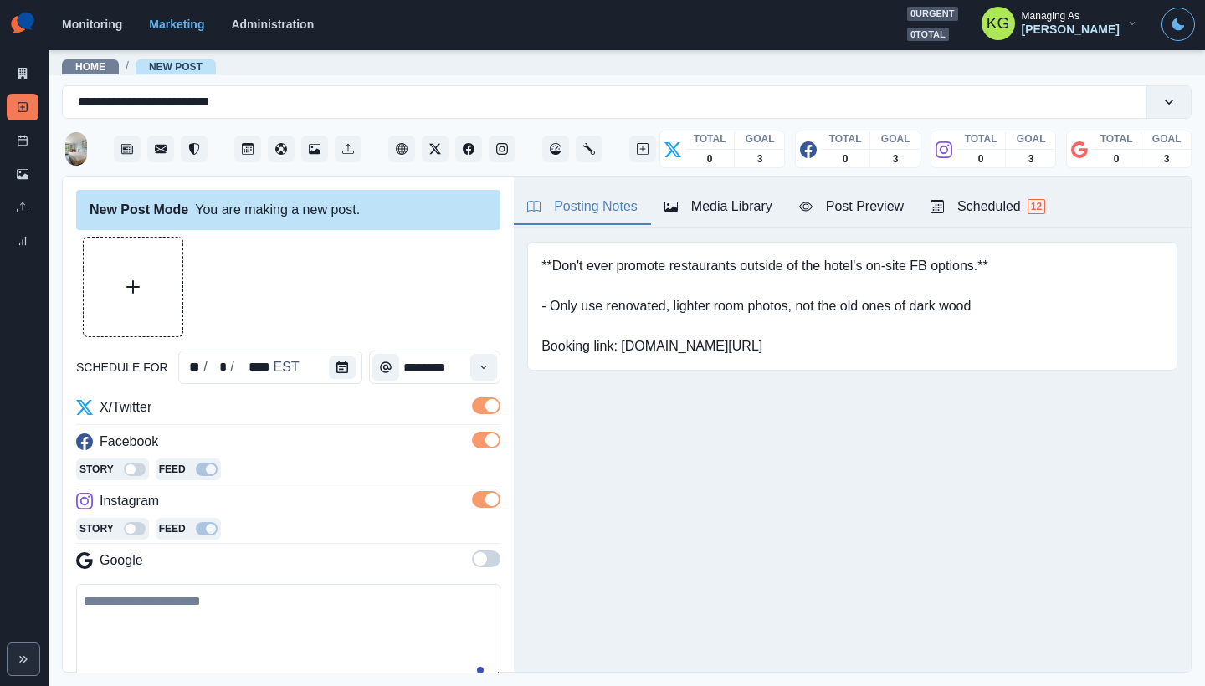
click at [481, 561] on span at bounding box center [486, 558] width 28 height 17
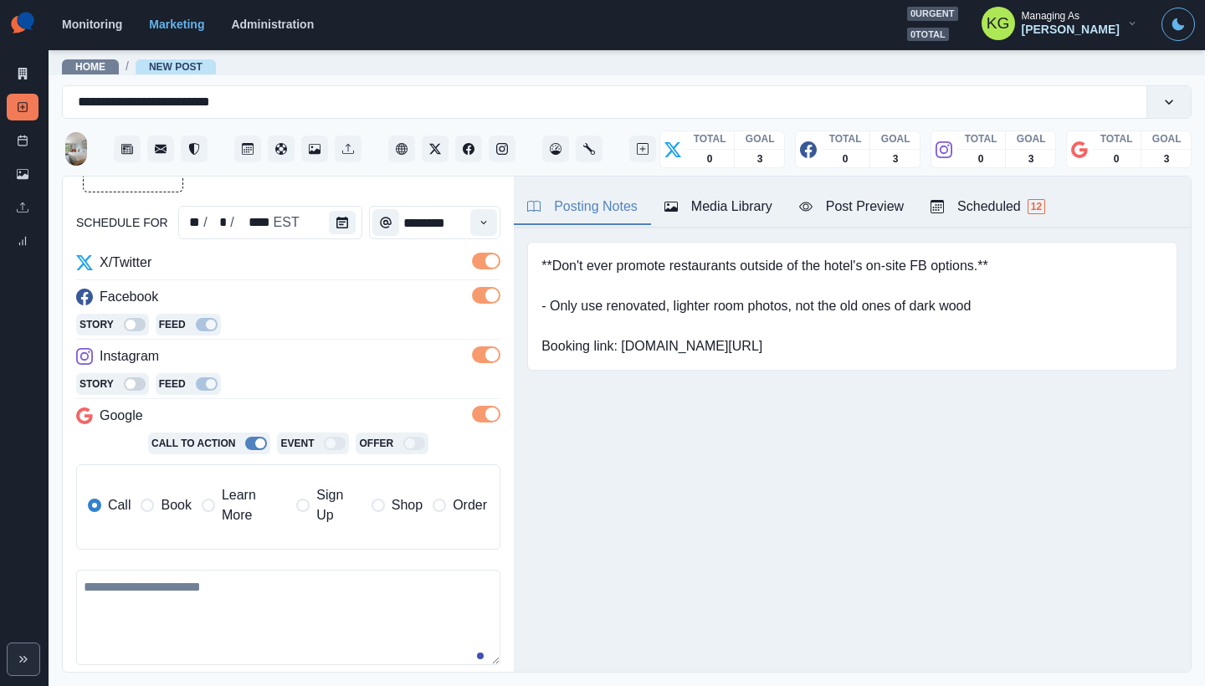
scroll to position [145, 0]
click at [187, 515] on span "Book" at bounding box center [176, 505] width 30 height 20
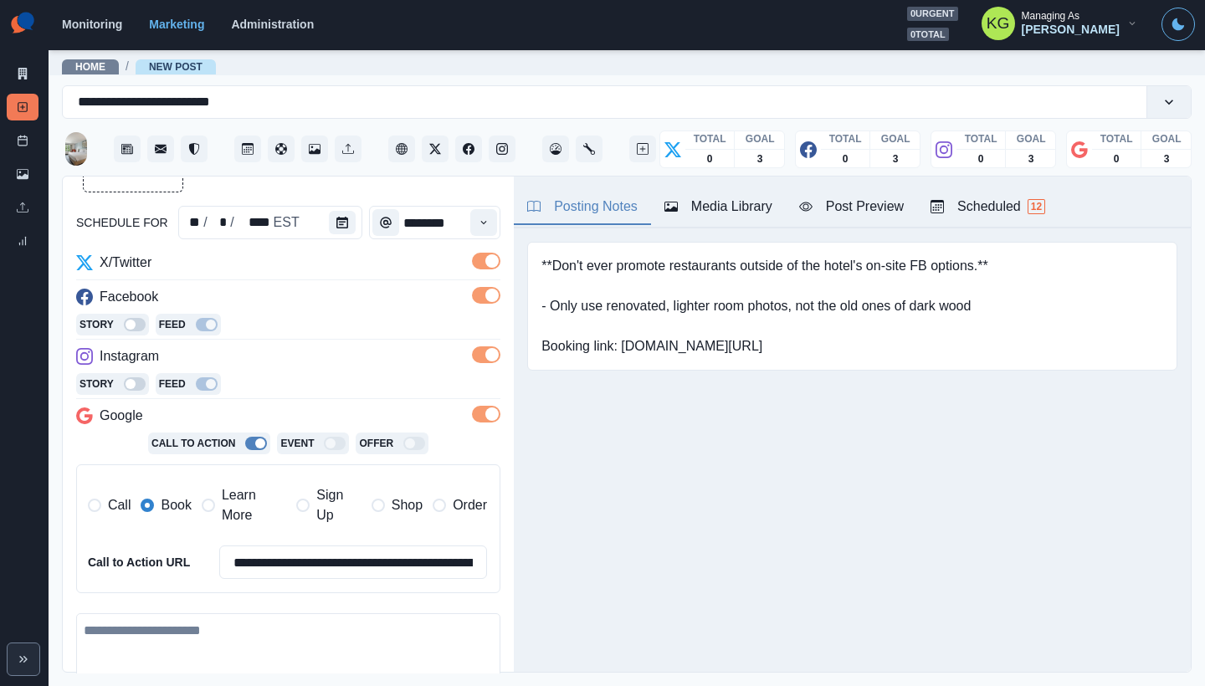
scroll to position [304, 0]
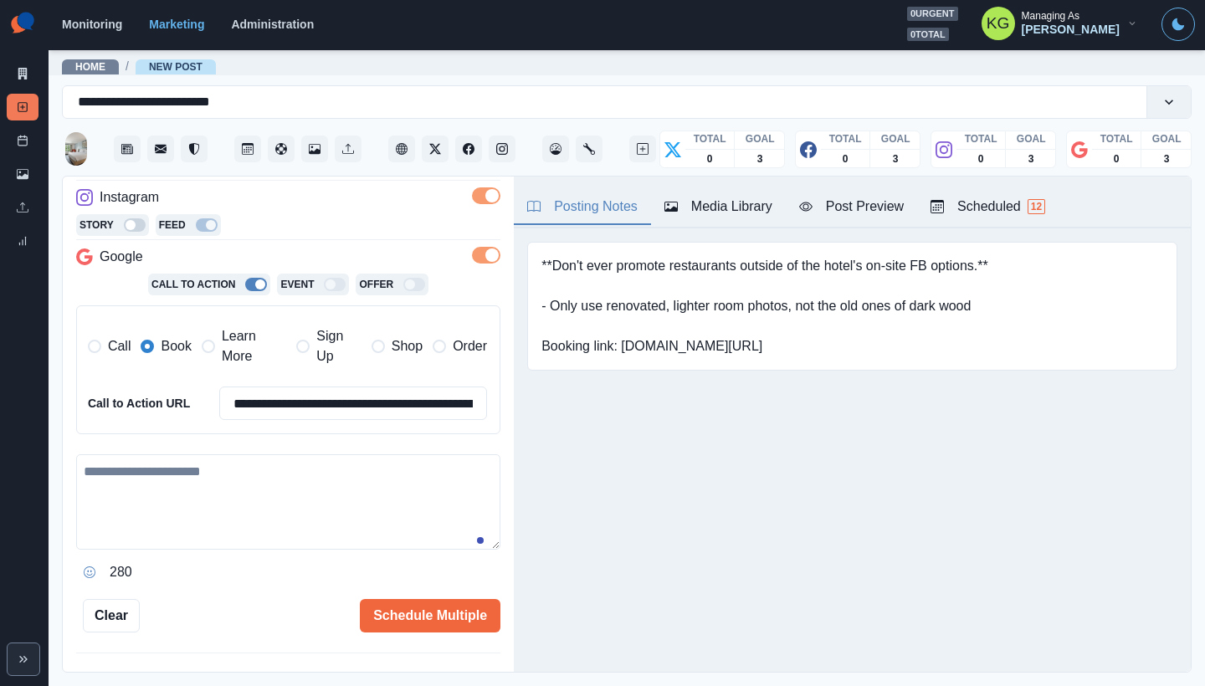
click at [320, 494] on textarea at bounding box center [288, 501] width 424 height 95
paste textarea "**********"
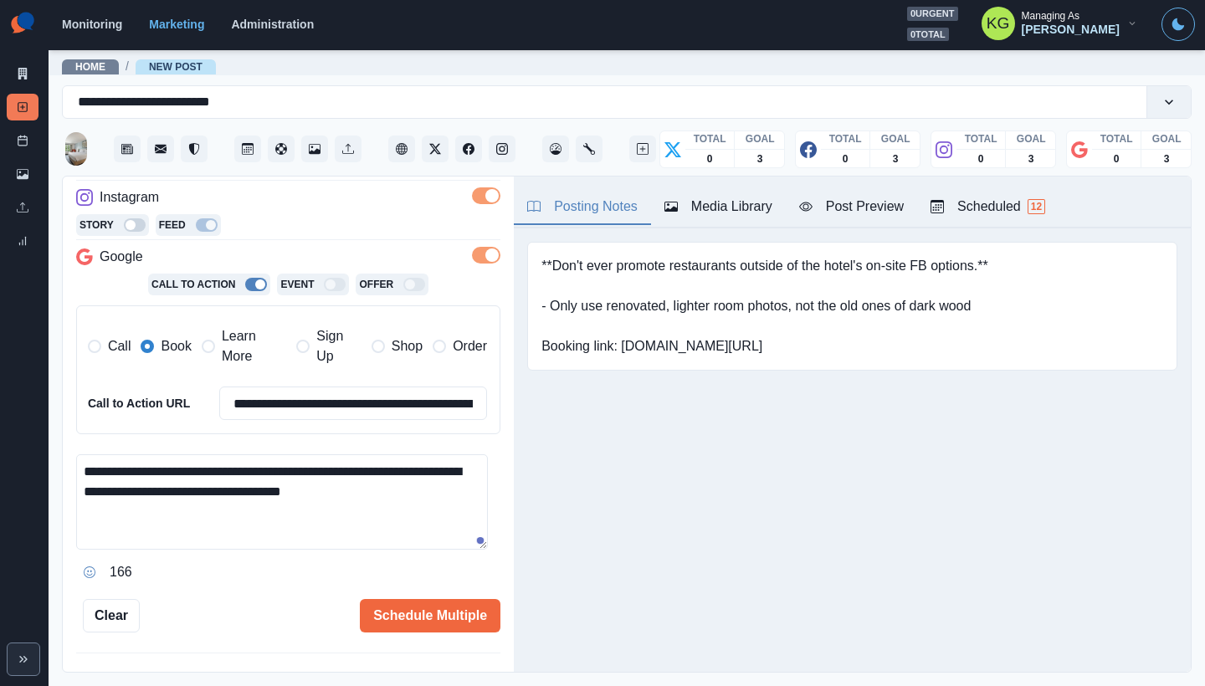
click at [95, 572] on button "Opens Emoji Picker" at bounding box center [89, 572] width 27 height 27
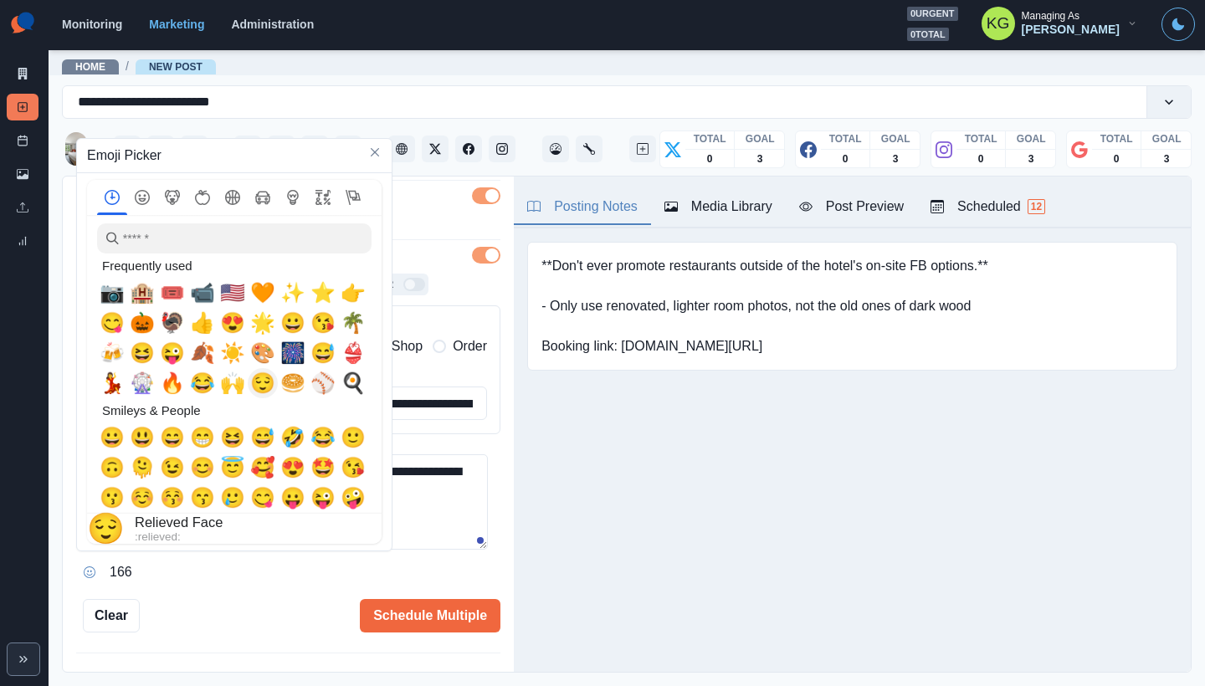
click at [257, 381] on span "😌" at bounding box center [262, 382] width 25 height 23
type textarea "**********"
click at [724, 484] on div "Posting Notes Media Library Post Preview Scheduled 12 **Don't ever promote rest…" at bounding box center [852, 424] width 677 height 495
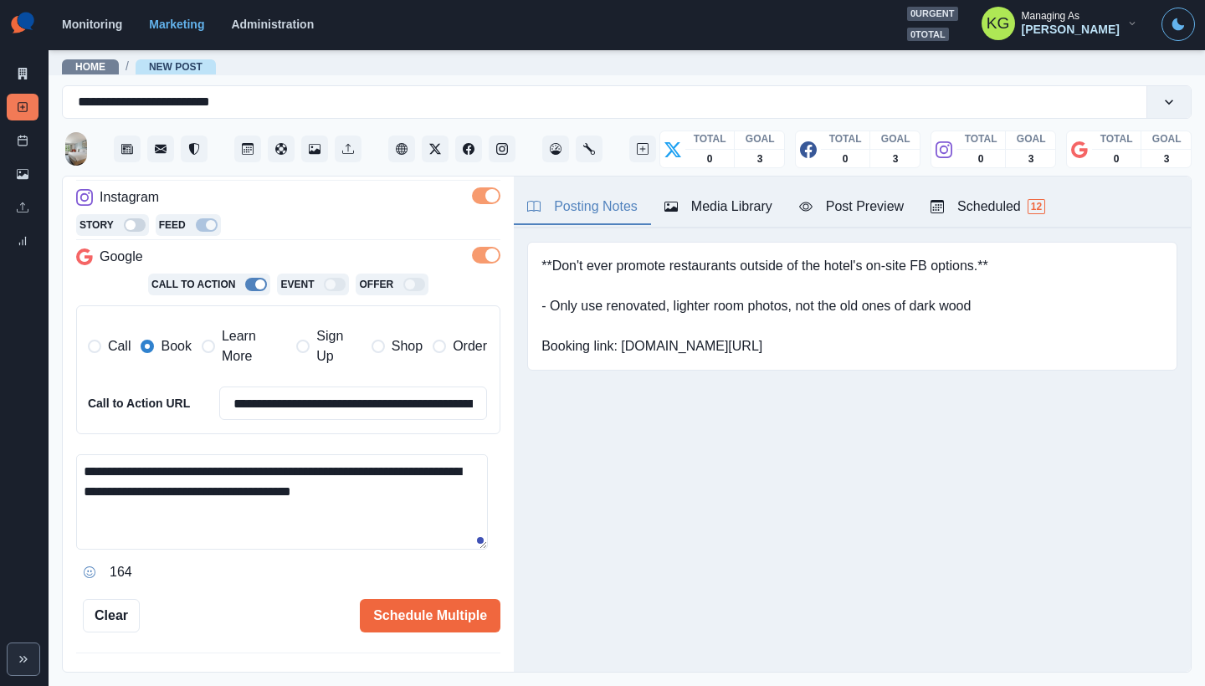
click at [741, 203] on div "Media Library" at bounding box center [718, 207] width 108 height 20
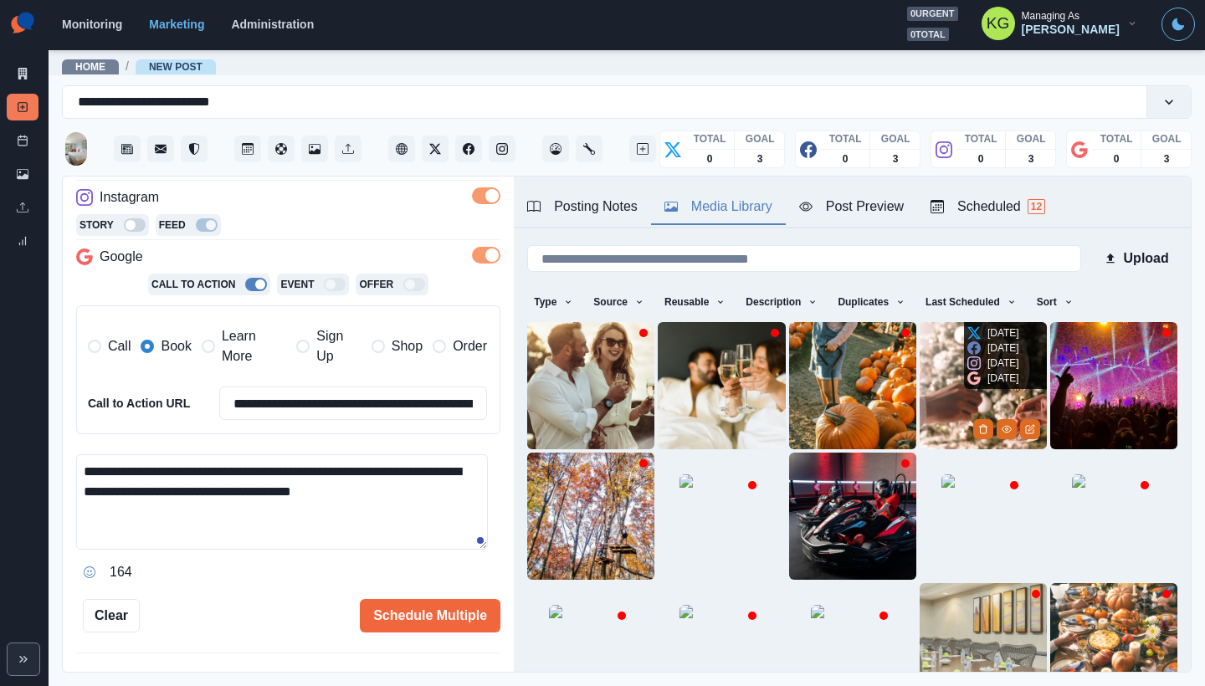
scroll to position [133, 0]
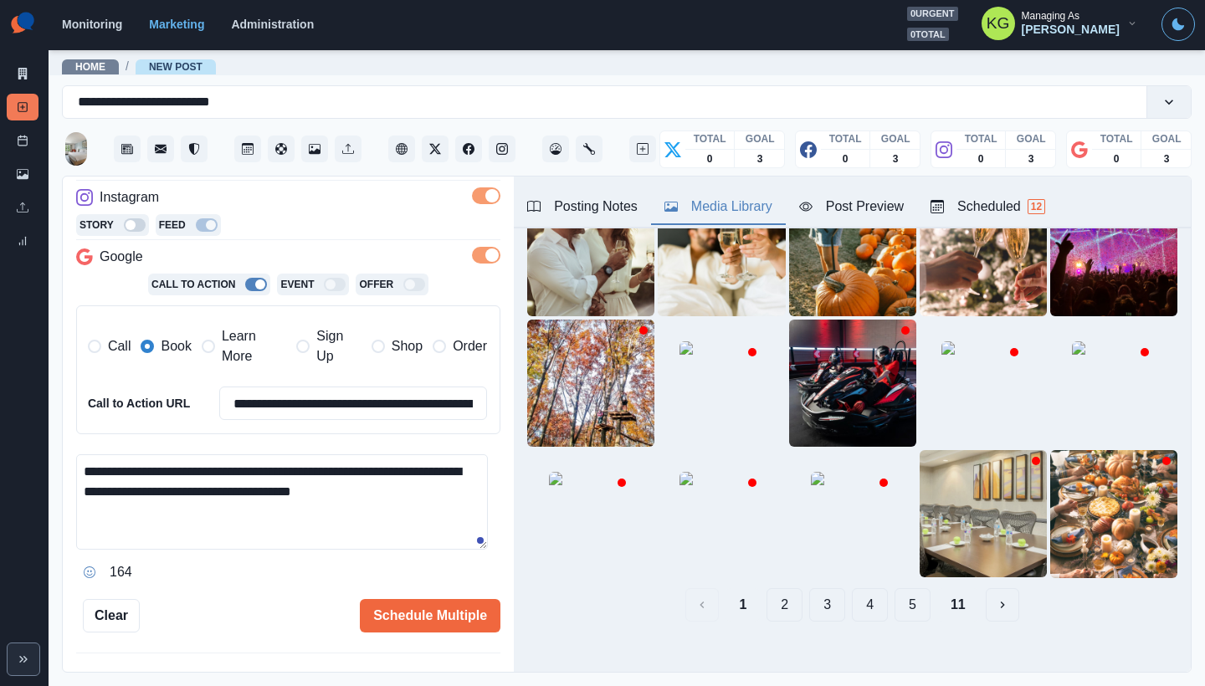
click at [955, 591] on button "11" at bounding box center [958, 604] width 42 height 33
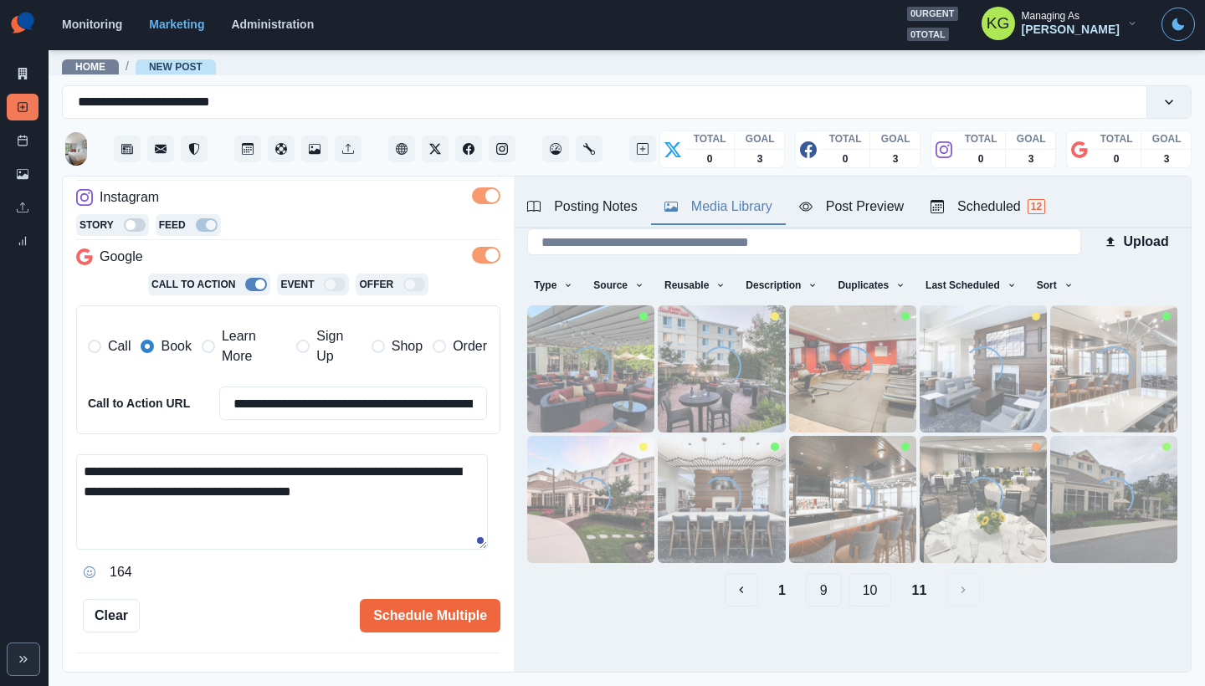
scroll to position [0, 0]
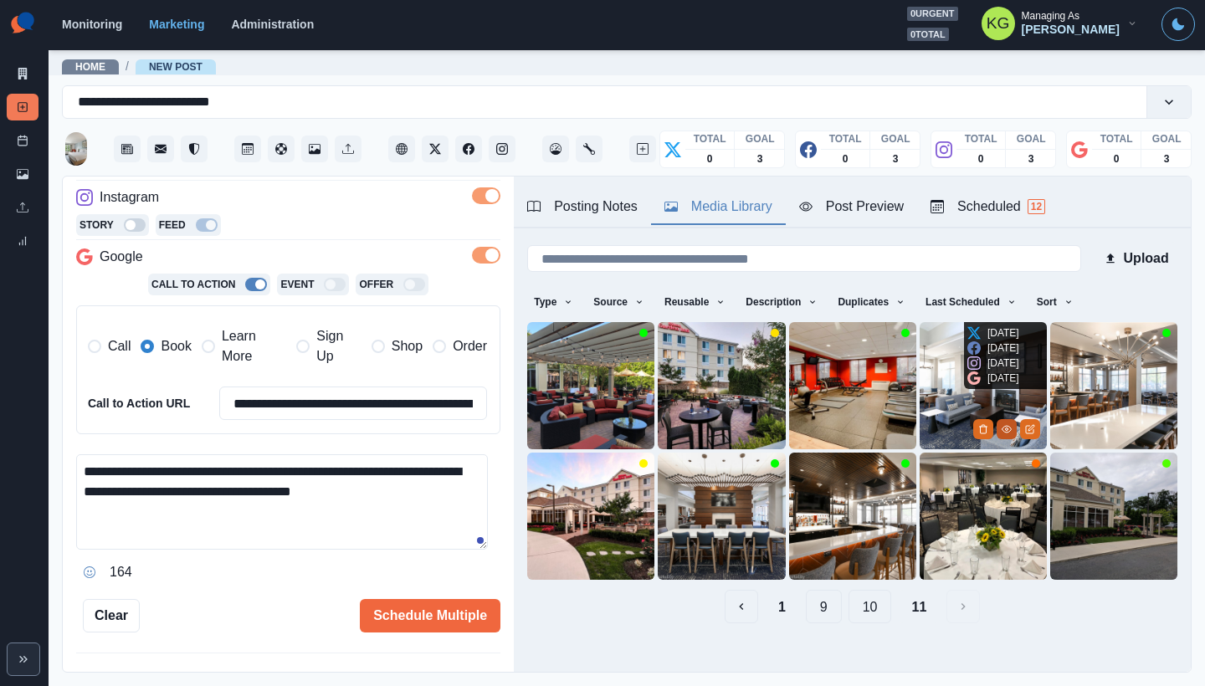
click at [1001, 424] on icon "View Media" at bounding box center [1006, 429] width 10 height 10
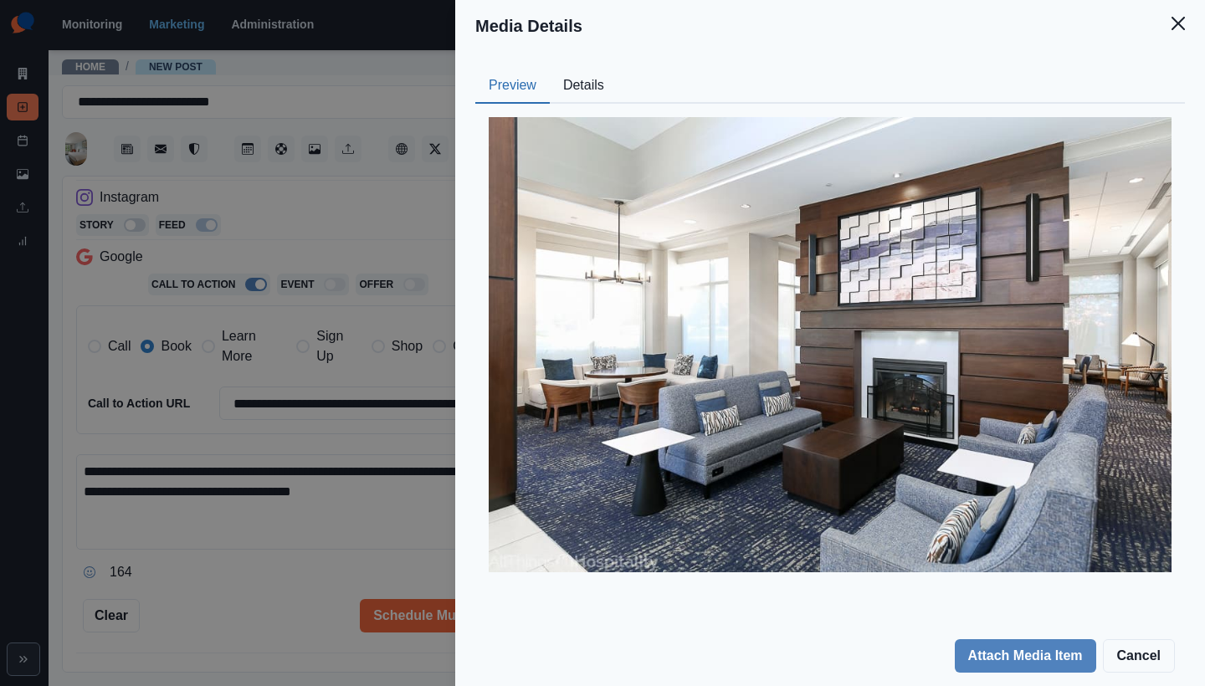
click at [1182, 28] on icon "Close" at bounding box center [1177, 23] width 13 height 13
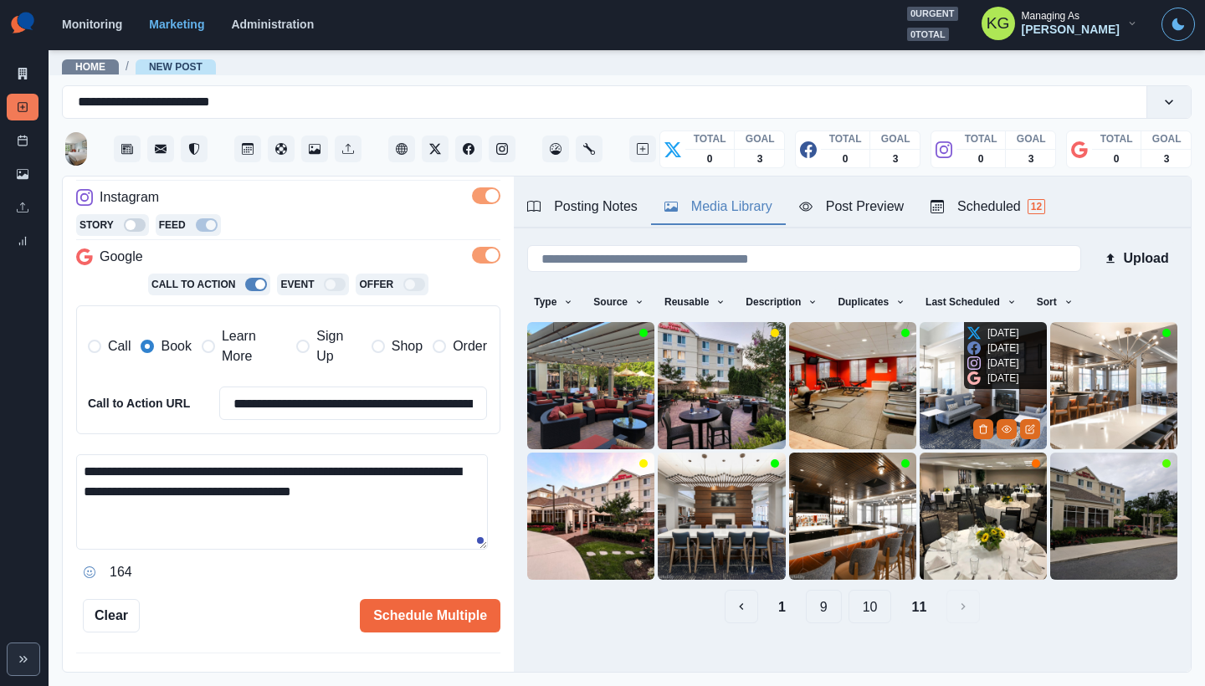
click at [919, 386] on img at bounding box center [982, 385] width 127 height 127
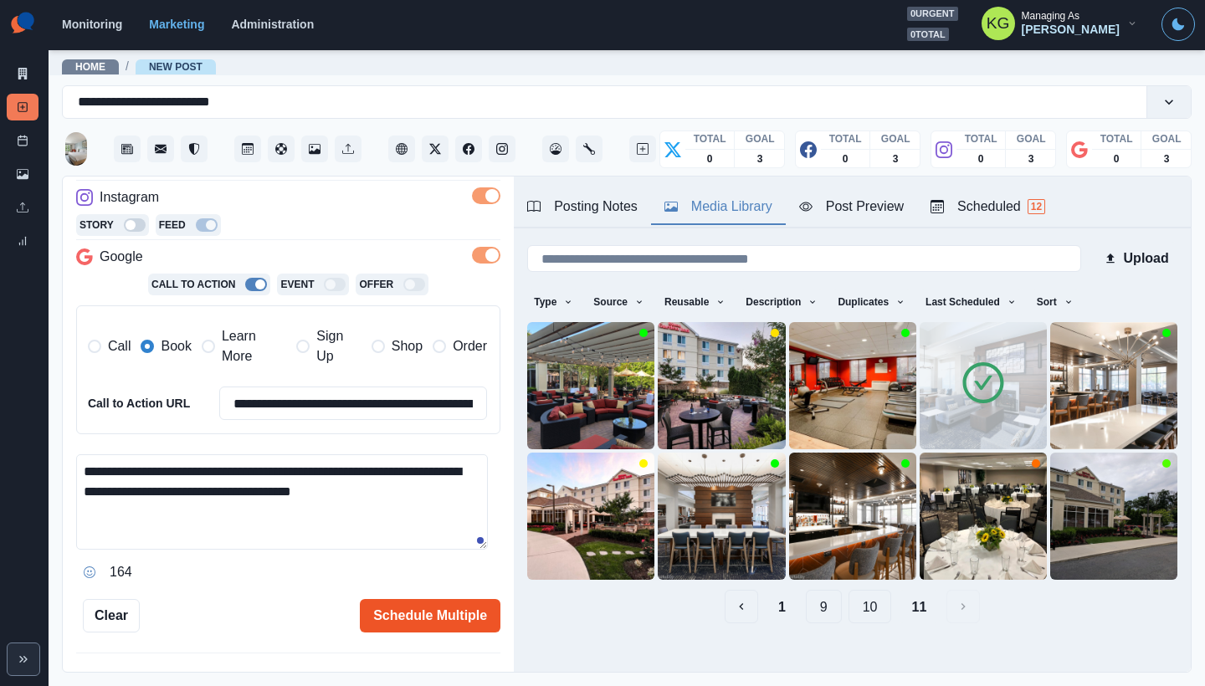
click at [429, 613] on button "Schedule Multiple" at bounding box center [430, 615] width 141 height 33
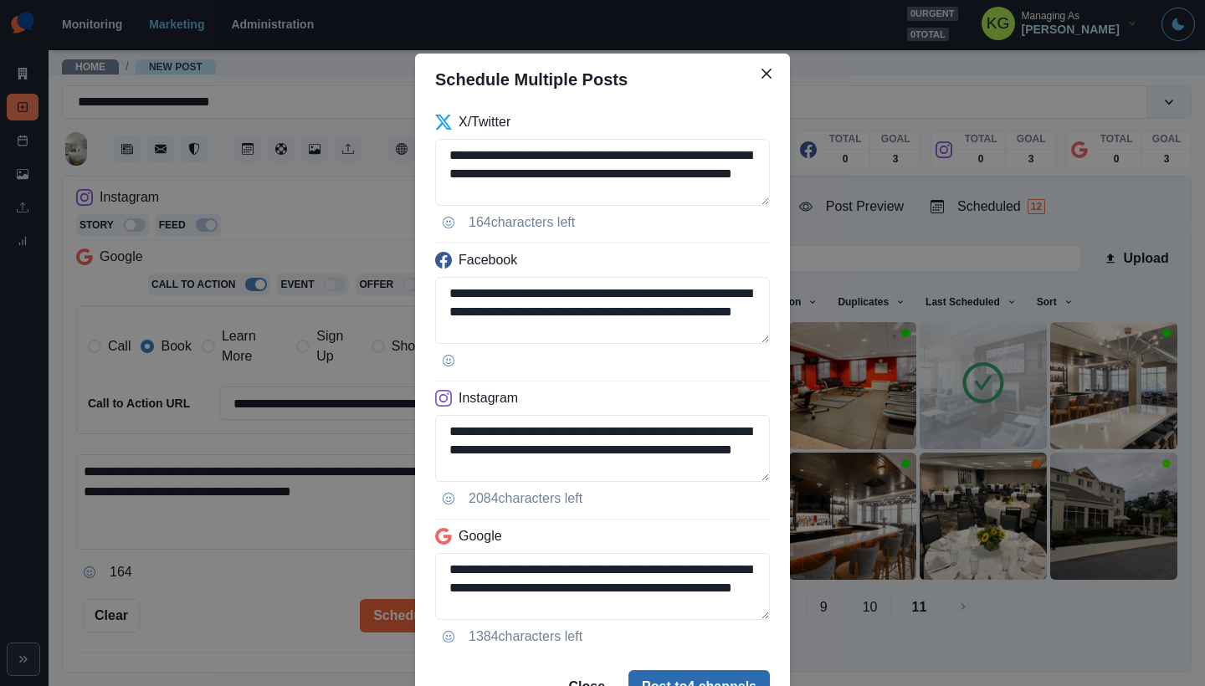
click at [714, 676] on button "Post to 4 channels" at bounding box center [698, 686] width 141 height 33
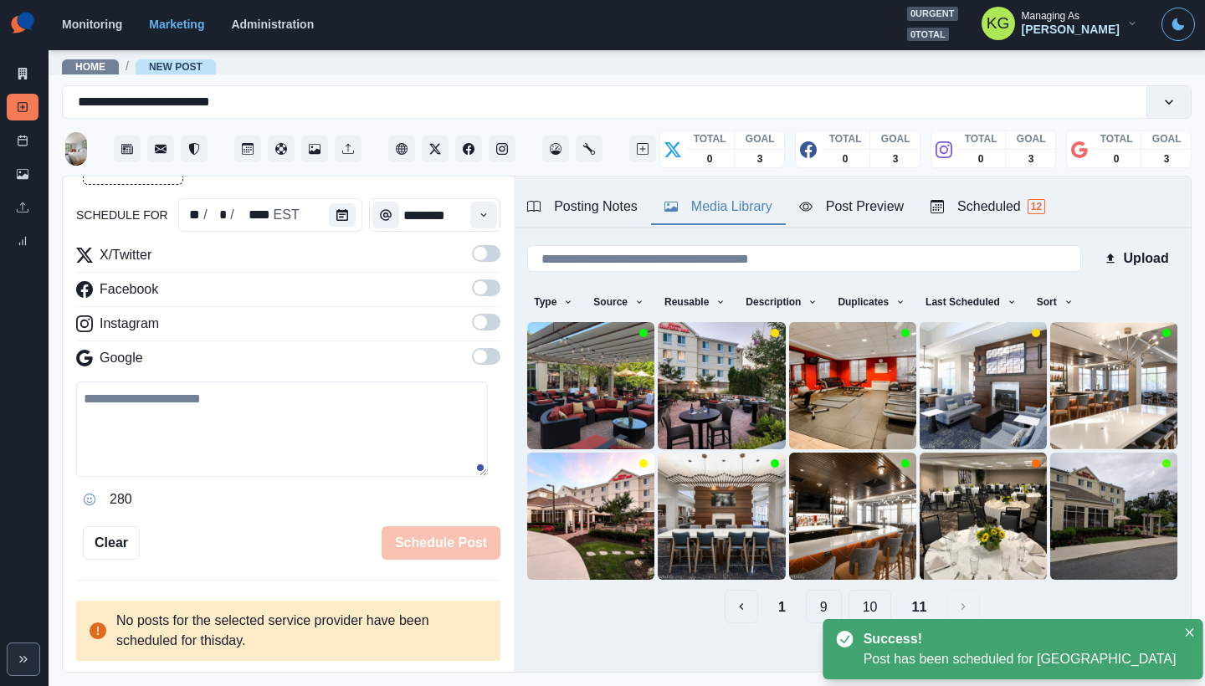
scroll to position [92, 0]
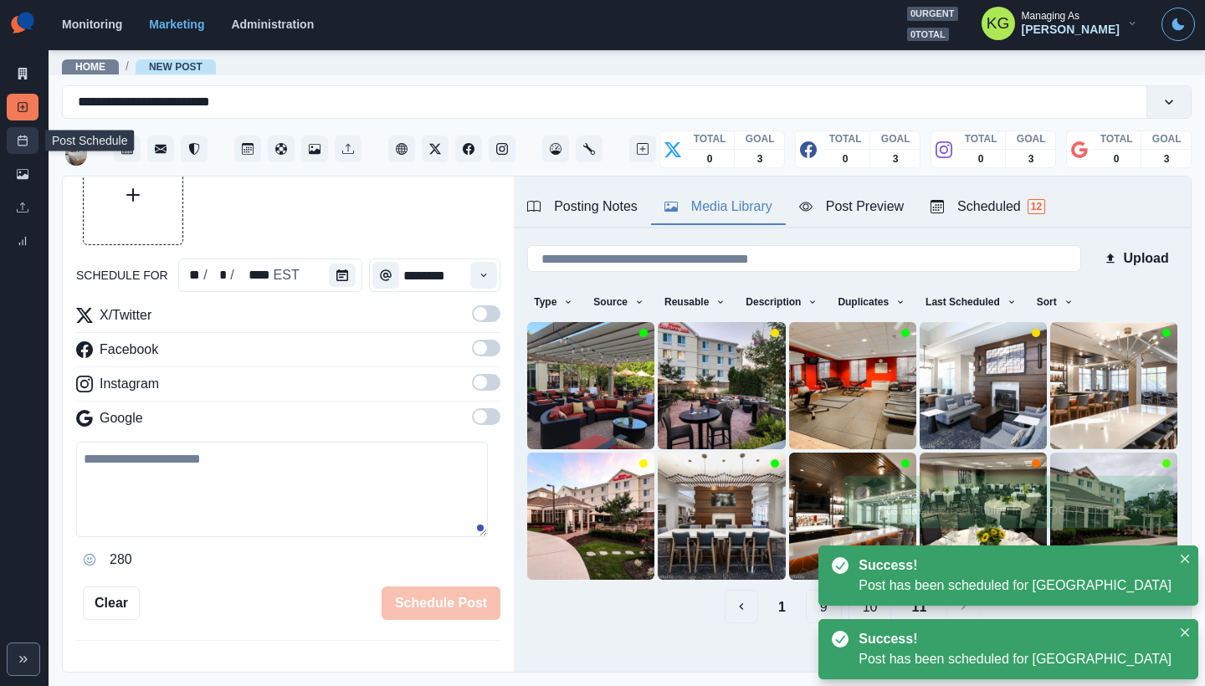
click at [18, 137] on icon at bounding box center [23, 141] width 12 height 12
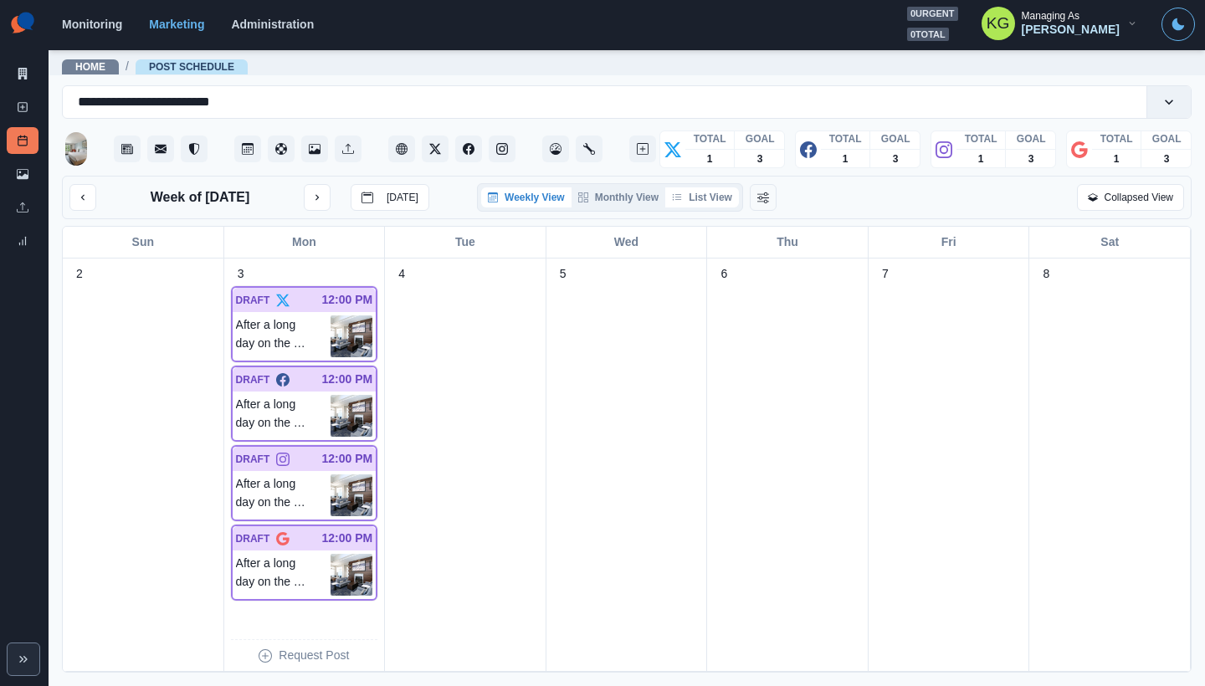
click at [713, 199] on button "List View" at bounding box center [702, 197] width 74 height 20
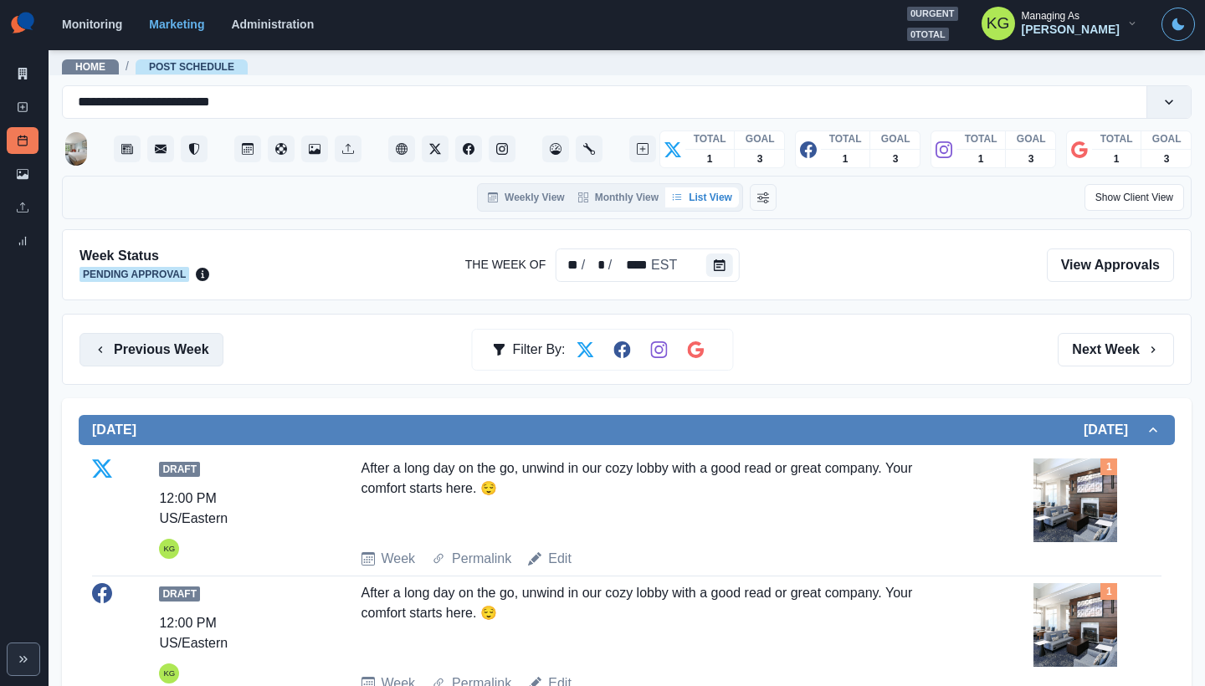
click at [181, 342] on button "Previous Week" at bounding box center [151, 349] width 144 height 33
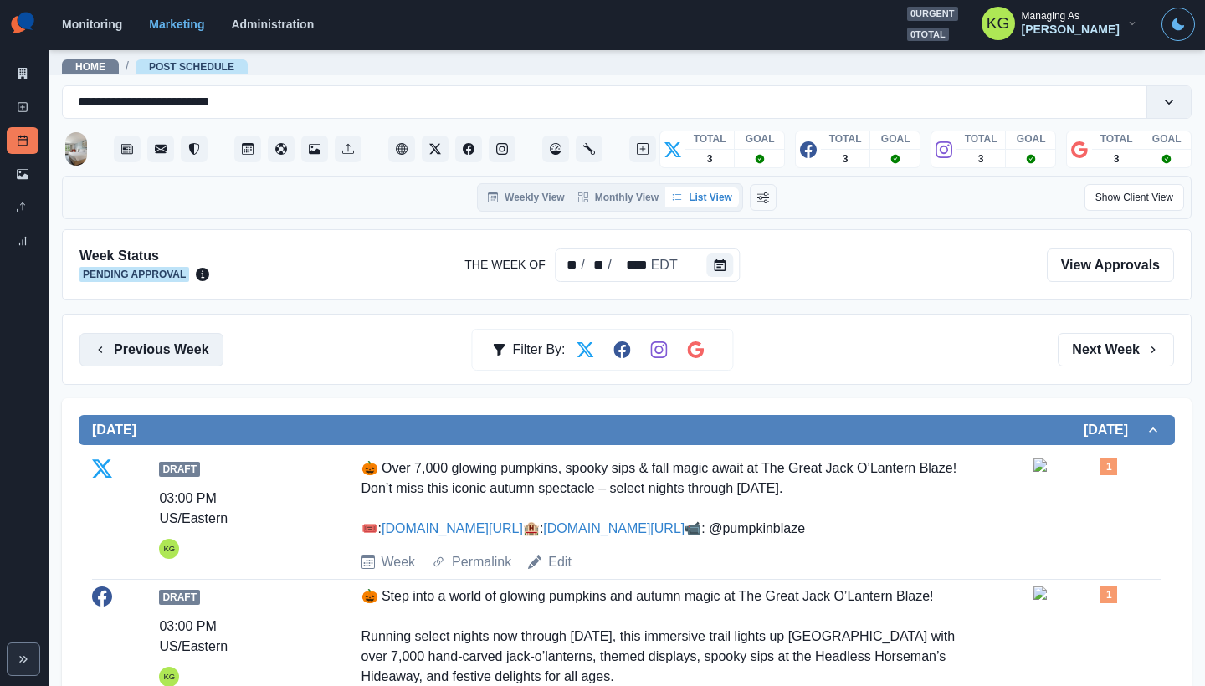
click at [201, 361] on button "Previous Week" at bounding box center [151, 349] width 144 height 33
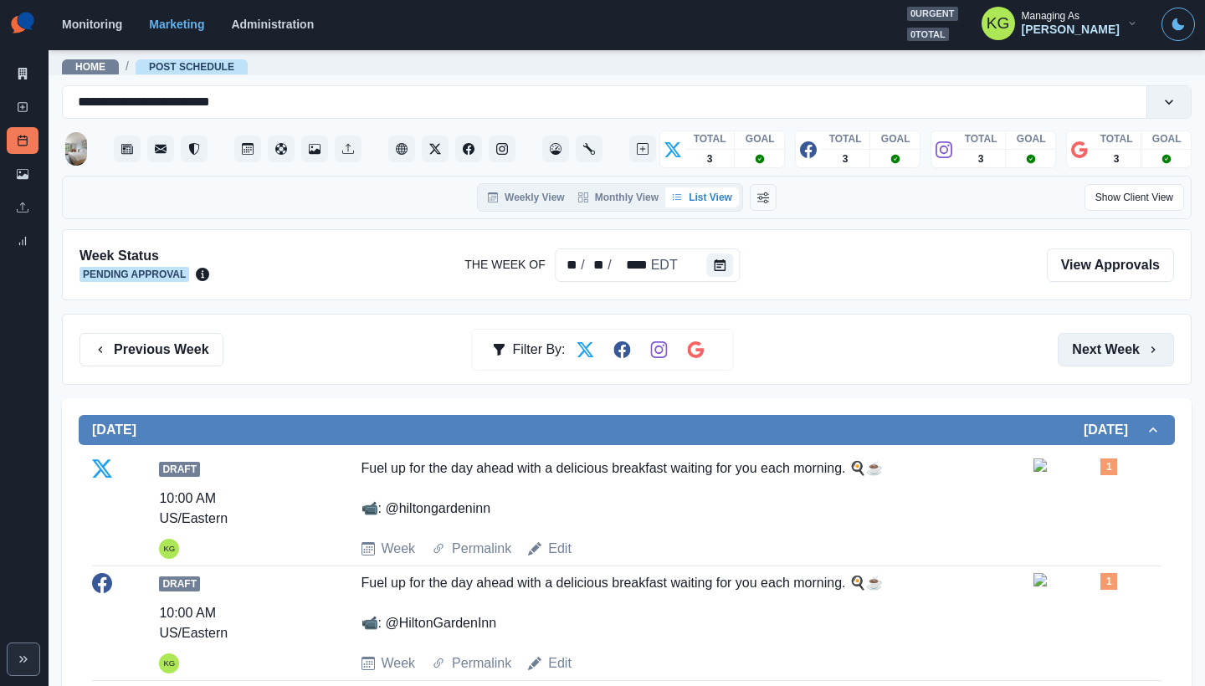
click at [1061, 355] on button "Next Week" at bounding box center [1115, 349] width 116 height 33
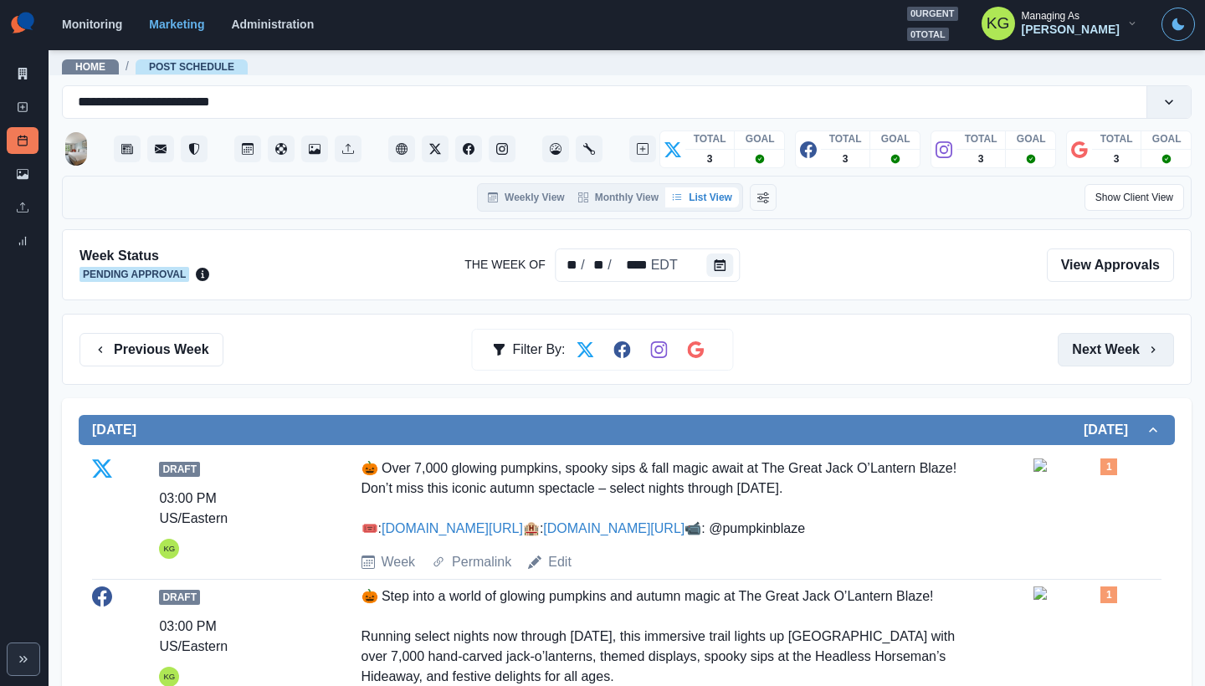
click at [1061, 355] on button "Next Week" at bounding box center [1115, 349] width 116 height 33
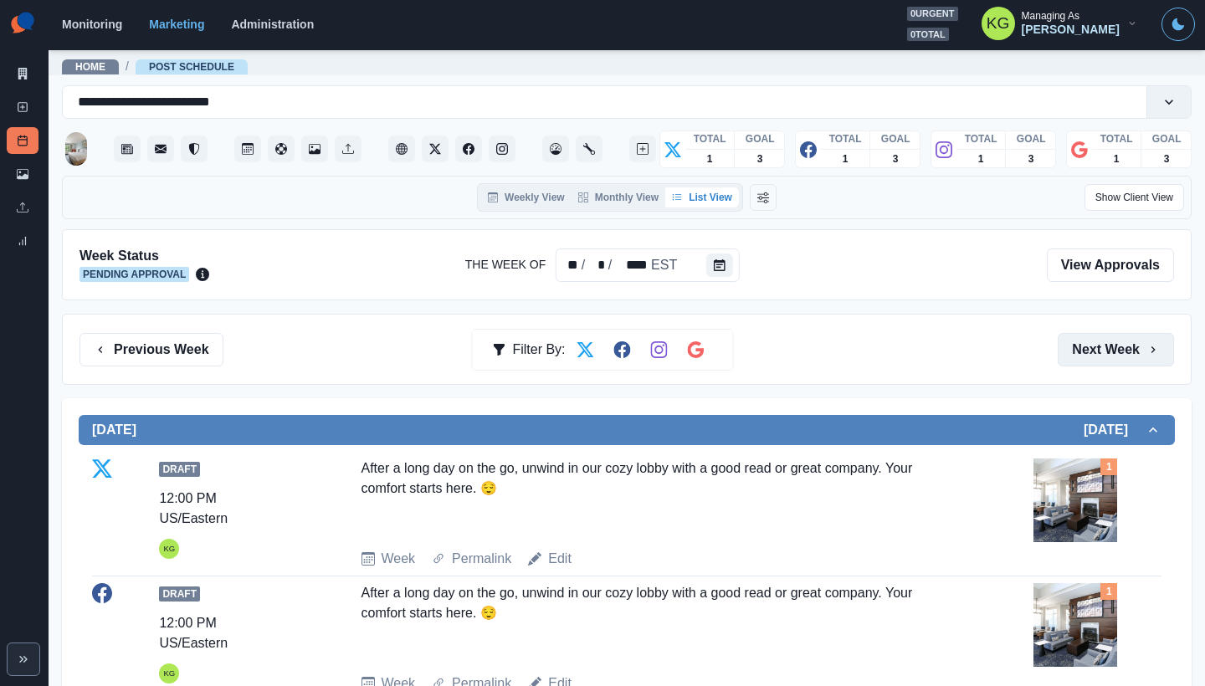
click at [1111, 345] on button "Next Week" at bounding box center [1115, 349] width 116 height 33
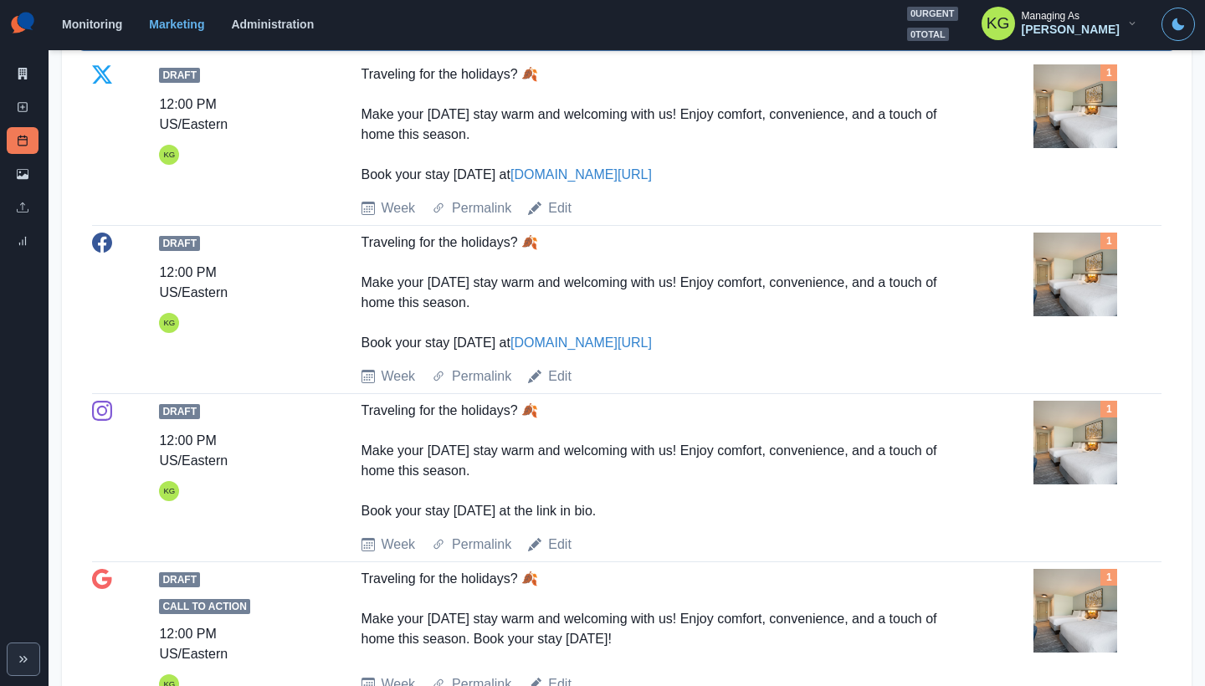
scroll to position [111, 0]
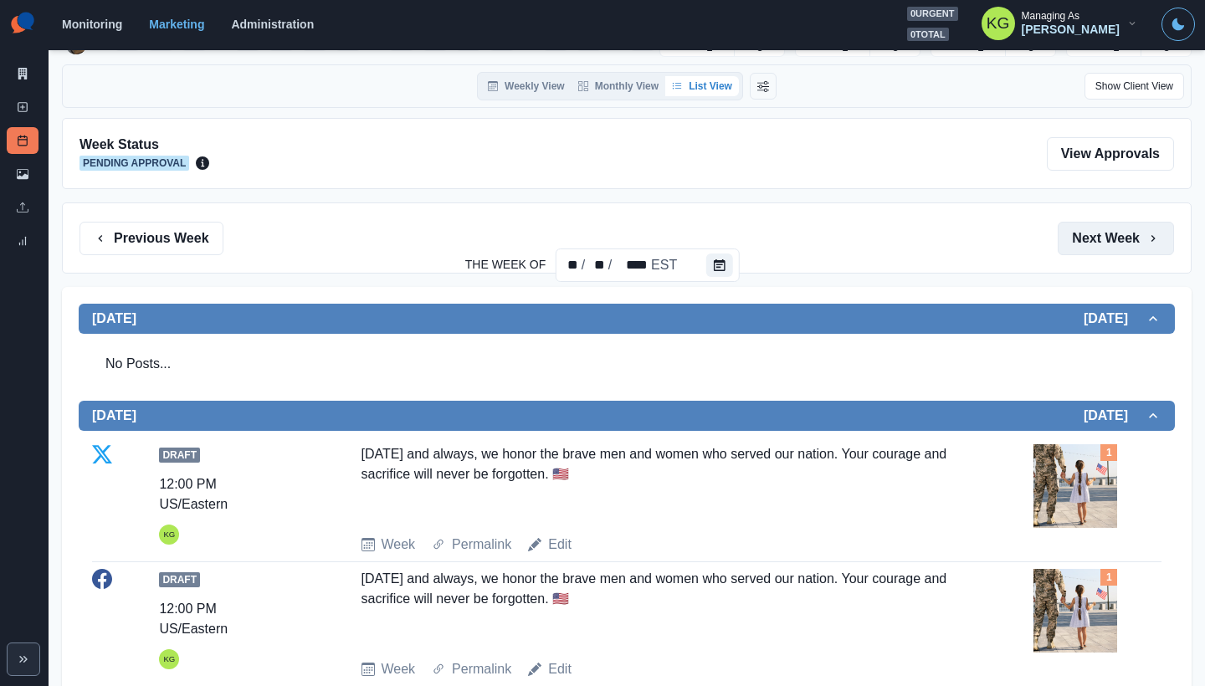
click at [1111, 237] on button "Next Week" at bounding box center [1115, 238] width 116 height 33
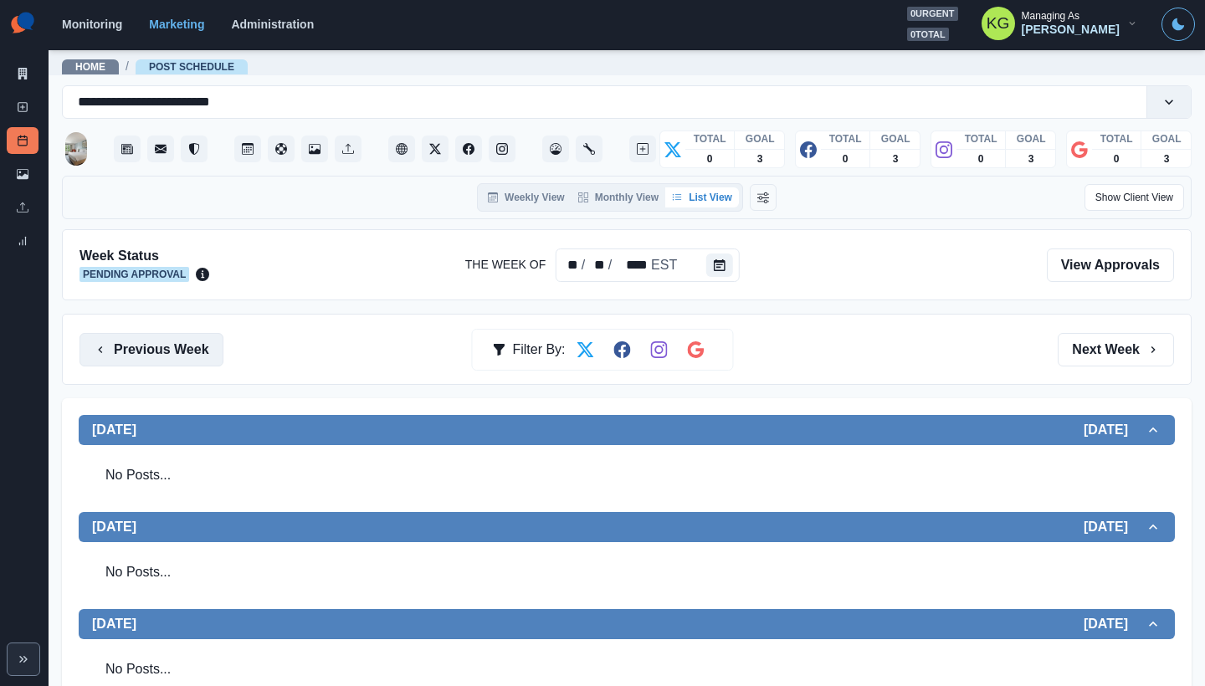
click at [194, 342] on button "Previous Week" at bounding box center [151, 349] width 144 height 33
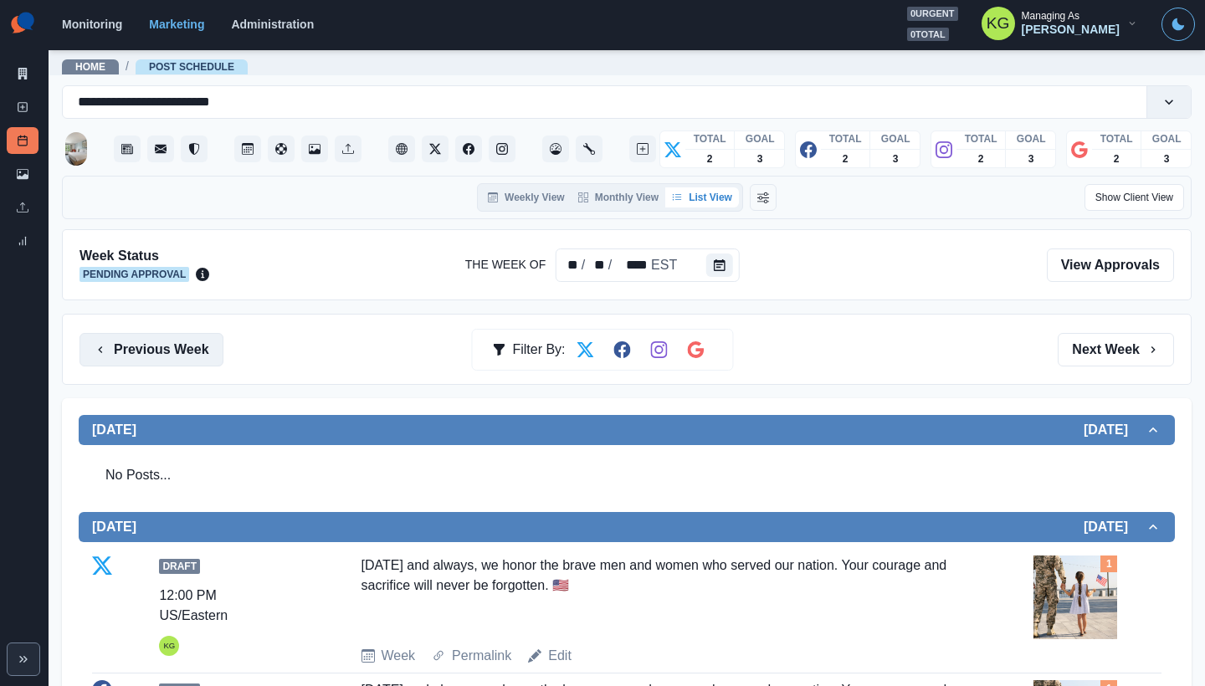
click at [194, 342] on button "Previous Week" at bounding box center [151, 349] width 144 height 33
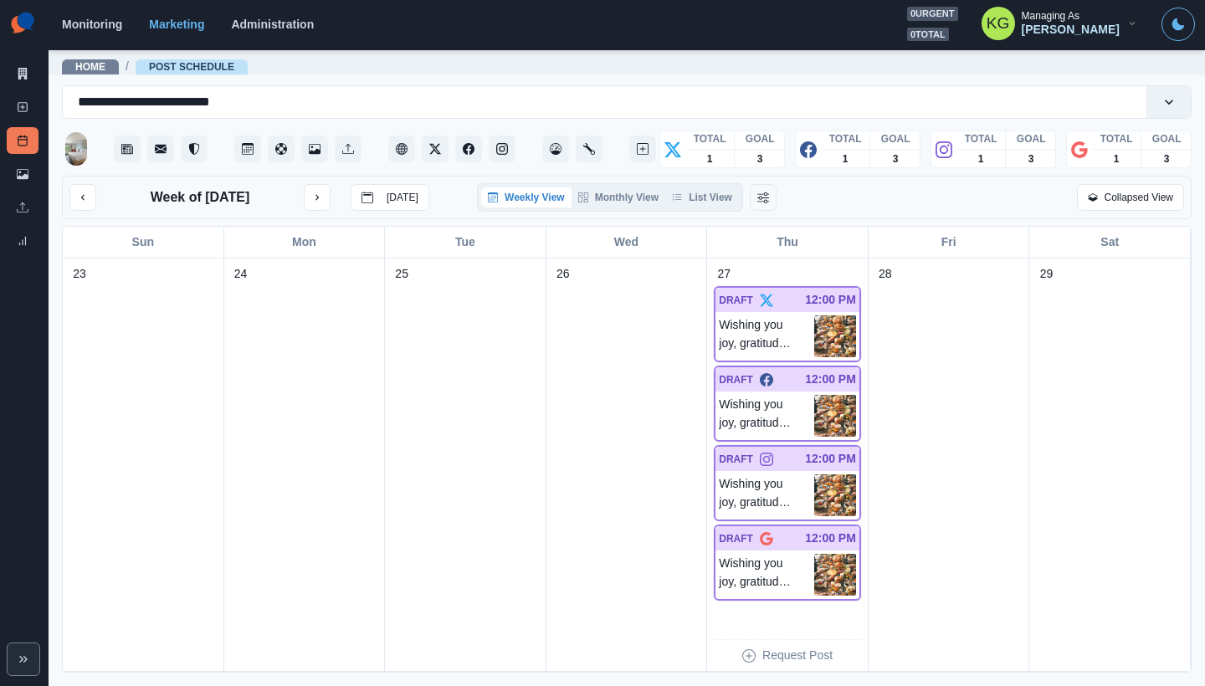
click at [724, 190] on div "Weekly View Monthly View List View" at bounding box center [610, 197] width 266 height 28
click at [720, 202] on button "List View" at bounding box center [702, 197] width 74 height 20
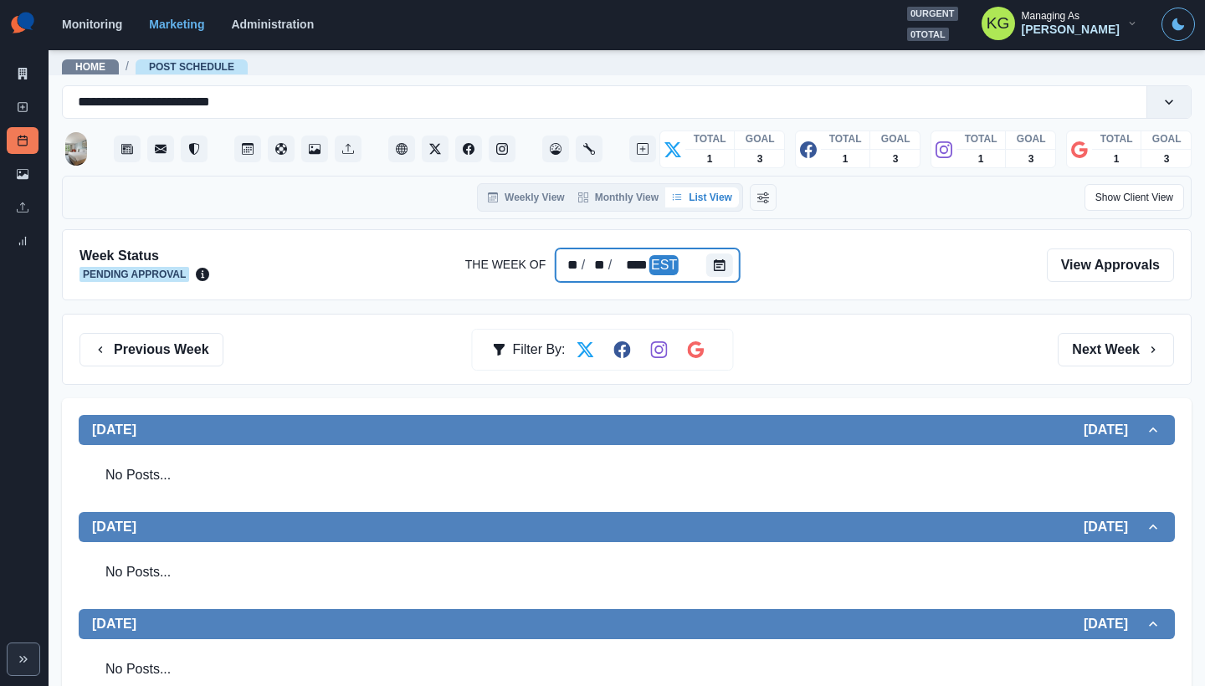
click at [725, 281] on div at bounding box center [722, 264] width 33 height 33
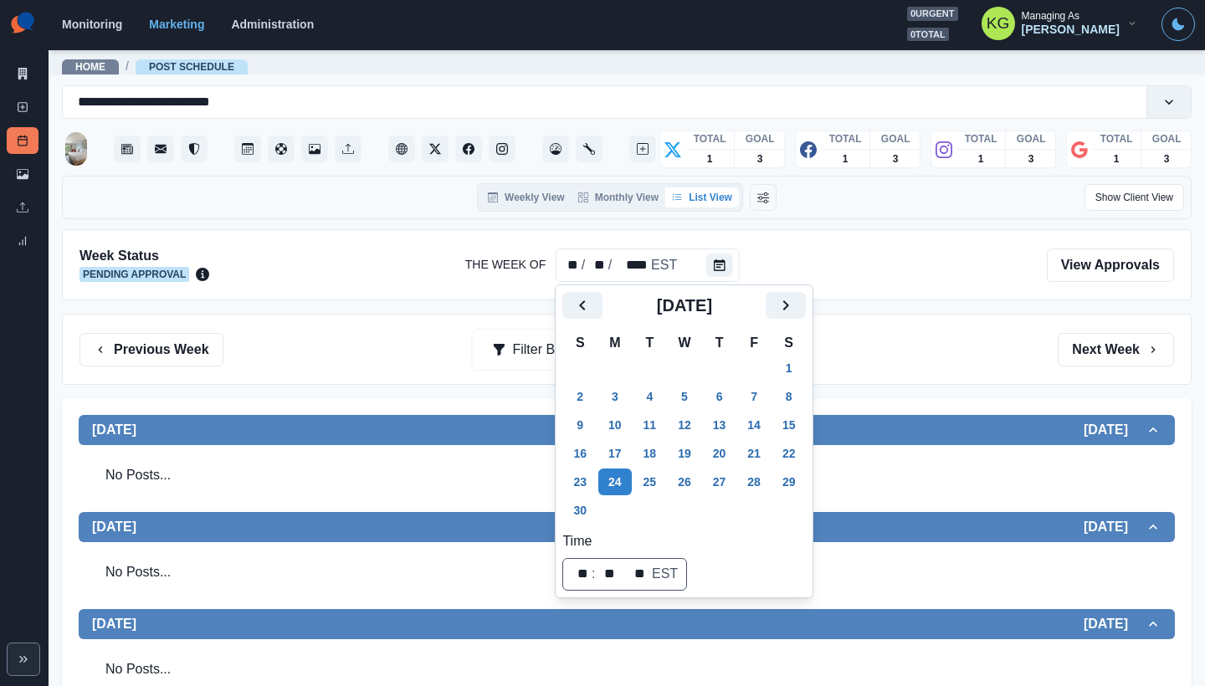
click at [880, 298] on div "Week Status Pending Approval The Week Of ** / ** / **** EST View Approvals" at bounding box center [626, 264] width 1129 height 71
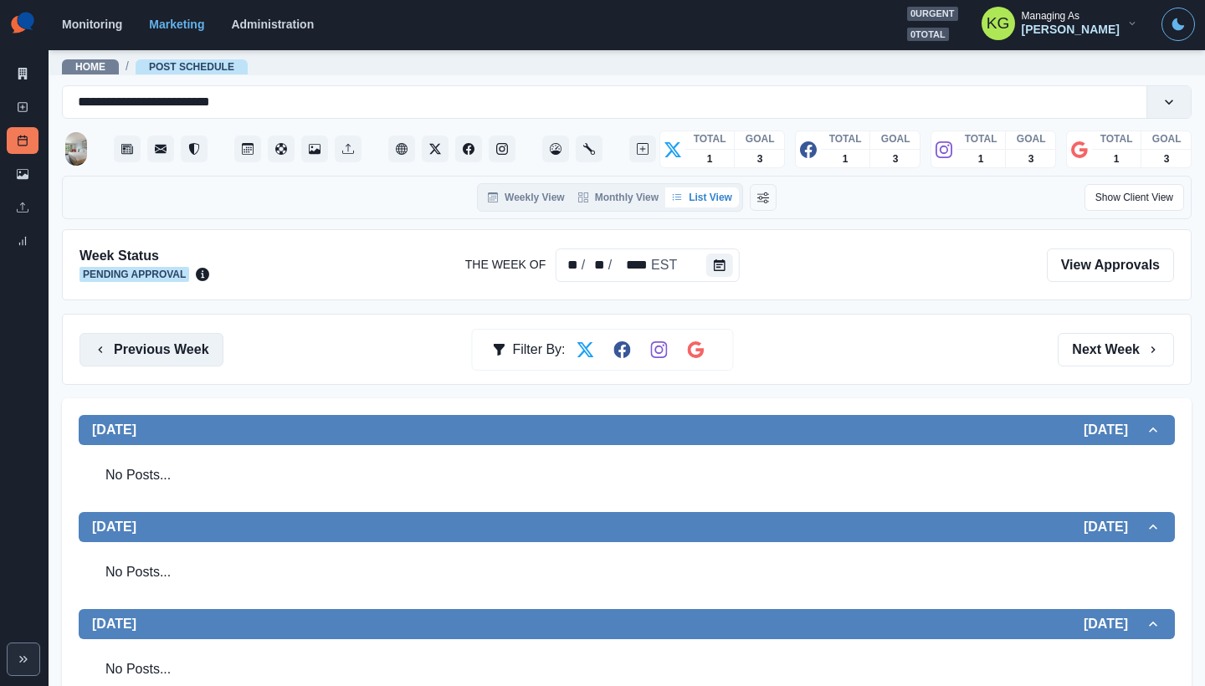
click at [191, 351] on button "Previous Week" at bounding box center [151, 349] width 144 height 33
click at [202, 359] on button "Previous Week" at bounding box center [151, 349] width 144 height 33
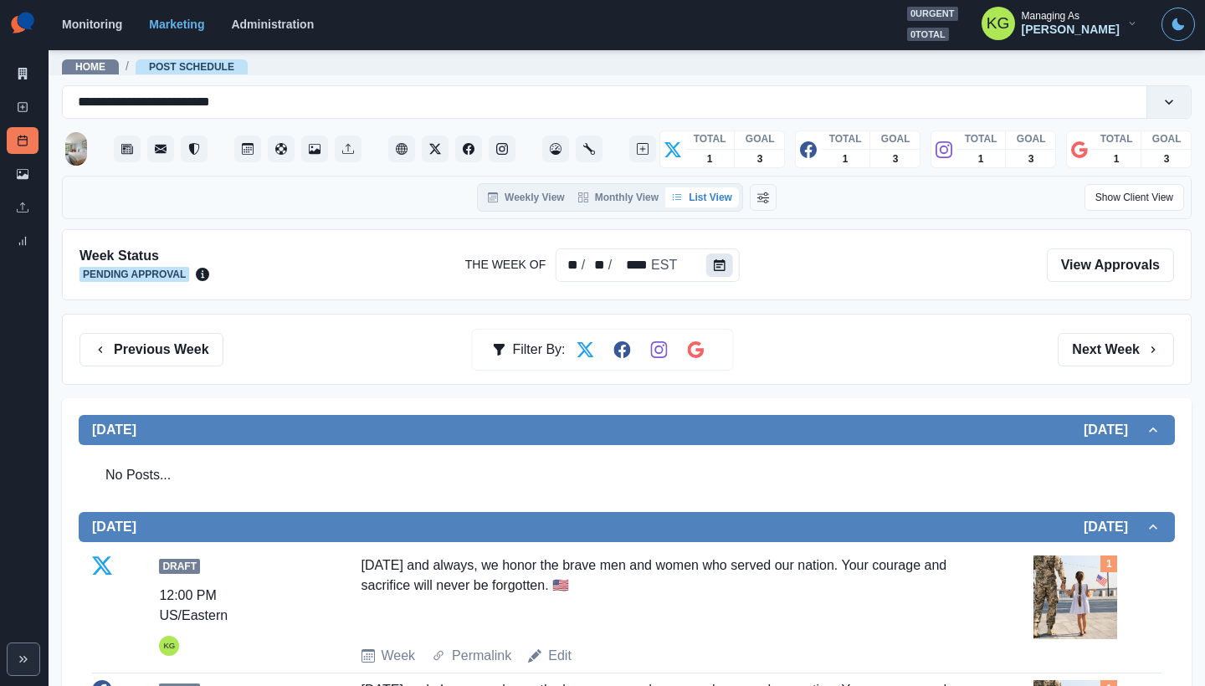
click at [718, 259] on button "Calendar" at bounding box center [719, 264] width 27 height 23
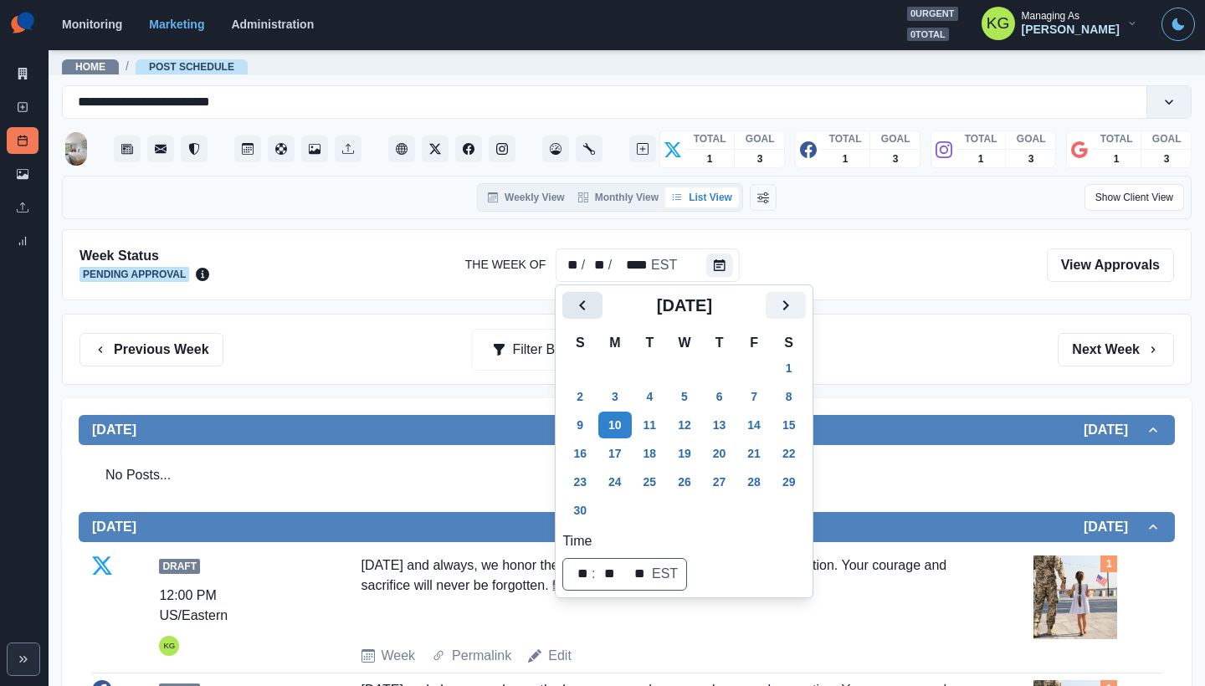
click at [588, 307] on icon "Previous" at bounding box center [582, 305] width 20 height 20
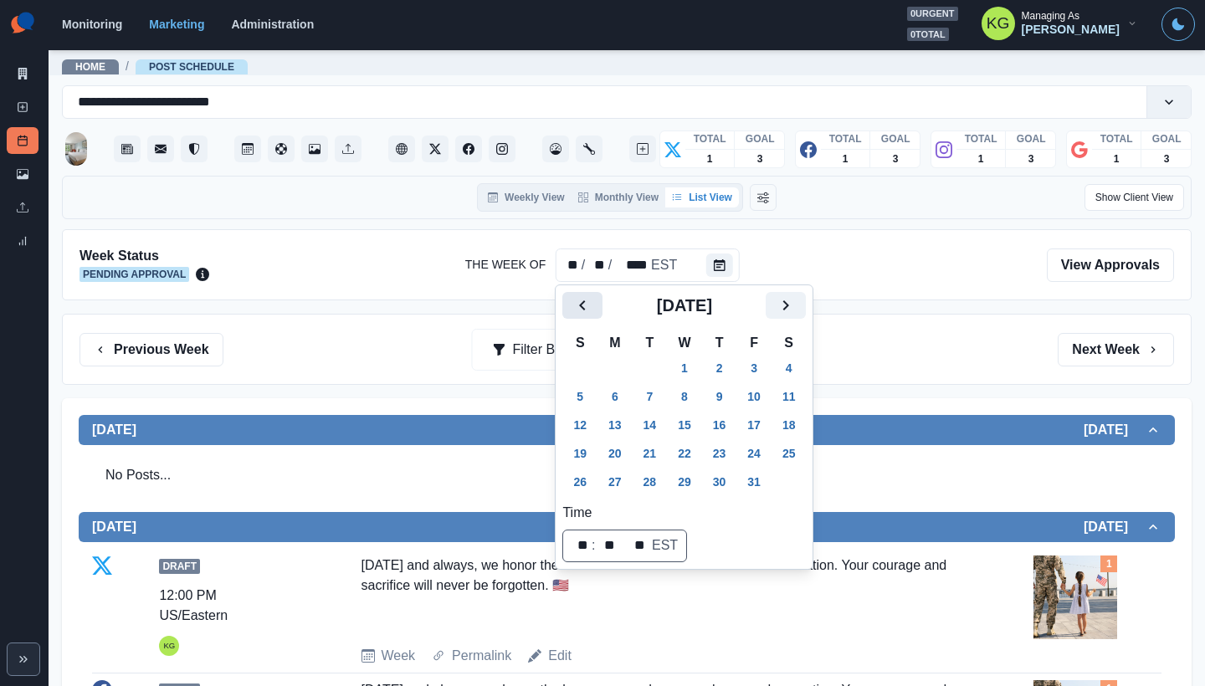
click at [588, 307] on icon "Previous" at bounding box center [582, 305] width 20 height 20
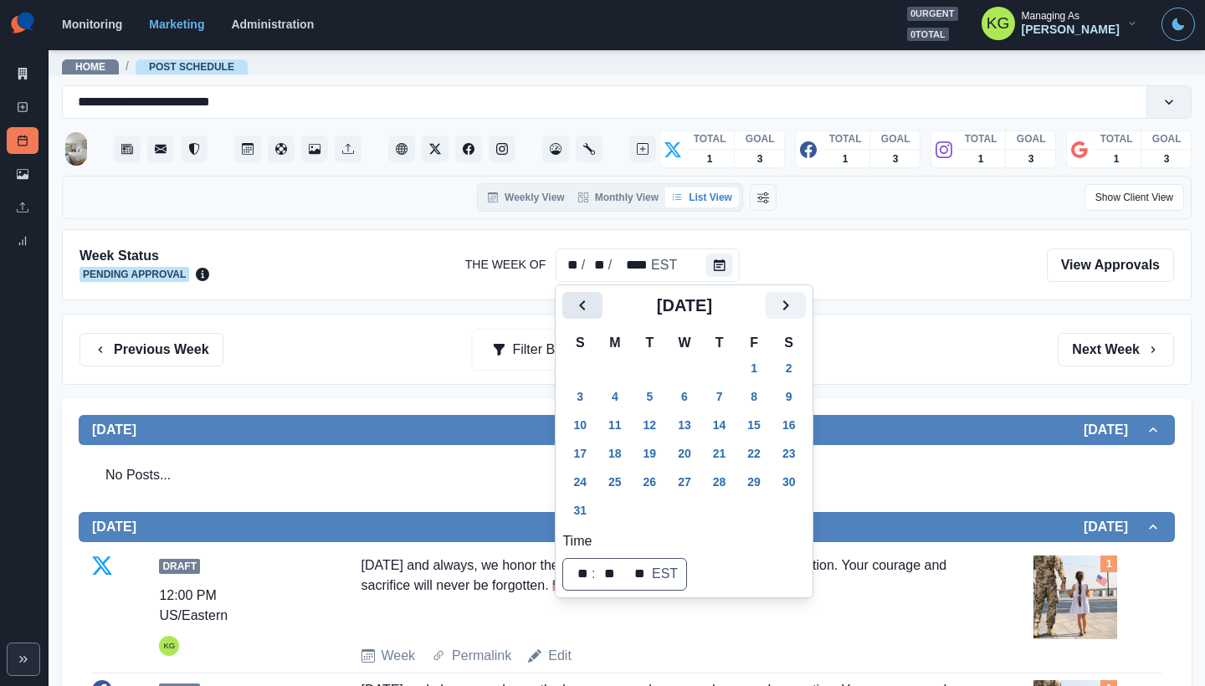
click at [588, 307] on icon "Previous" at bounding box center [582, 305] width 20 height 20
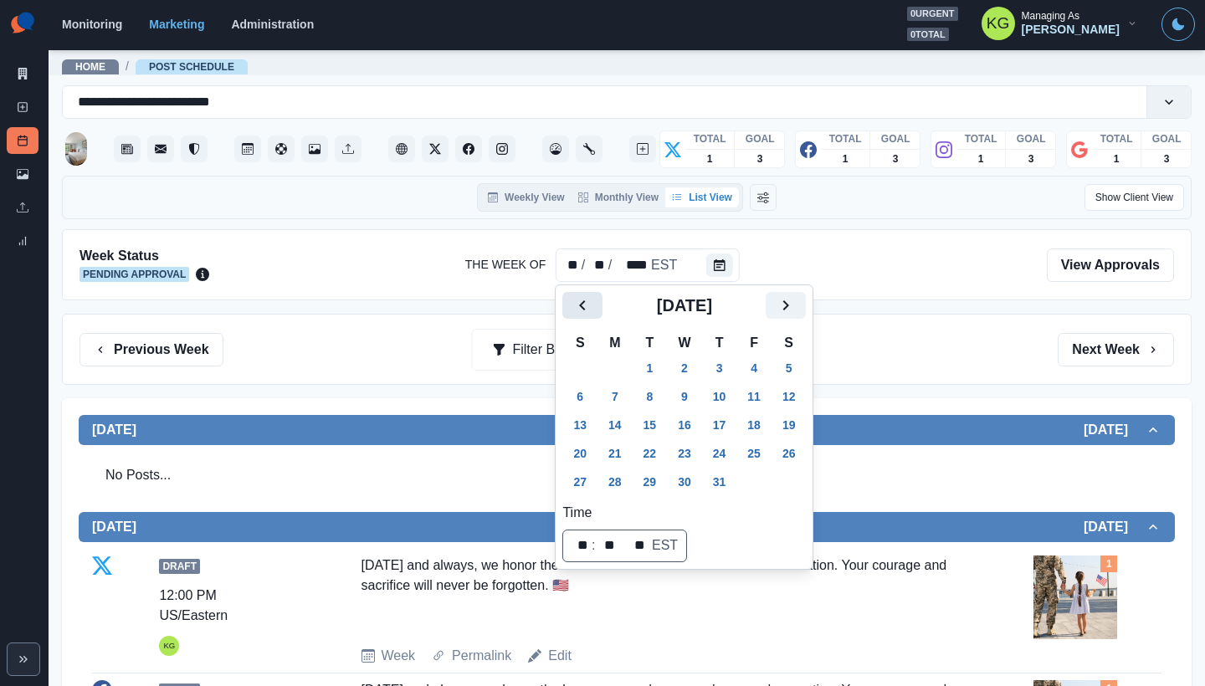
click at [588, 307] on icon "Previous" at bounding box center [582, 305] width 20 height 20
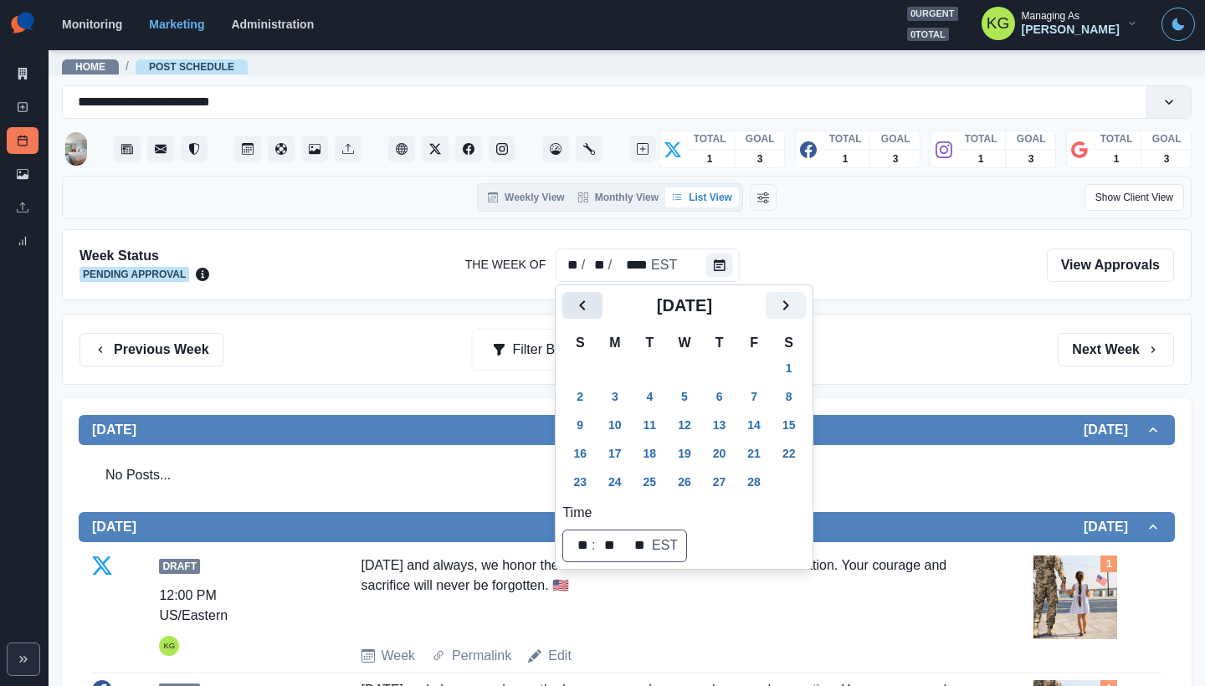
click at [588, 307] on icon "Previous" at bounding box center [582, 305] width 20 height 20
click at [587, 308] on icon "Previous" at bounding box center [582, 305] width 20 height 20
click at [586, 308] on icon "Previous" at bounding box center [582, 305] width 20 height 20
click at [769, 365] on button "1" at bounding box center [753, 368] width 33 height 27
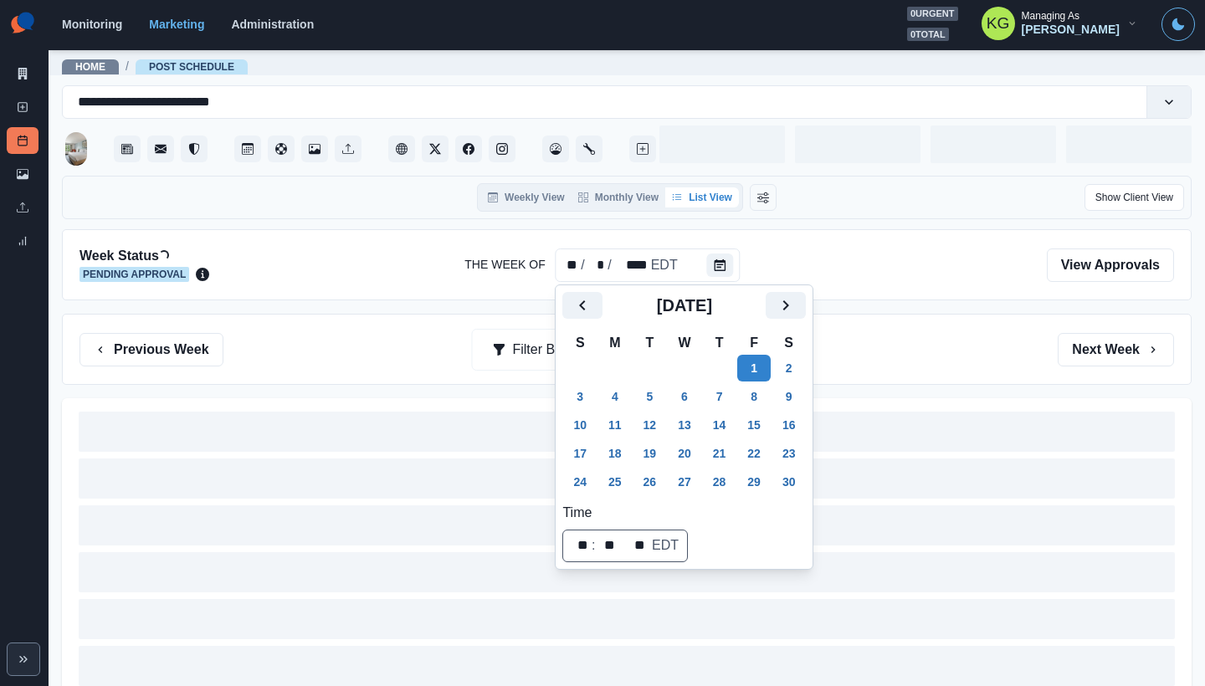
click at [933, 336] on div "Previous Week Filter By: Next Week" at bounding box center [626, 349] width 1094 height 33
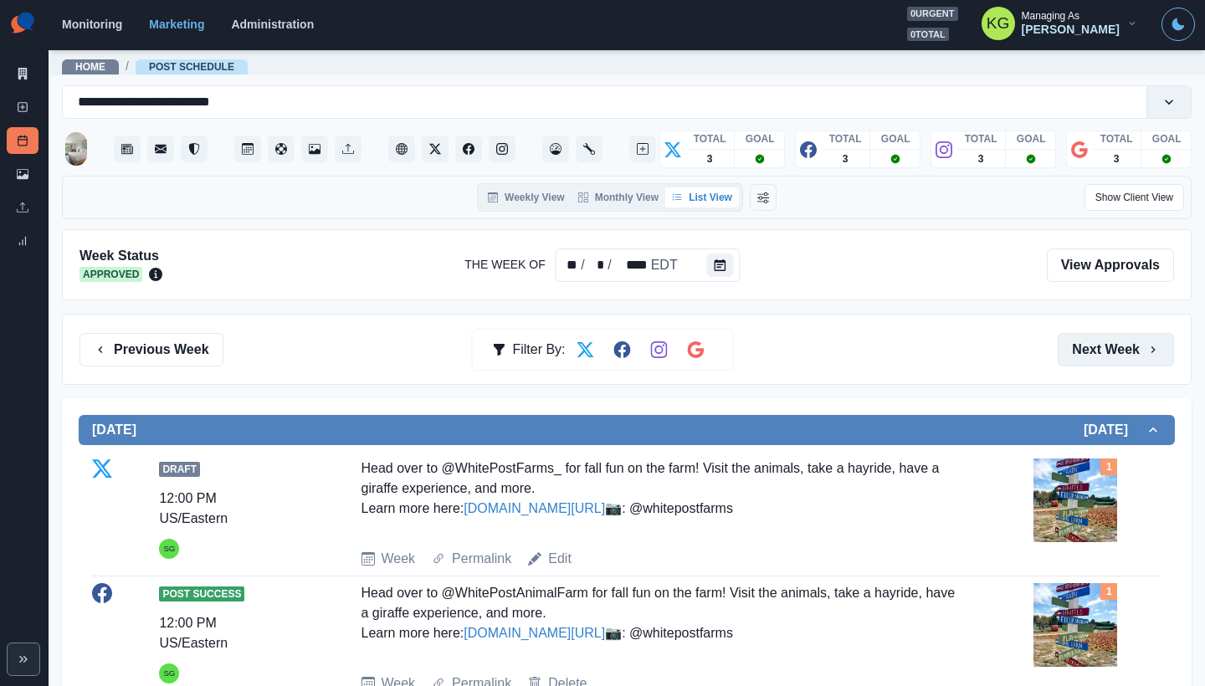
click at [1098, 347] on button "Next Week" at bounding box center [1115, 349] width 116 height 33
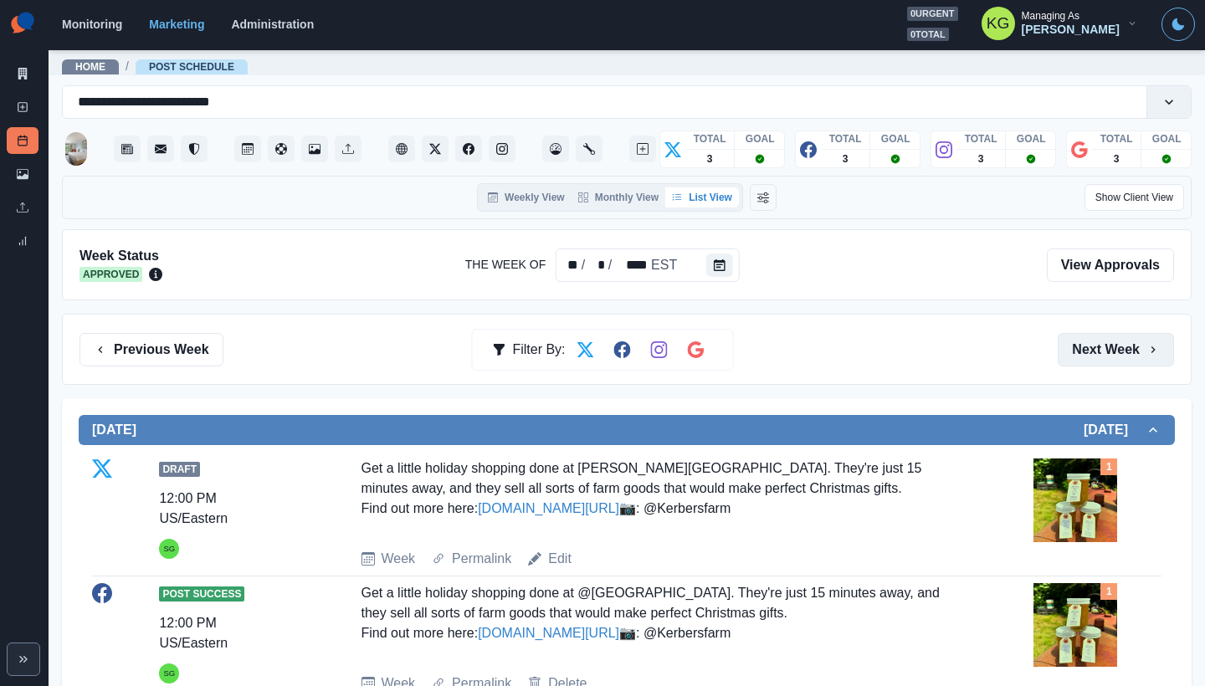
click at [1097, 346] on button "Next Week" at bounding box center [1115, 349] width 116 height 33
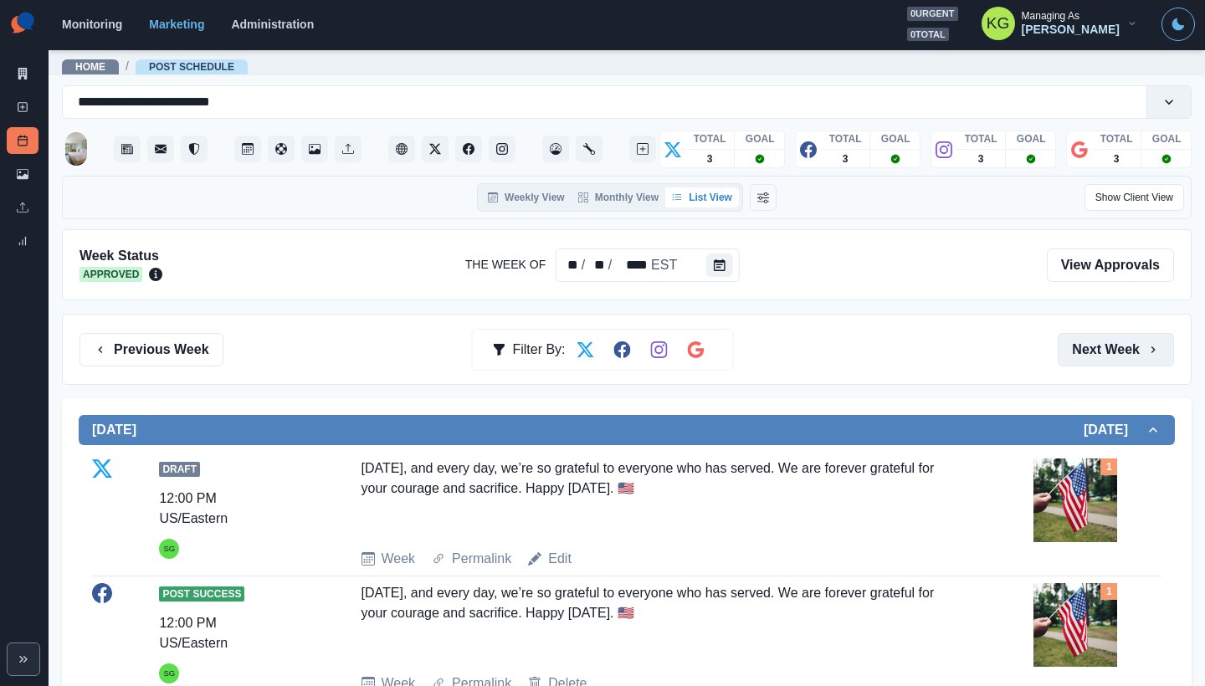
click at [1091, 339] on button "Next Week" at bounding box center [1115, 349] width 116 height 33
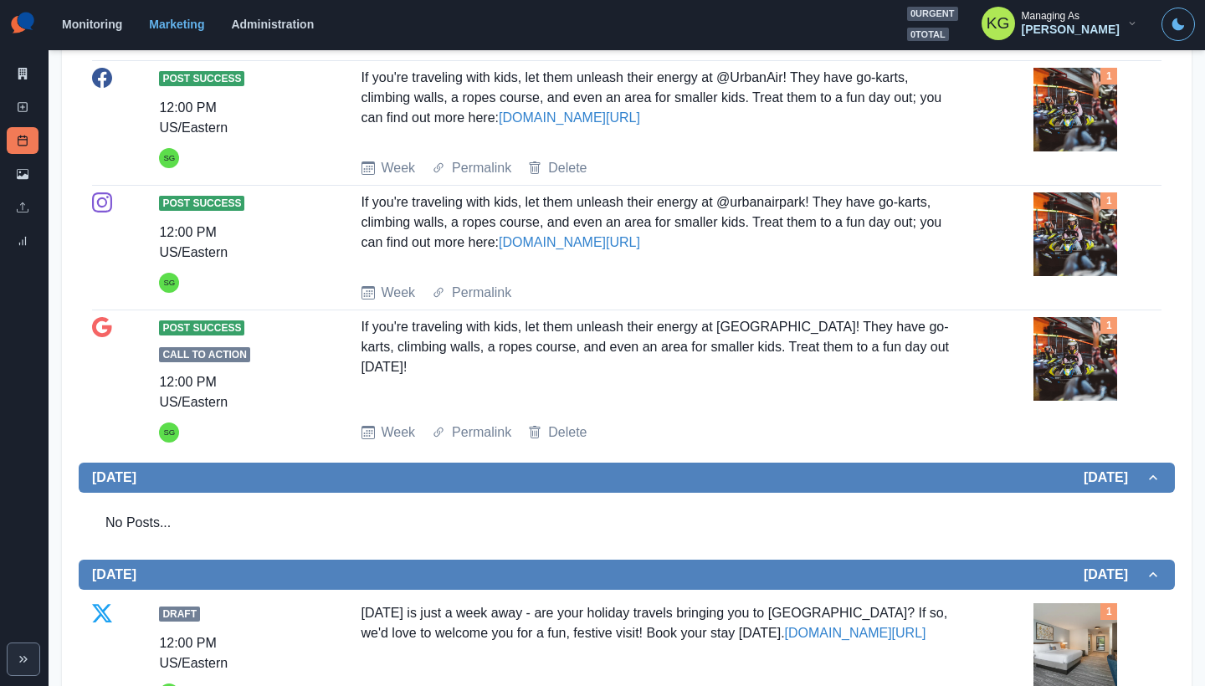
scroll to position [862, 0]
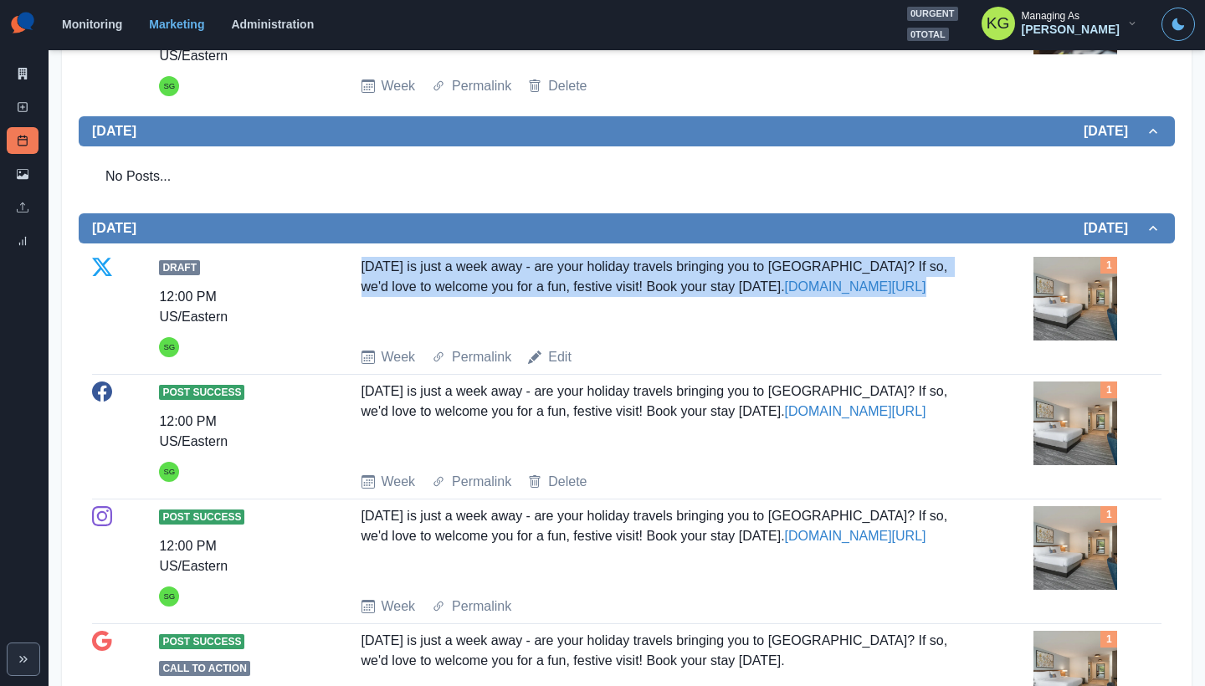
drag, startPoint x: 527, startPoint y: 284, endPoint x: 752, endPoint y: 312, distance: 226.8
click at [752, 312] on div "Draft 12:00 PM US/Eastern SG Thanksgiving is just a week away - are your holida…" at bounding box center [626, 312] width 1069 height 110
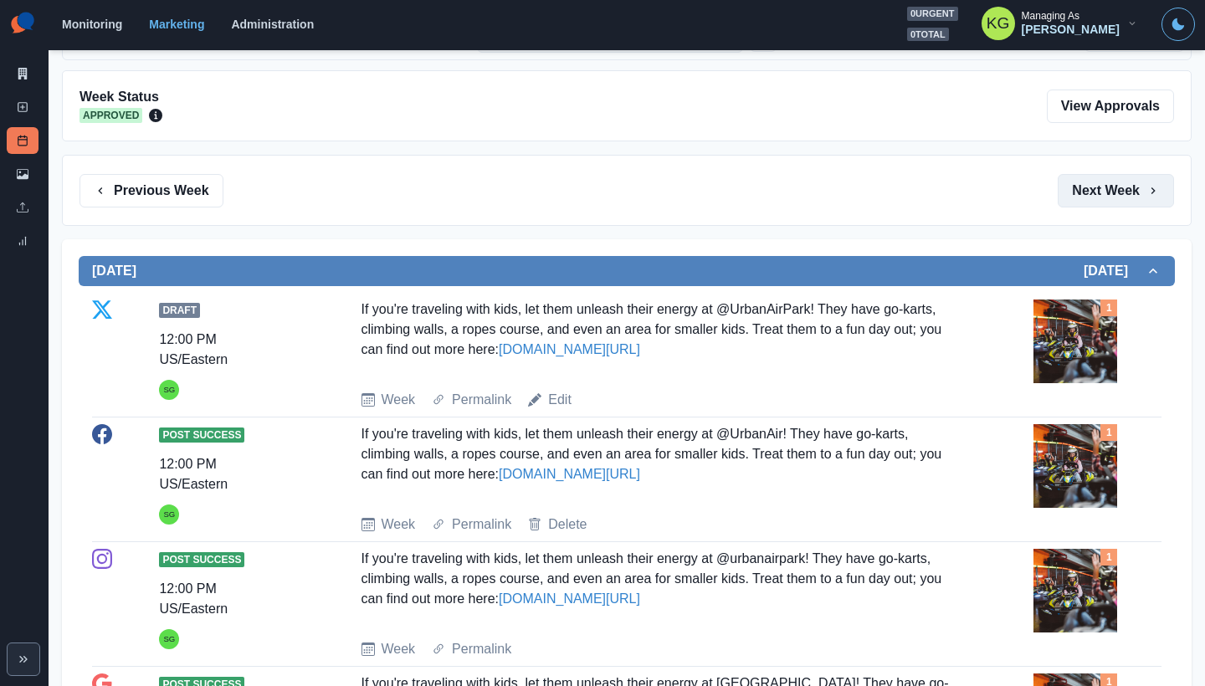
click at [1109, 198] on button "Next Week" at bounding box center [1115, 190] width 116 height 33
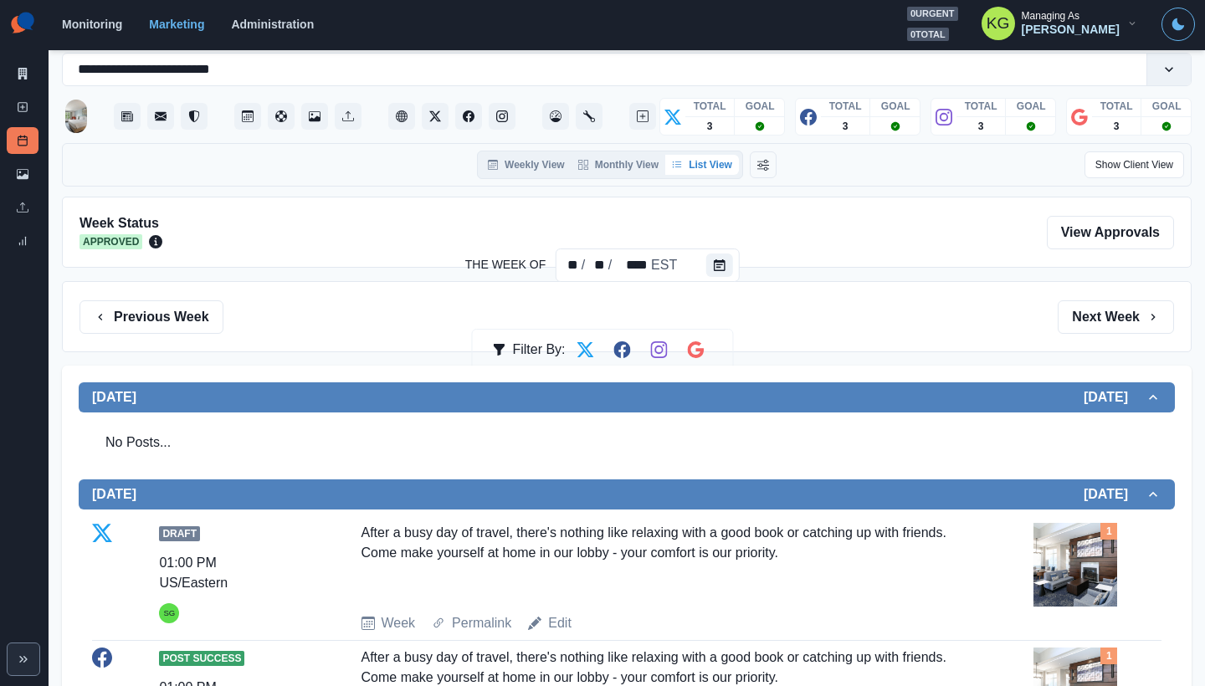
scroll to position [595, 0]
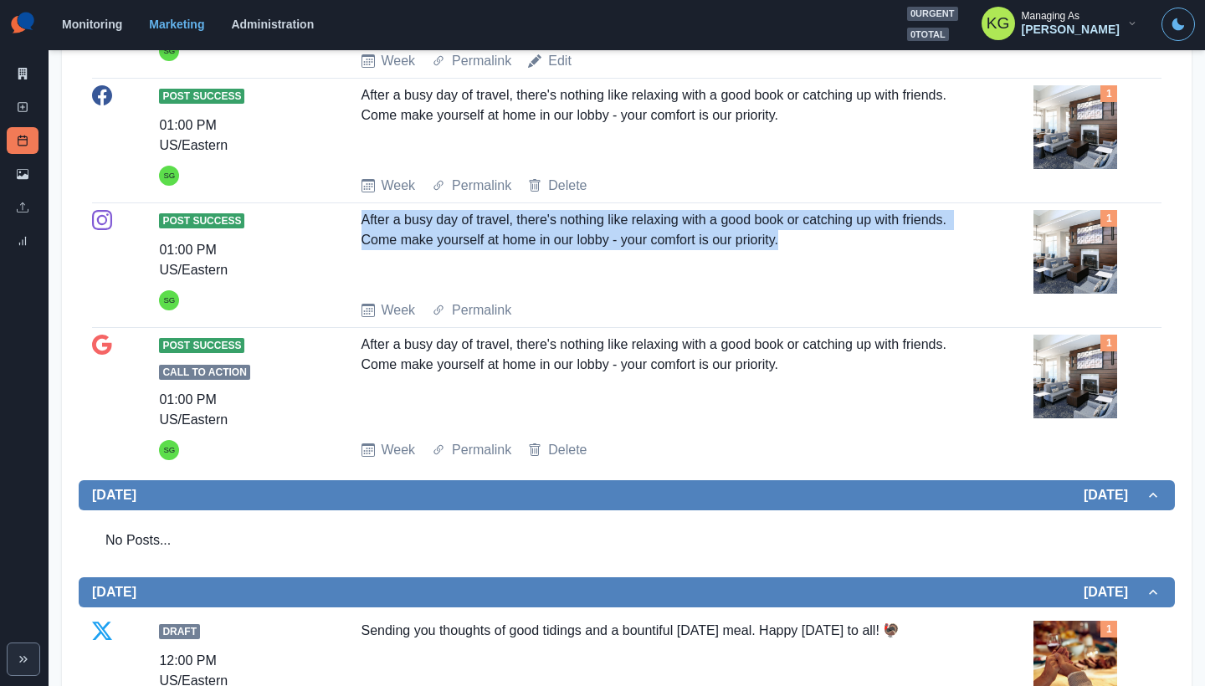
drag, startPoint x: 649, startPoint y: 238, endPoint x: 925, endPoint y: 269, distance: 277.7
click at [925, 269] on div "After a busy day of travel, there's nothing like relaxing with a good book or c…" at bounding box center [660, 248] width 598 height 77
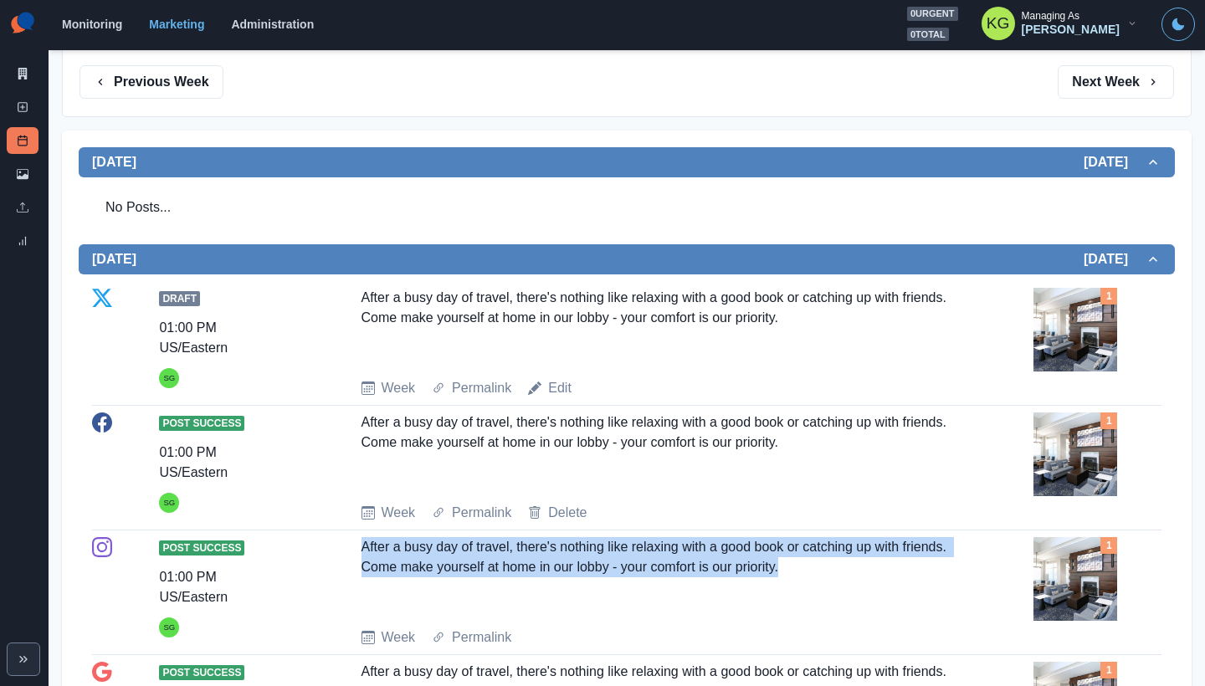
scroll to position [168, 0]
